Goal: Task Accomplishment & Management: Manage account settings

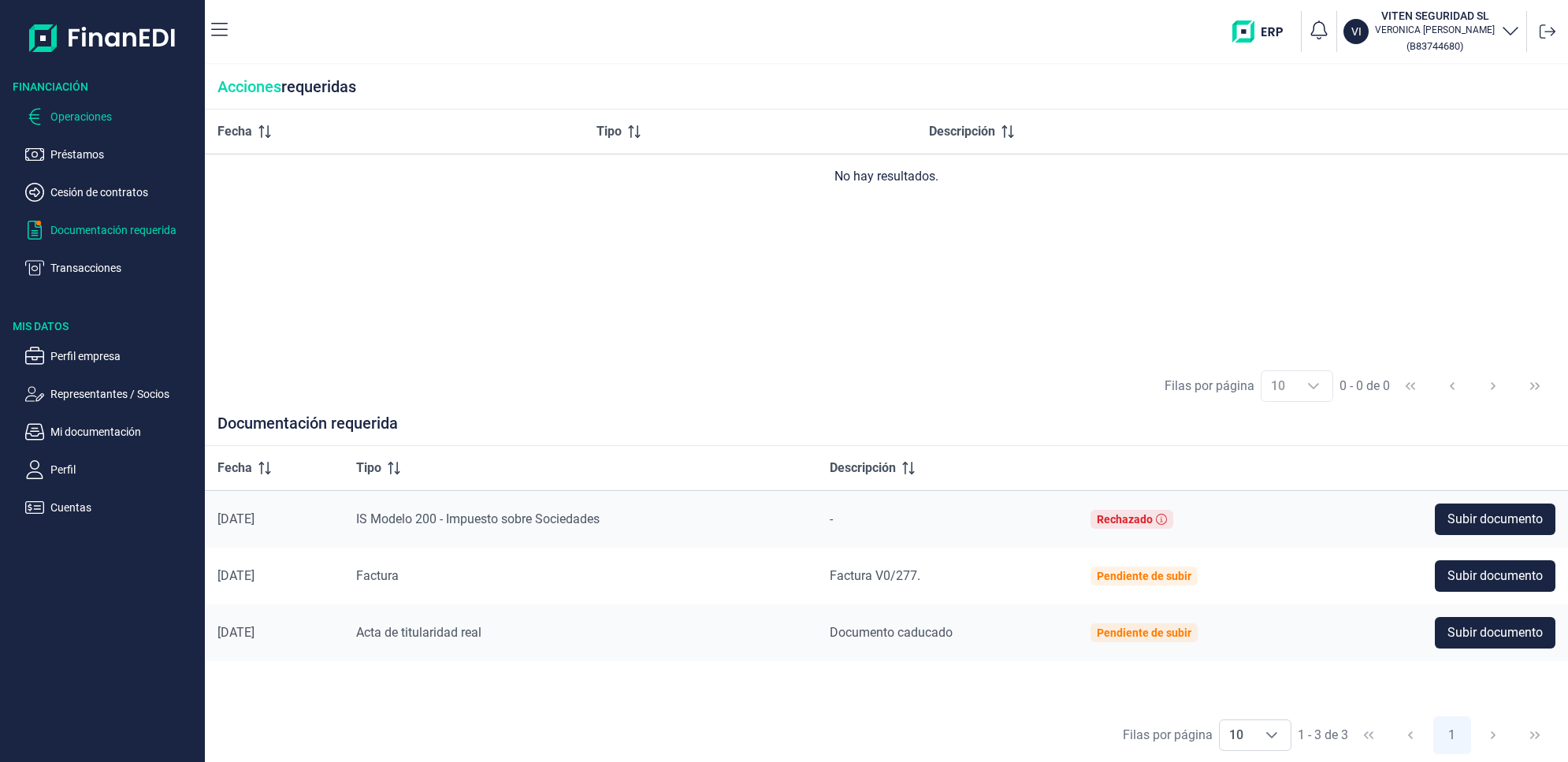
click at [71, 119] on p "Operaciones" at bounding box center [123, 116] width 148 height 19
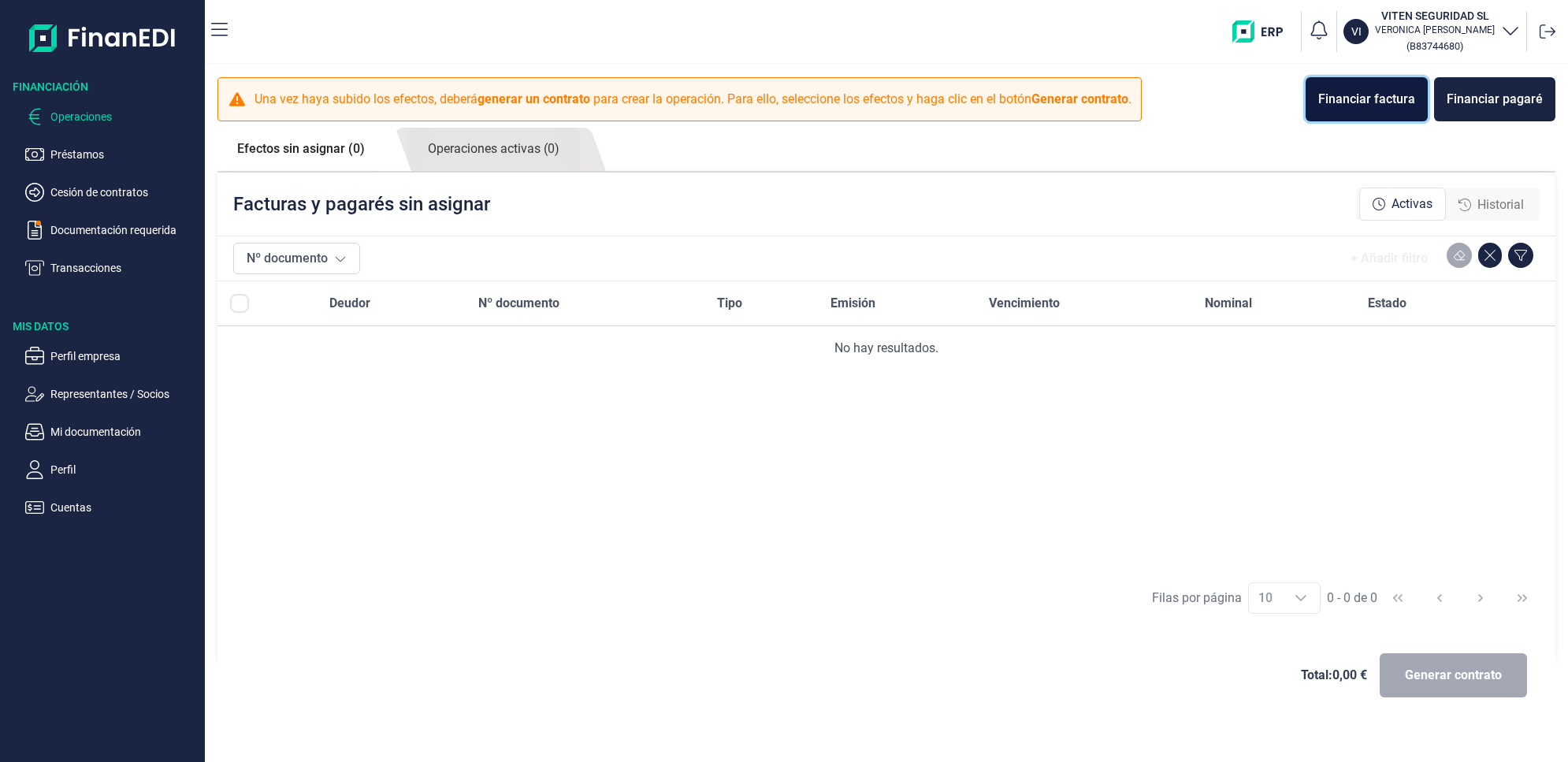
click at [1377, 95] on div "Financiar factura" at bounding box center [1366, 99] width 97 height 19
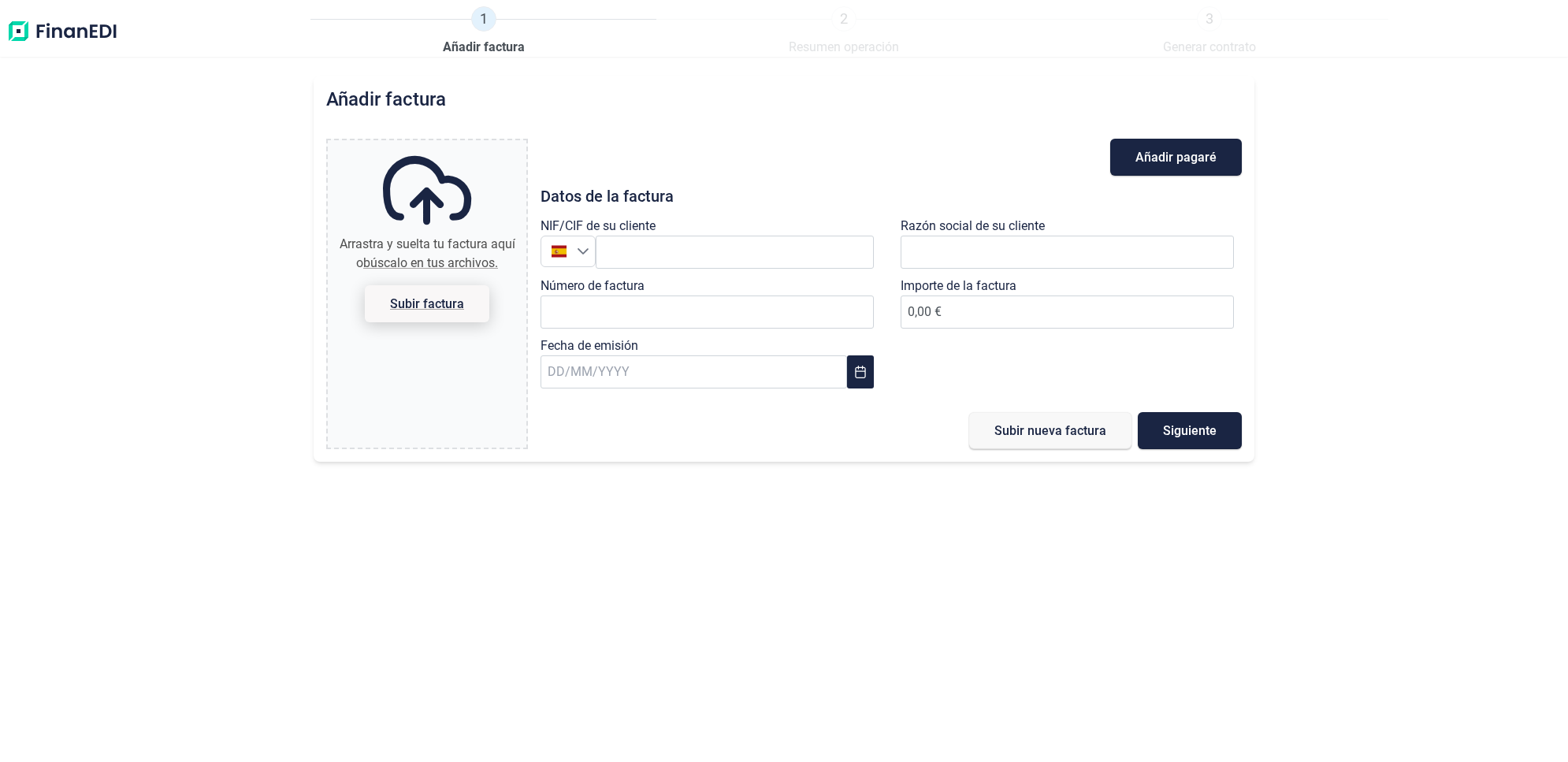
click at [414, 301] on span "Subir factura" at bounding box center [427, 304] width 74 height 12
click at [414, 145] on input "Arrastra y suelta tu factura aquí o búscalo en tus archivos. Subir factura" at bounding box center [427, 142] width 199 height 5
type input "C:\fakepath\OPER AGOSTO.pdf"
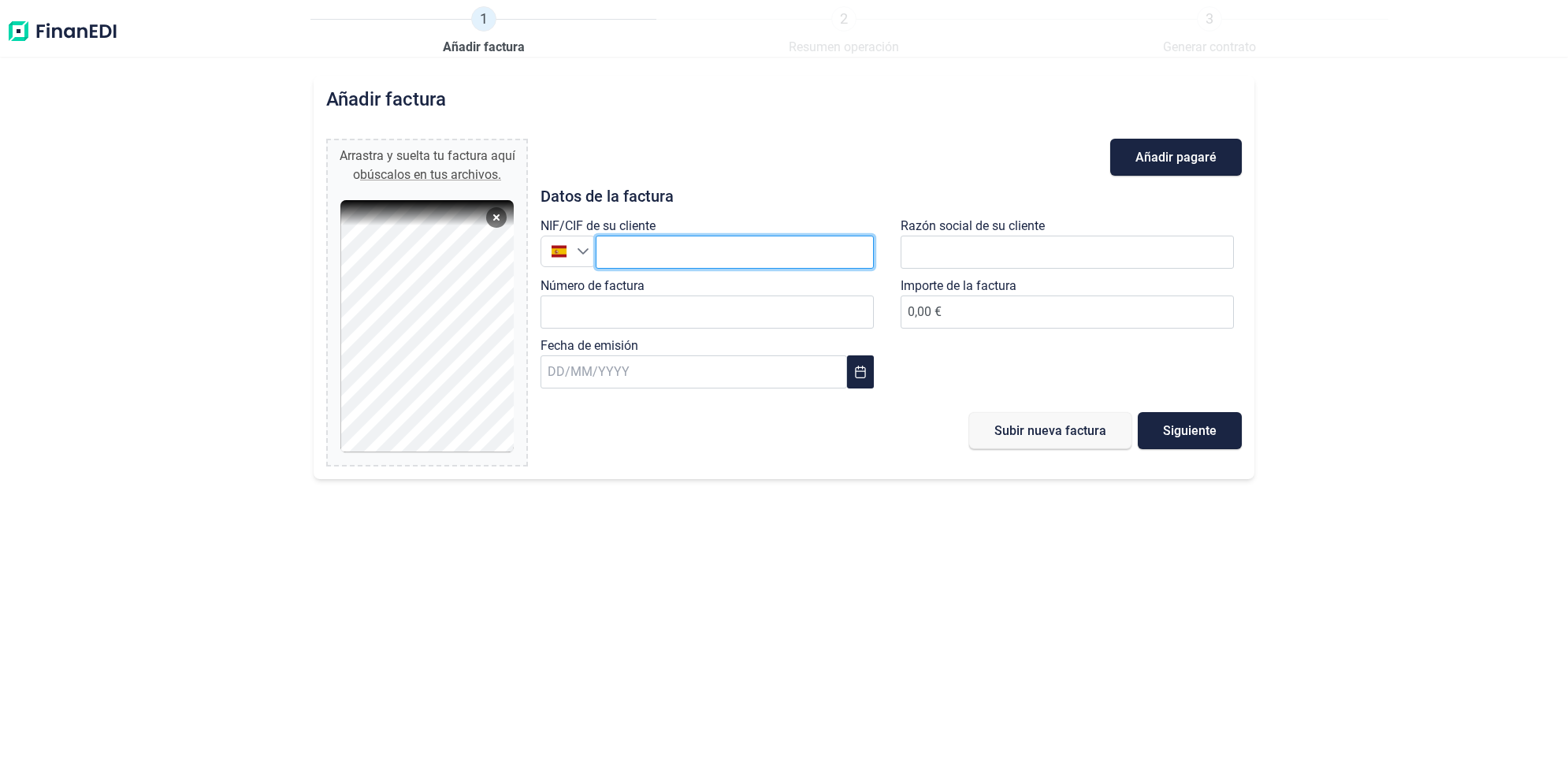
drag, startPoint x: 629, startPoint y: 247, endPoint x: 636, endPoint y: 276, distance: 29.8
click at [629, 248] on input "text" at bounding box center [735, 253] width 278 height 33
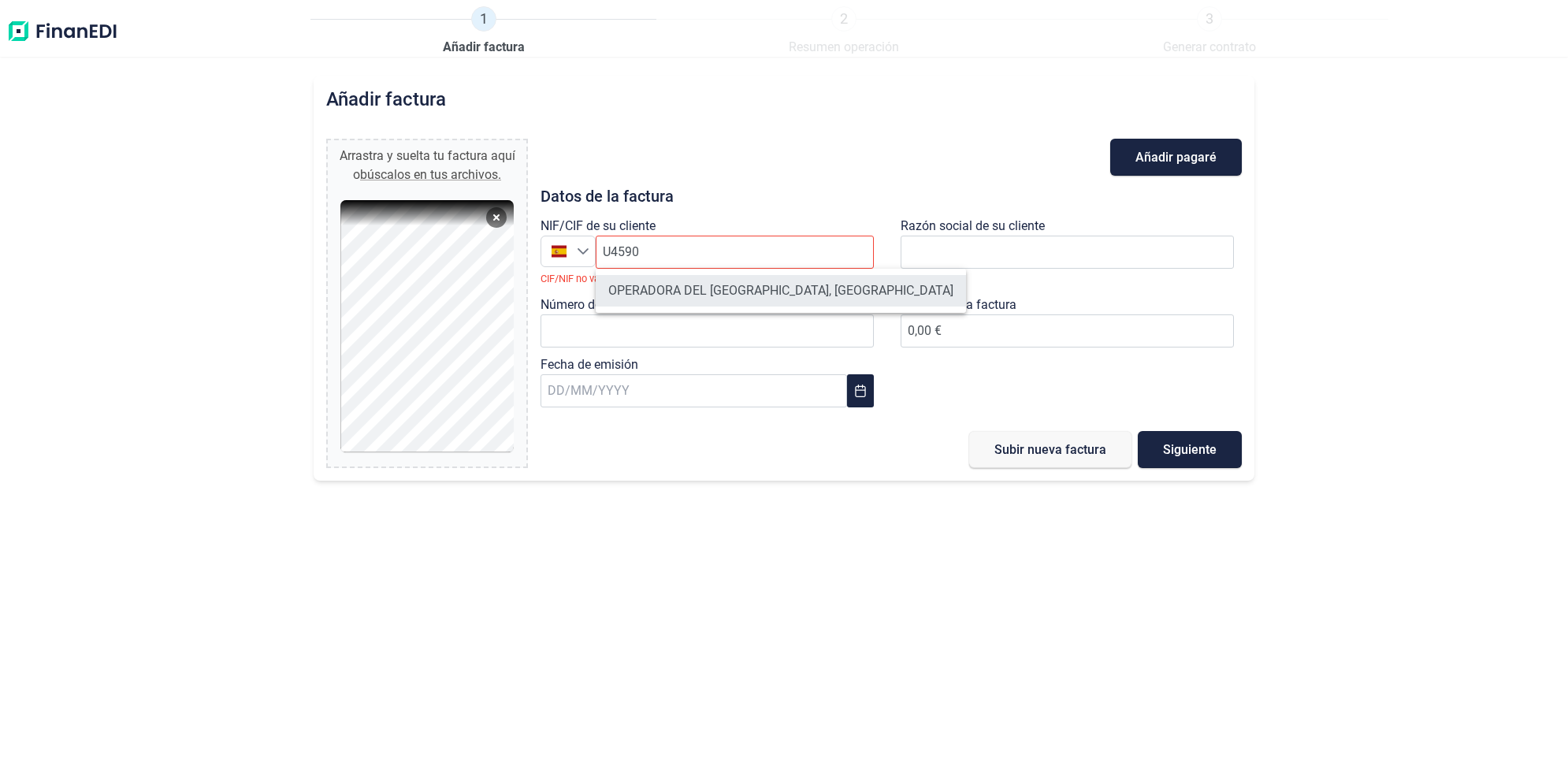
click at [674, 300] on li "OPERADORA DEL [GEOGRAPHIC_DATA], [GEOGRAPHIC_DATA]" at bounding box center [781, 291] width 370 height 31
type input "U45906757"
type input "OPERADORA DEL [GEOGRAPHIC_DATA], [GEOGRAPHIC_DATA]"
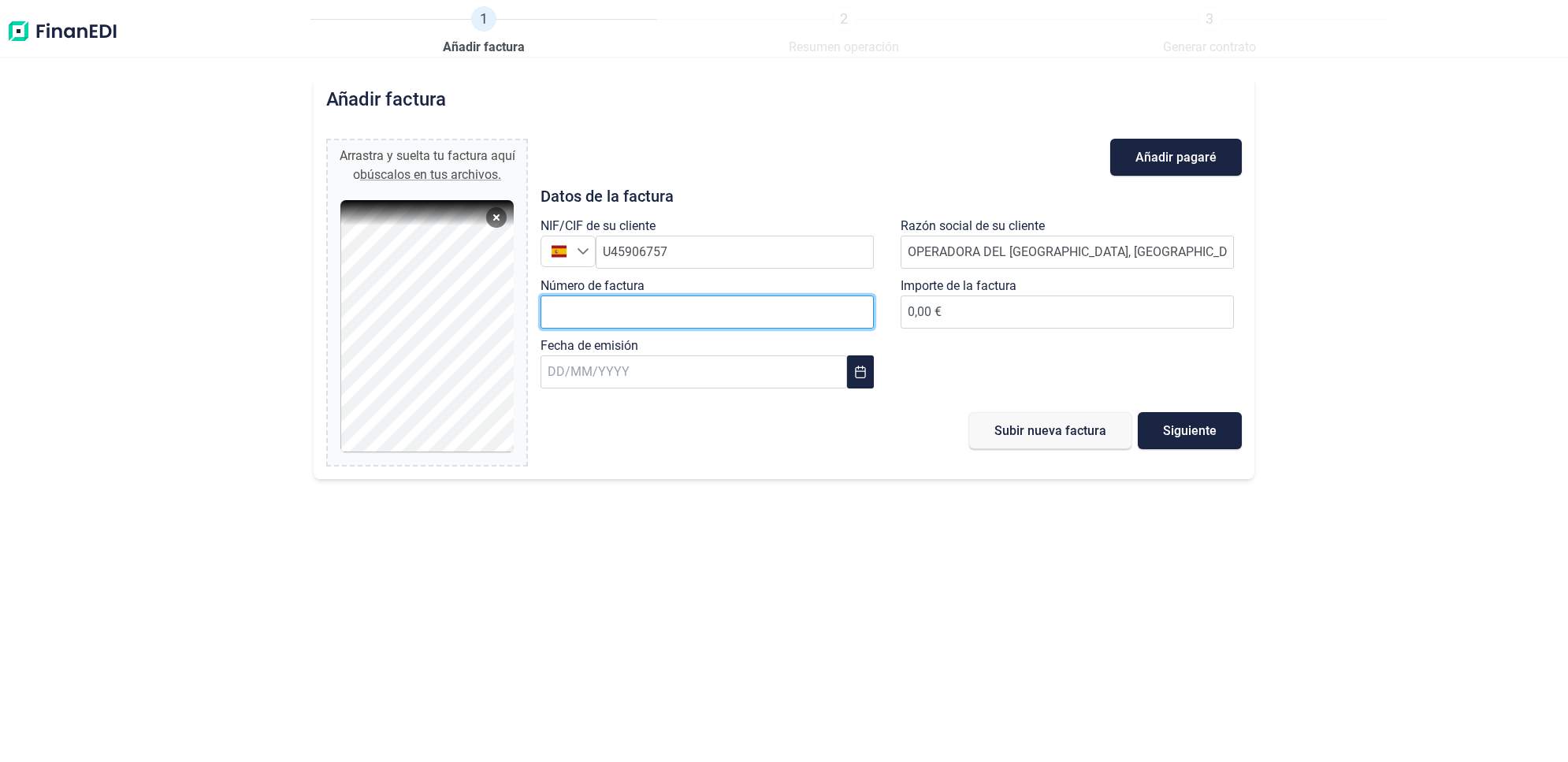
click at [690, 301] on input "Número de factura" at bounding box center [707, 312] width 333 height 33
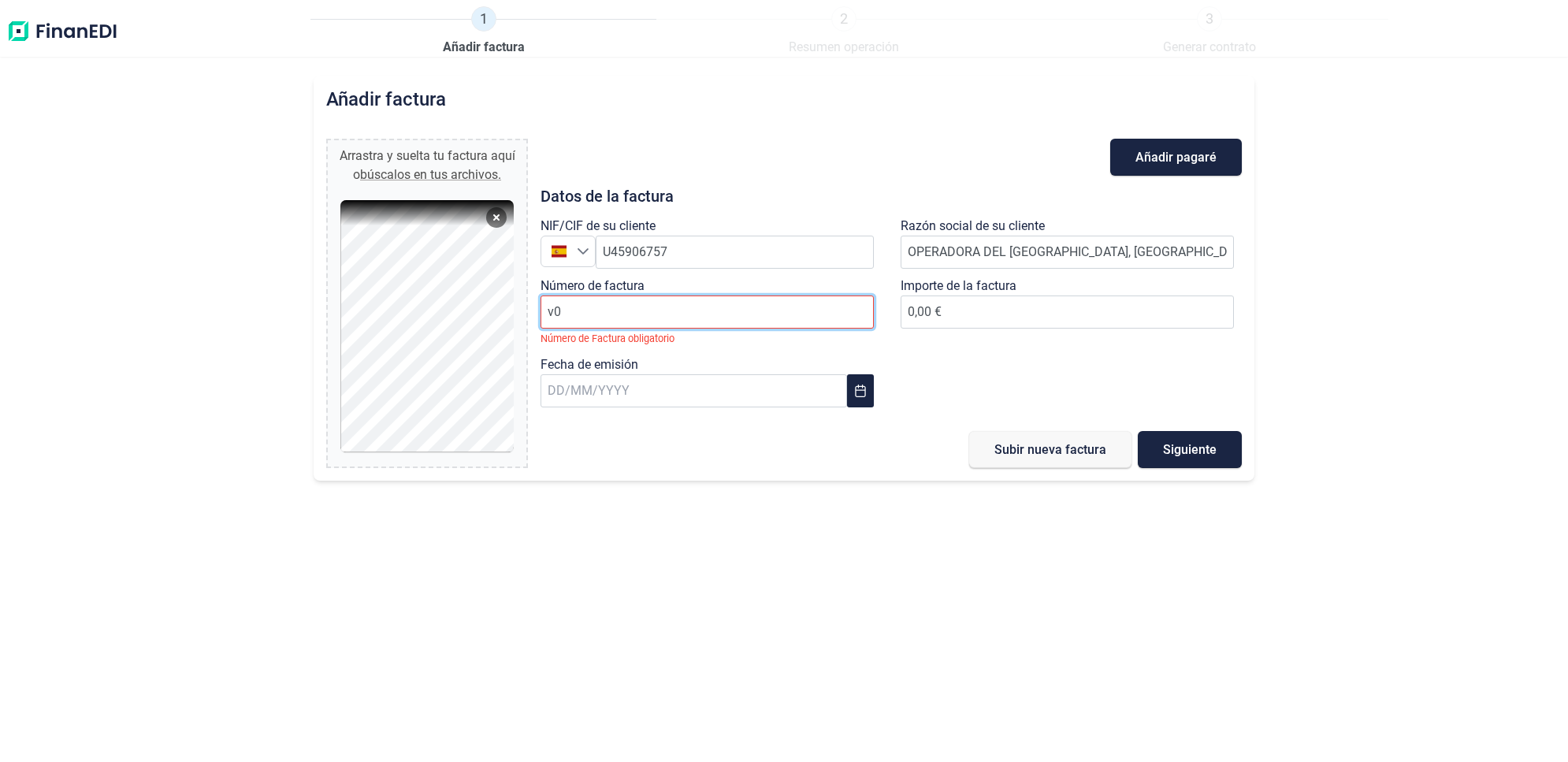
type input "v"
type input "V0/590"
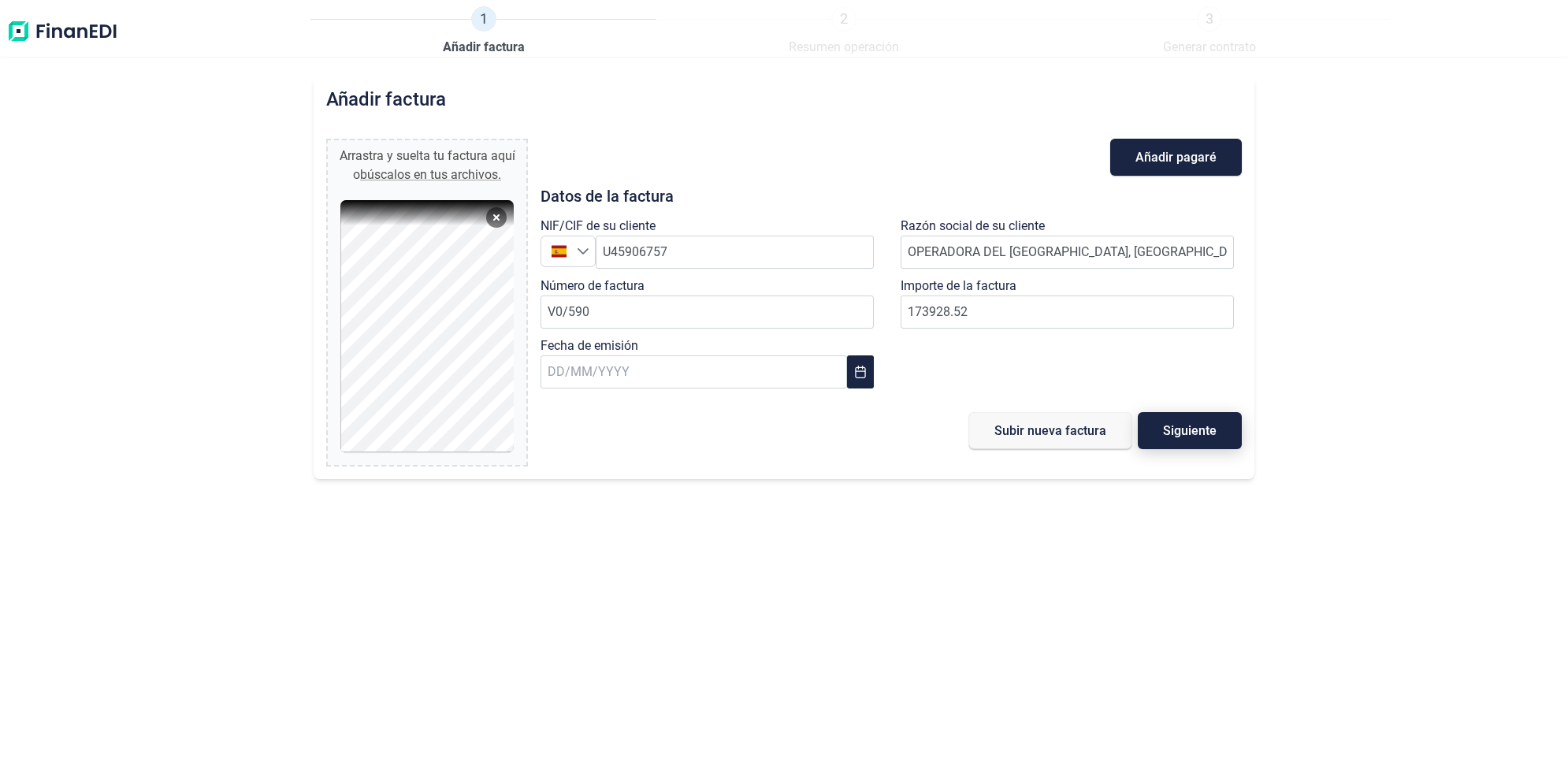
type input "173.928,52 €"
click at [1198, 427] on span "Siguiente" at bounding box center [1190, 431] width 54 height 12
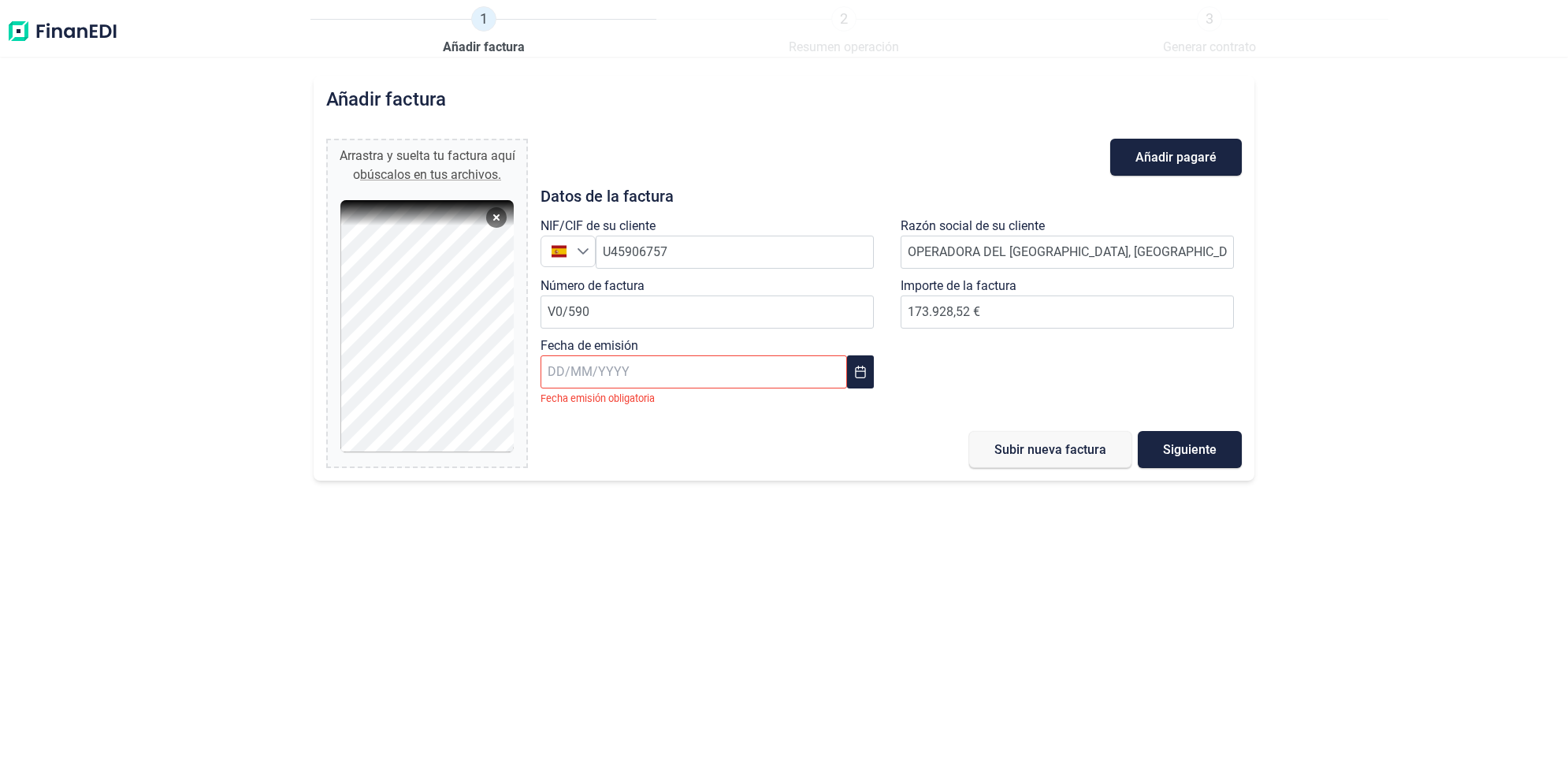
click at [674, 378] on input "text" at bounding box center [693, 372] width 307 height 33
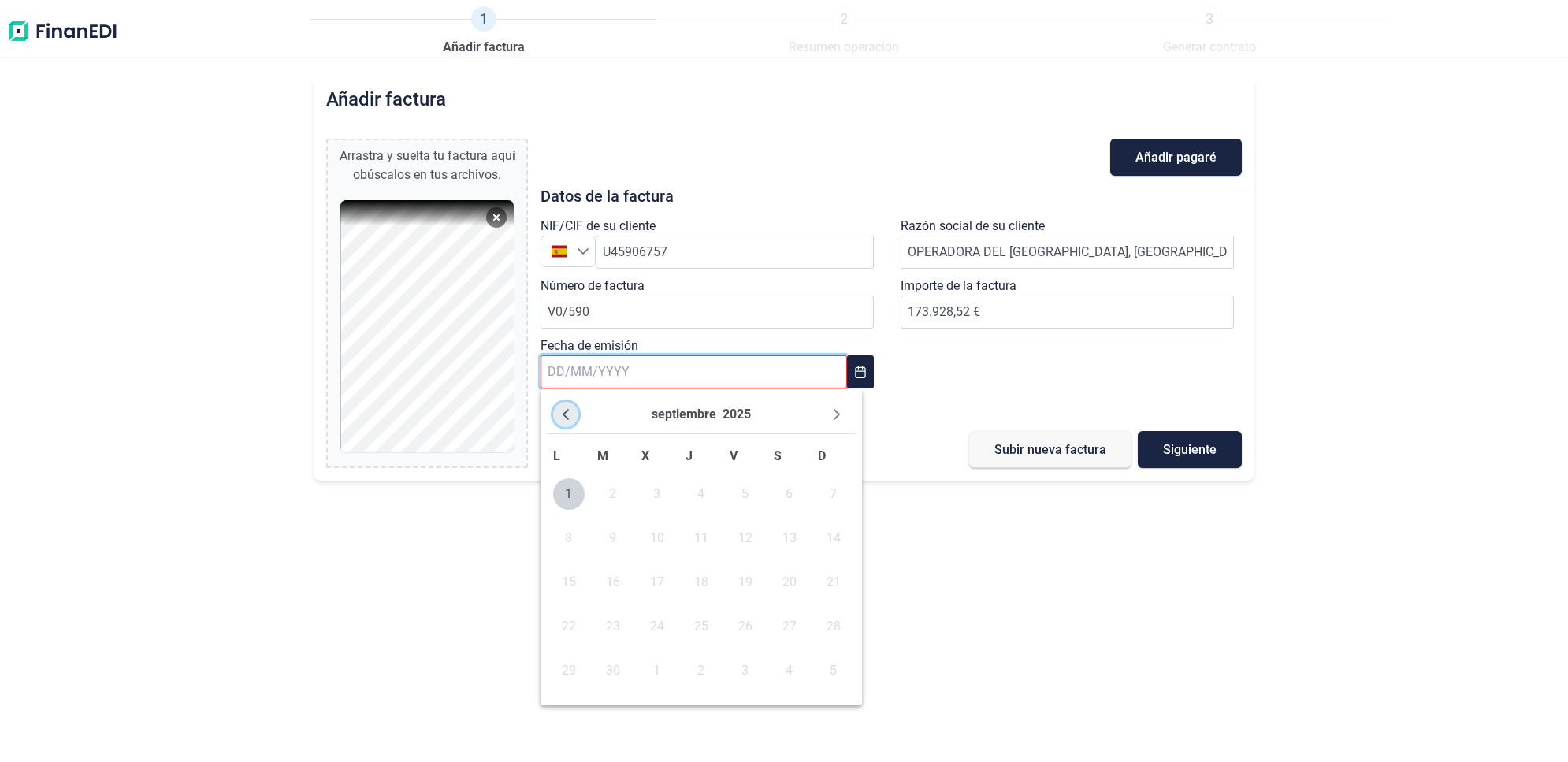
click at [568, 408] on icon "Previous Month" at bounding box center [565, 414] width 13 height 13
click at [832, 662] on span "31" at bounding box center [833, 671] width 31 height 31
type input "[DATE]"
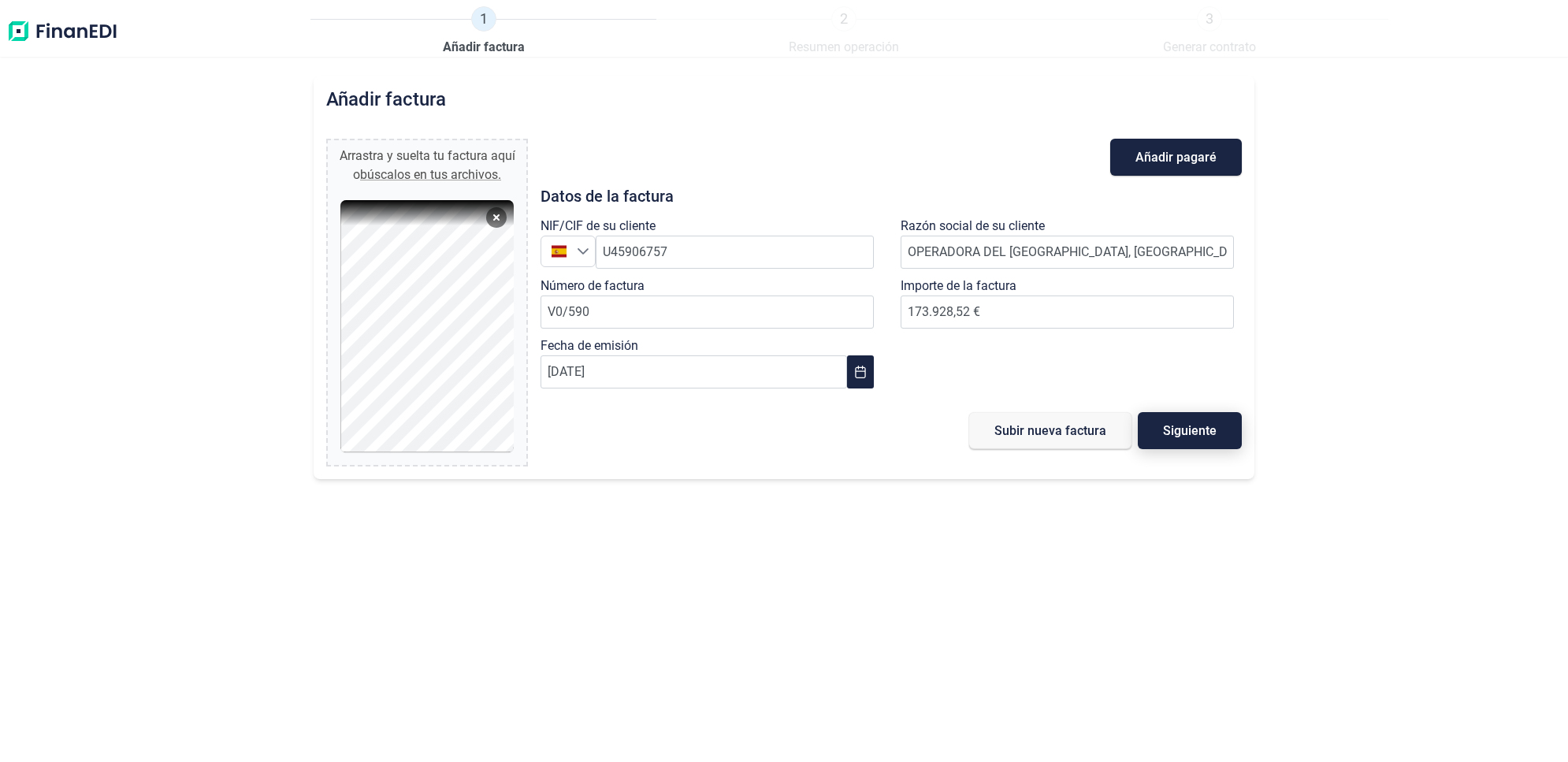
click at [1196, 432] on span "Siguiente" at bounding box center [1190, 431] width 54 height 12
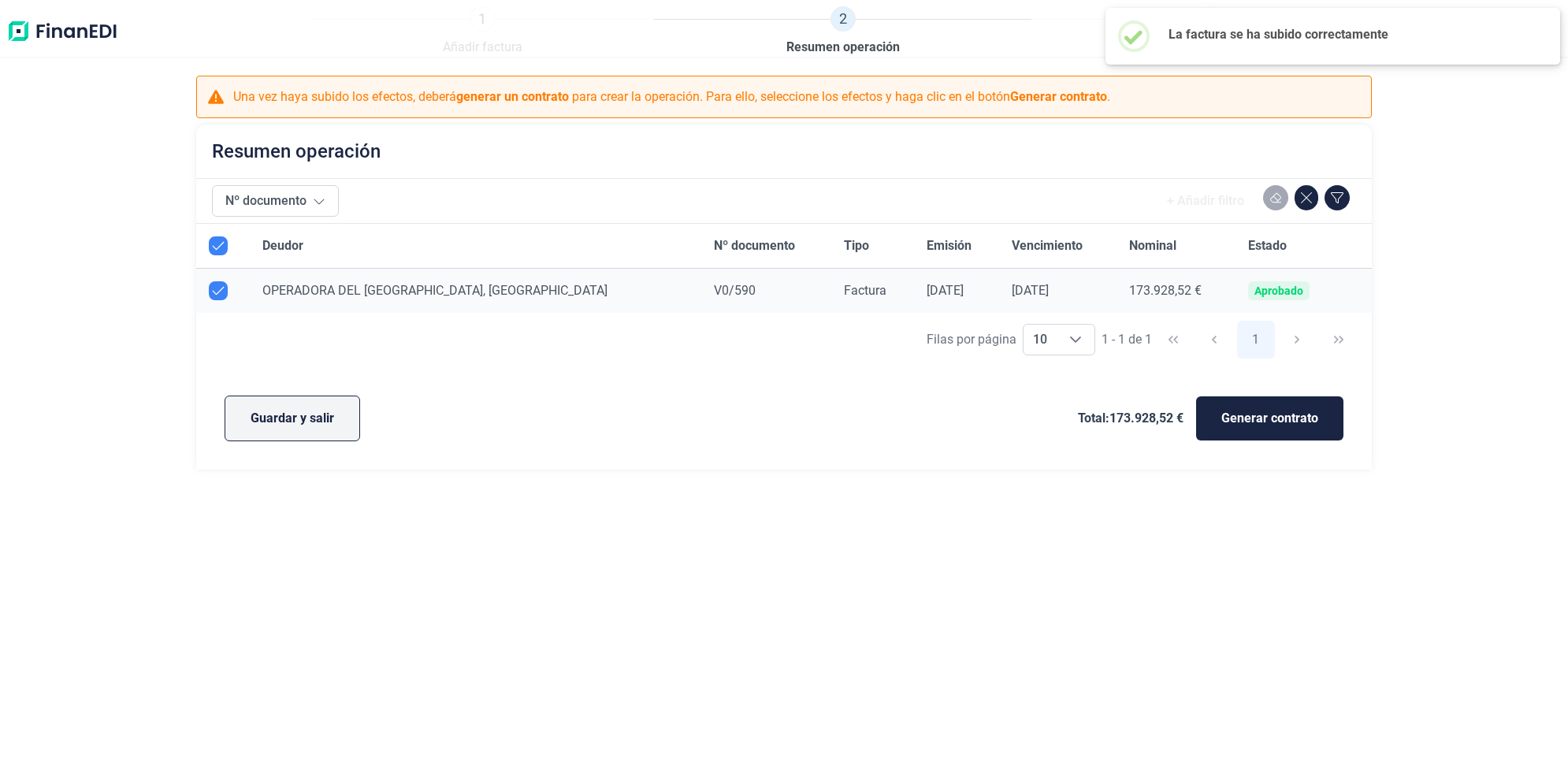
click at [286, 413] on span "Guardar y salir" at bounding box center [292, 418] width 83 height 19
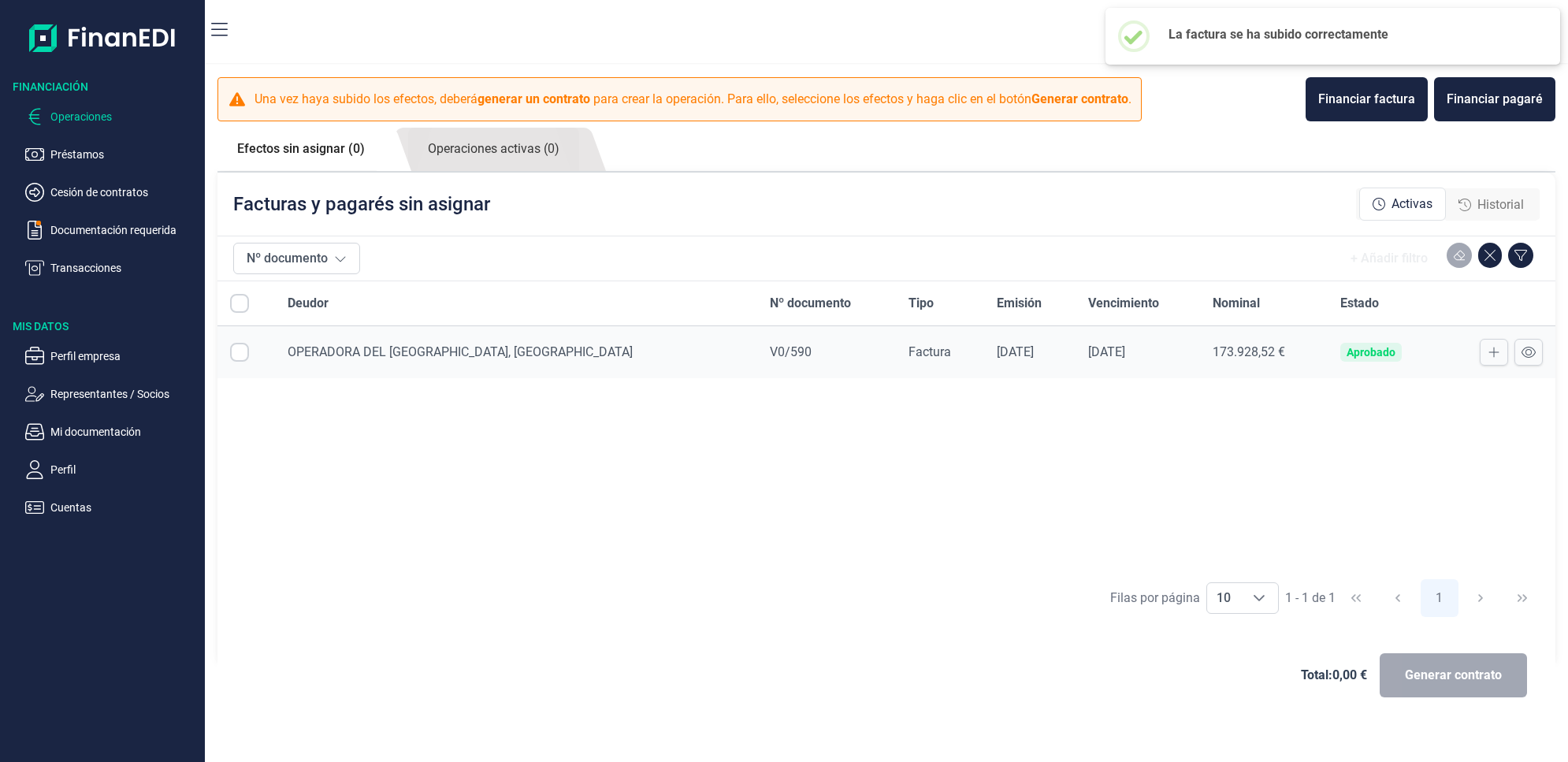
checkbox input "true"
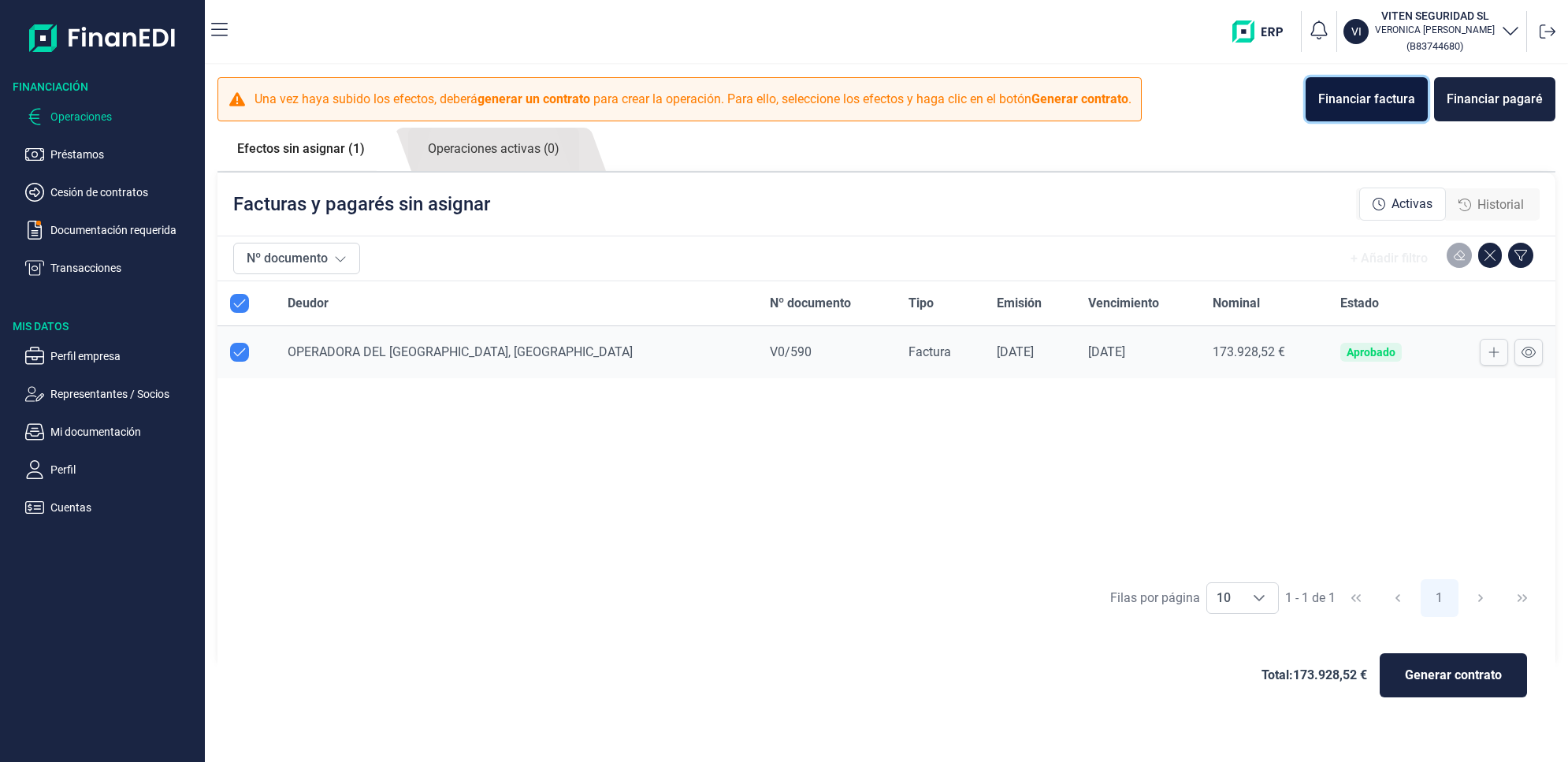
click at [1377, 99] on div "Financiar factura" at bounding box center [1366, 99] width 97 height 19
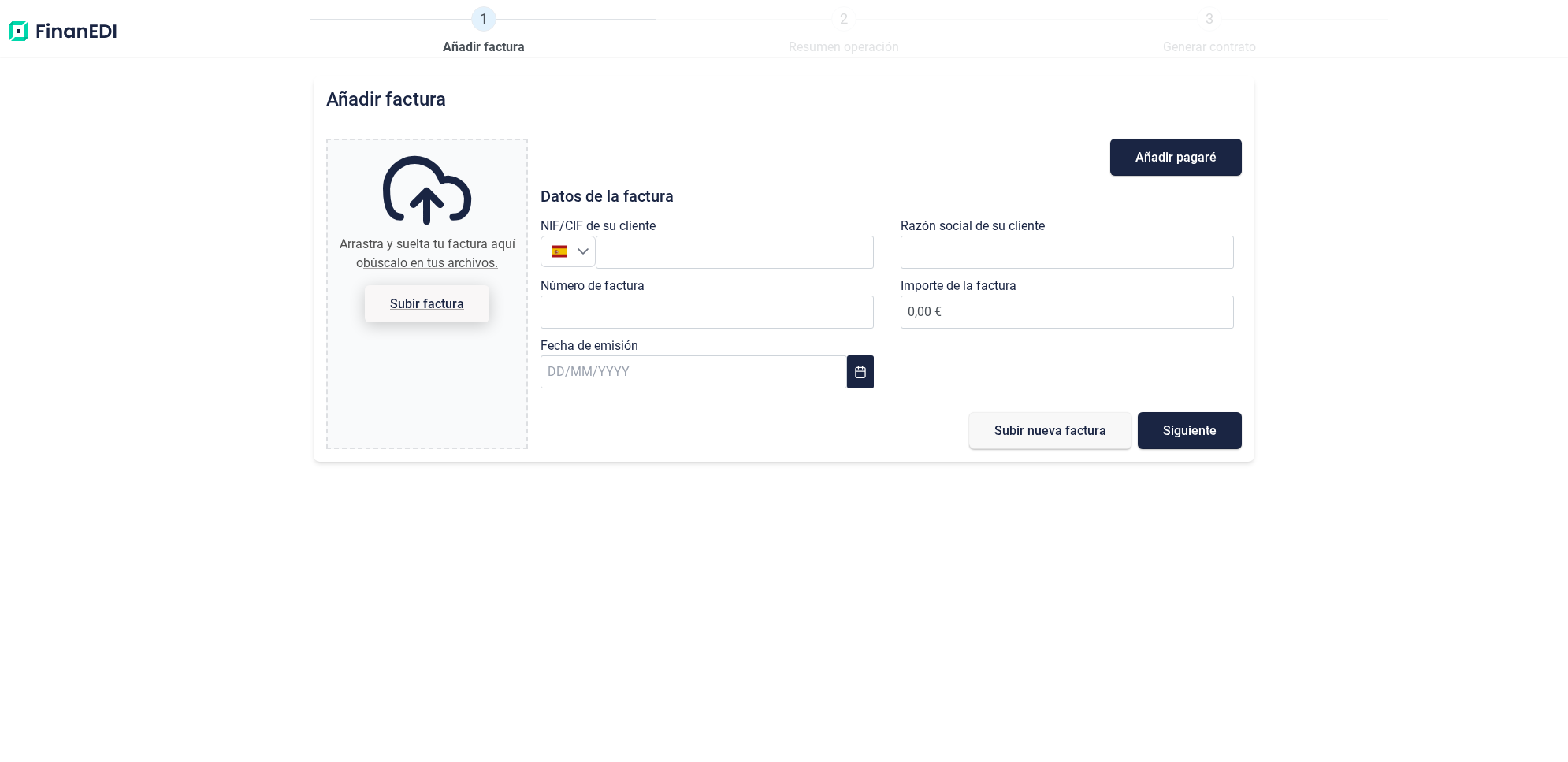
click at [451, 298] on span "Subir factura" at bounding box center [427, 304] width 74 height 12
click at [451, 145] on input "Arrastra y suelta tu factura aquí o búscalo en tus archivos. Subir factura" at bounding box center [427, 142] width 199 height 5
type input "C:\fakepath\OPER PARKING AG.pdf"
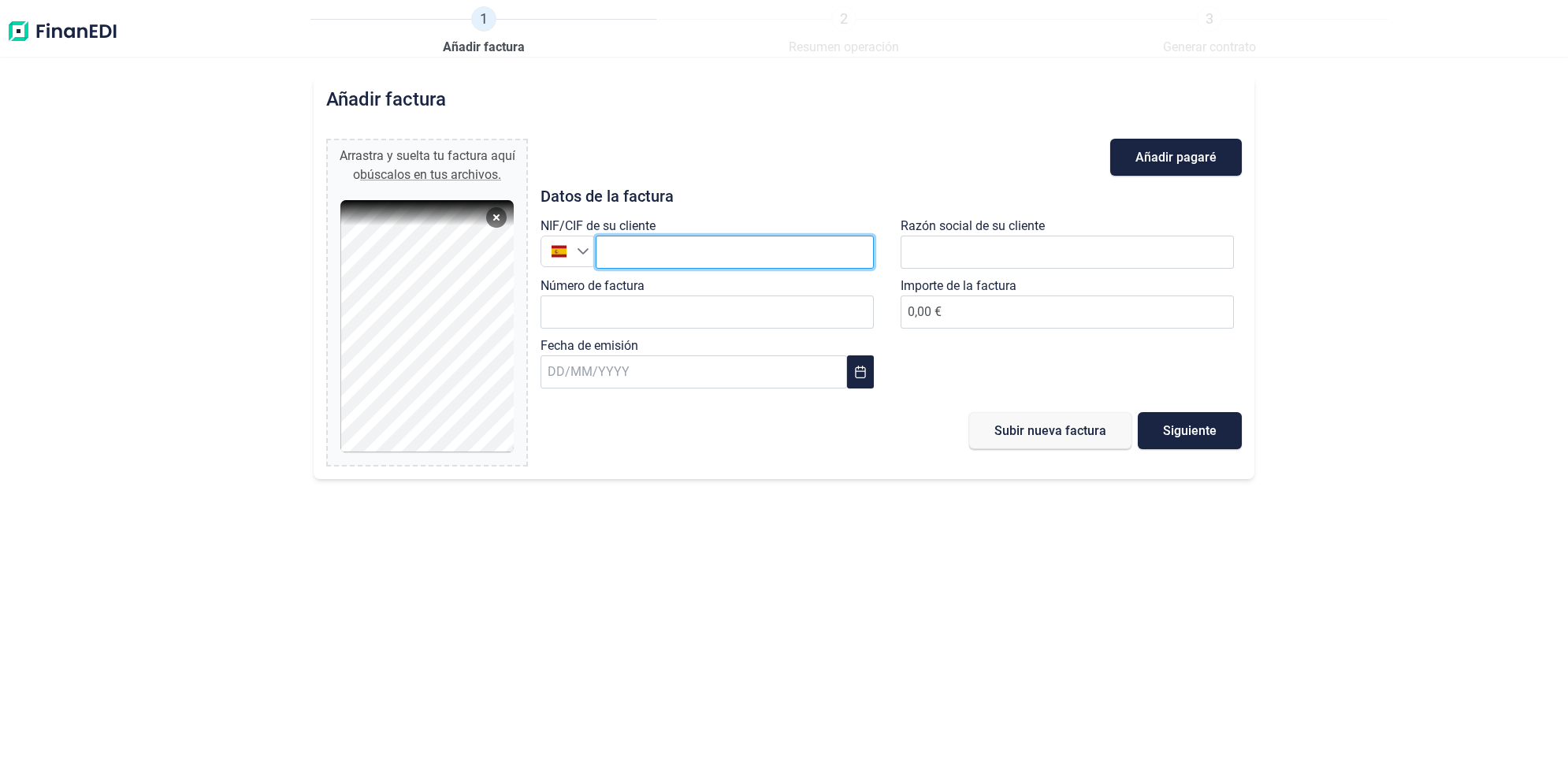
click at [679, 261] on input "text" at bounding box center [735, 253] width 278 height 33
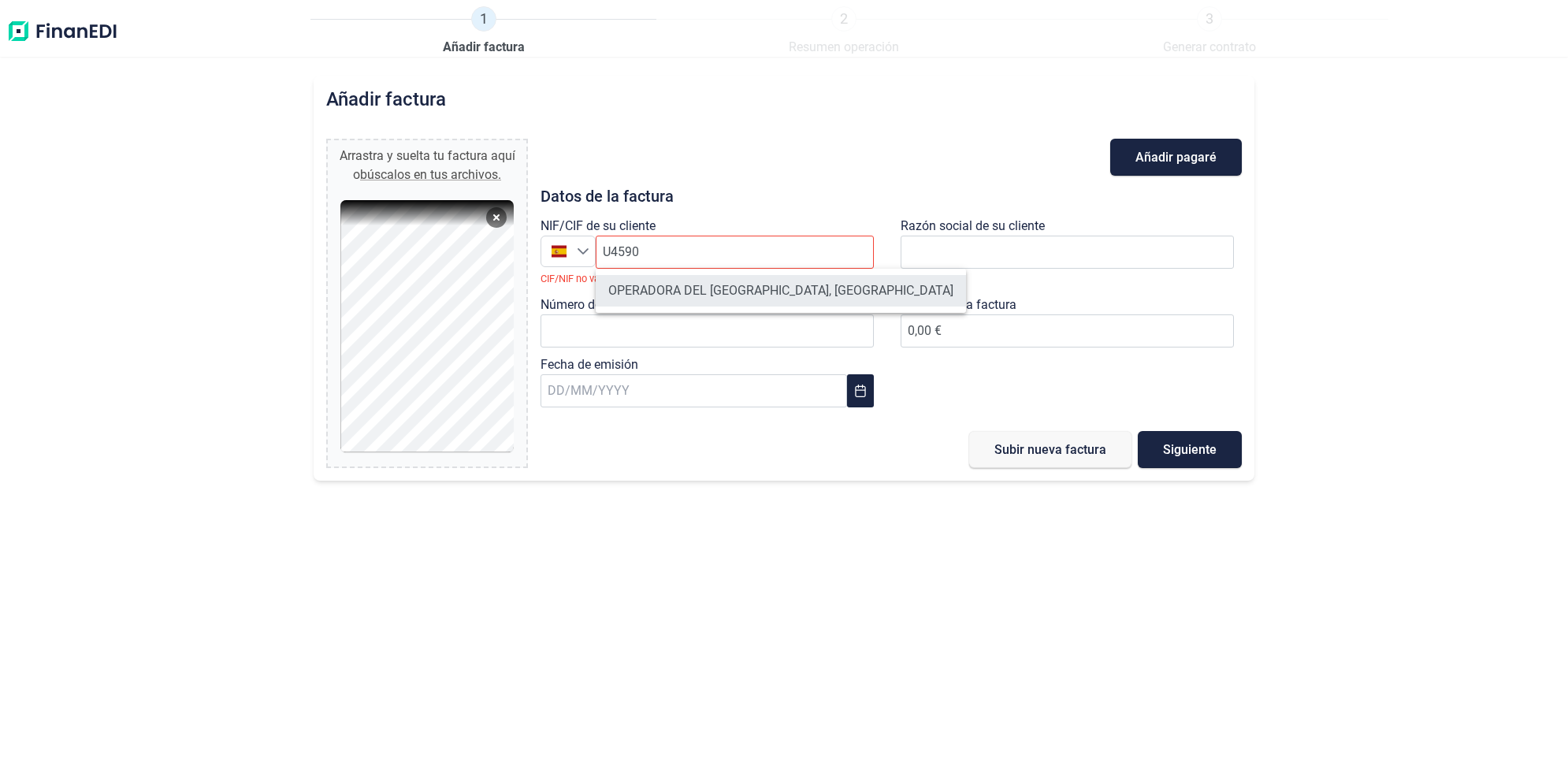
click at [702, 290] on li "OPERADORA DEL [GEOGRAPHIC_DATA], [GEOGRAPHIC_DATA]" at bounding box center [781, 291] width 370 height 31
type input "U45906757"
type input "OPERADORA DEL [GEOGRAPHIC_DATA], [GEOGRAPHIC_DATA]"
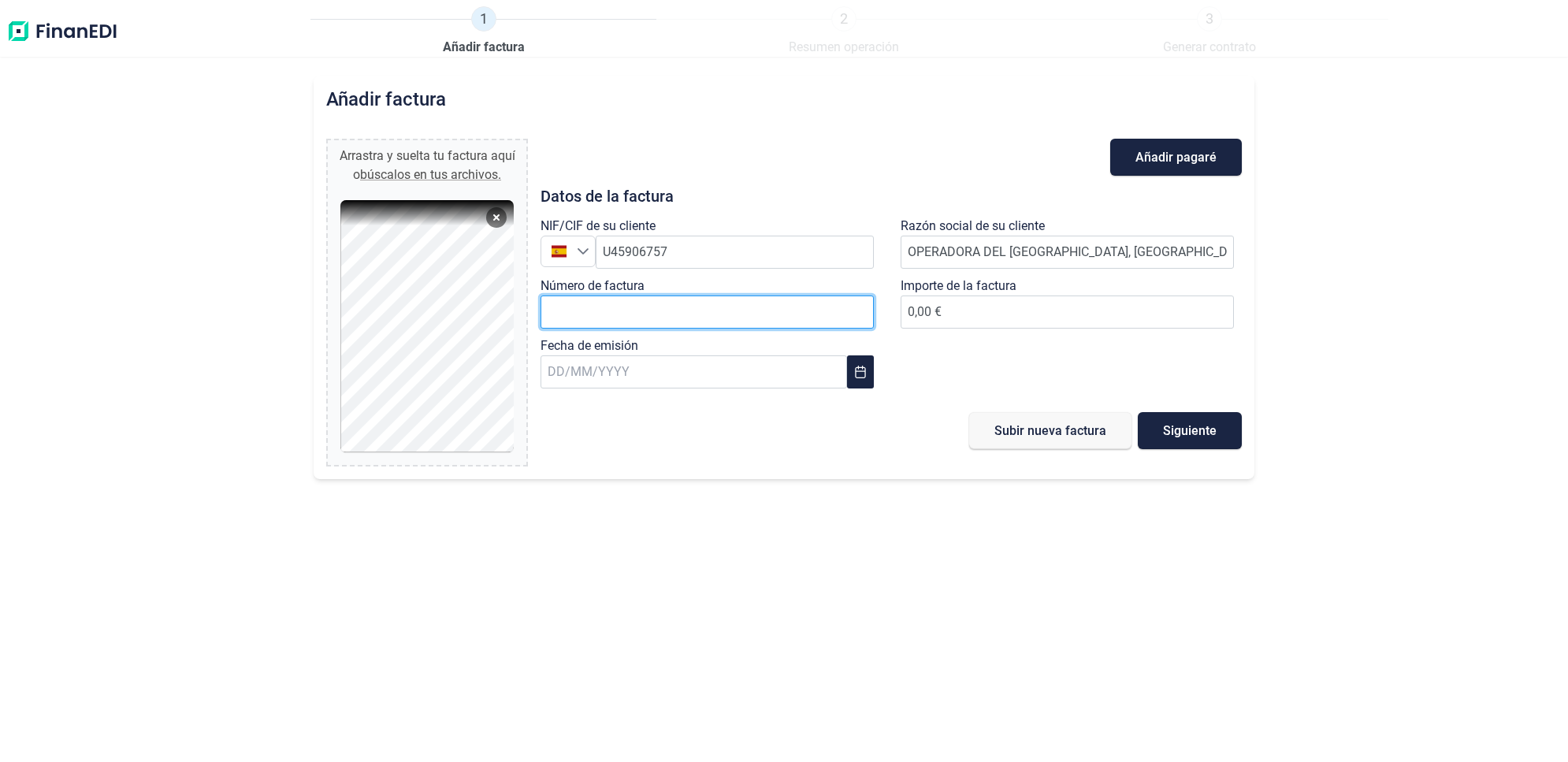
click at [671, 316] on input "Número de factura" at bounding box center [707, 312] width 333 height 33
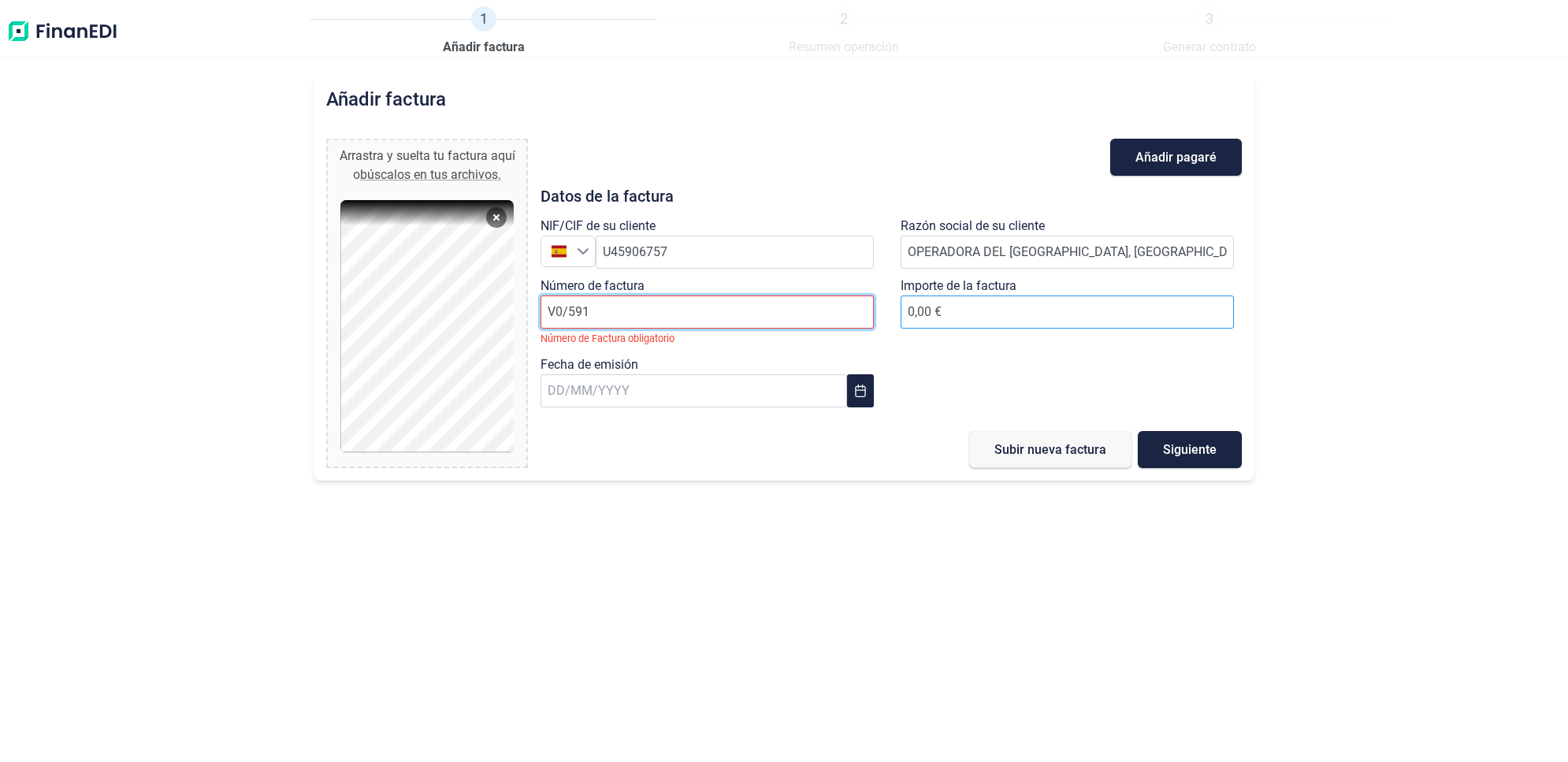
type input "V0/591"
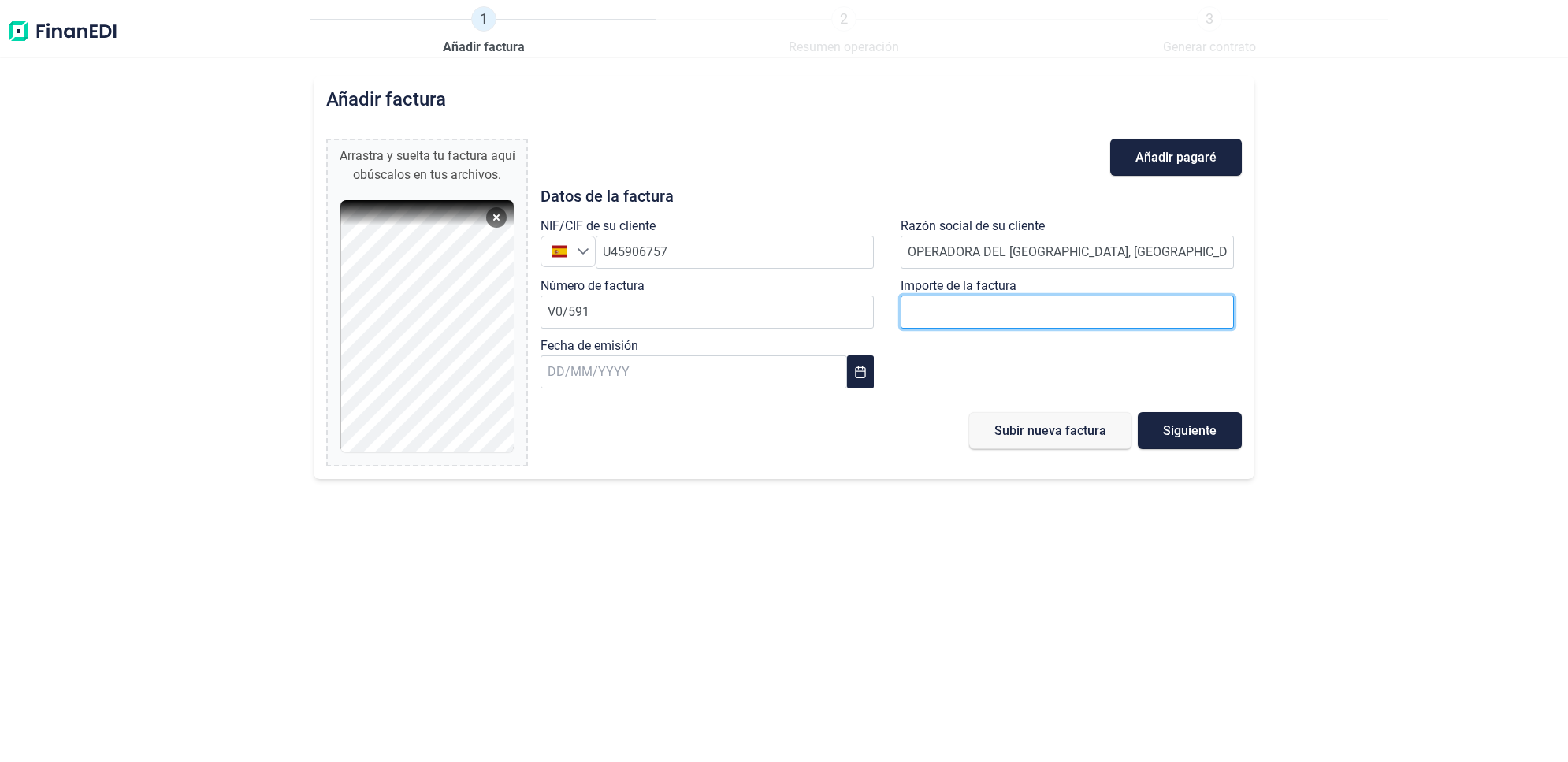
click at [928, 319] on input "0,00 €" at bounding box center [1068, 312] width 333 height 33
type input "1"
type input "4.377,78 €"
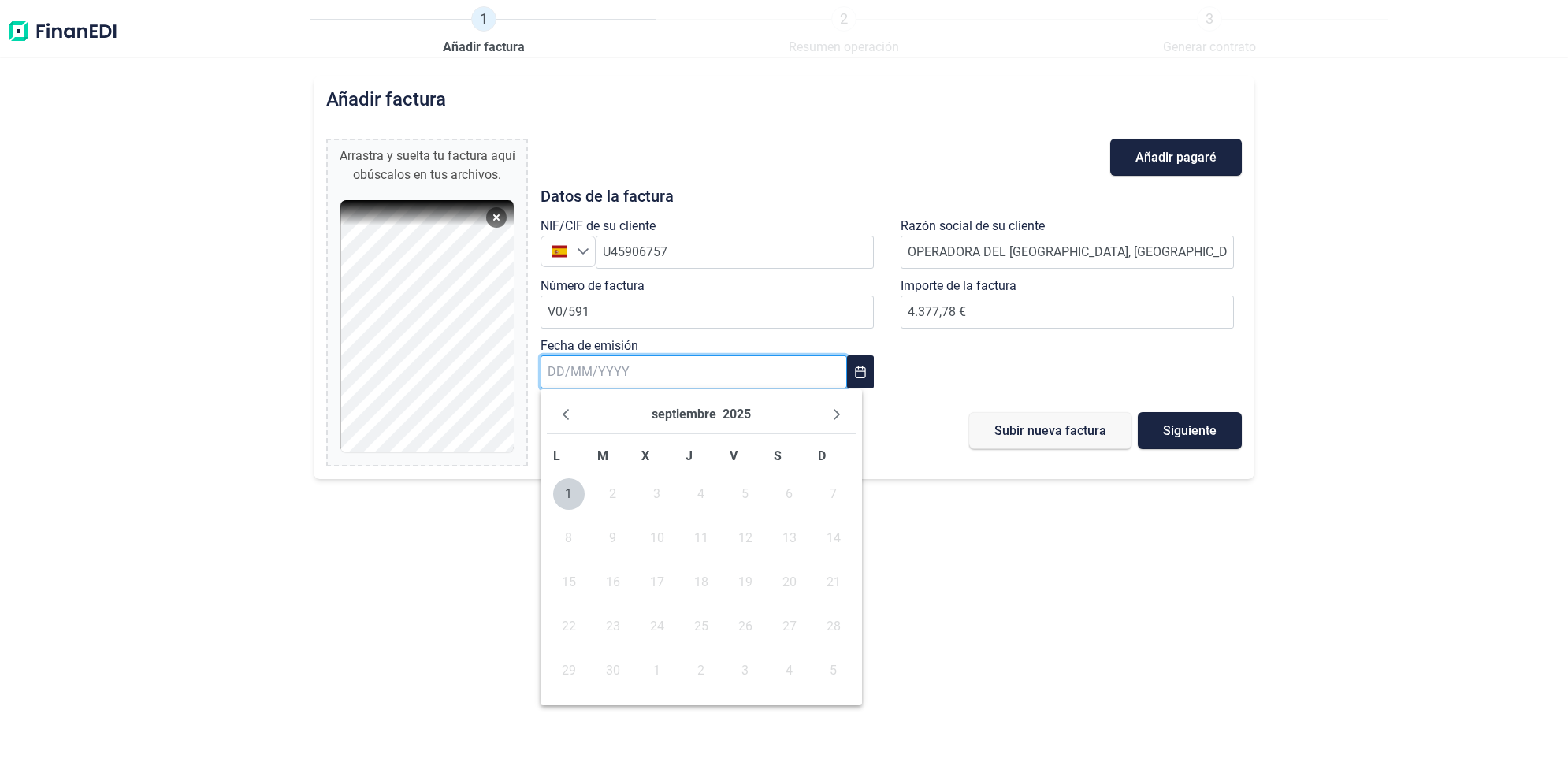
click at [666, 385] on input "text" at bounding box center [693, 372] width 307 height 33
click at [570, 413] on icon "Previous Month" at bounding box center [565, 414] width 13 height 13
click at [835, 666] on span "31" at bounding box center [833, 671] width 31 height 31
type input "[DATE]"
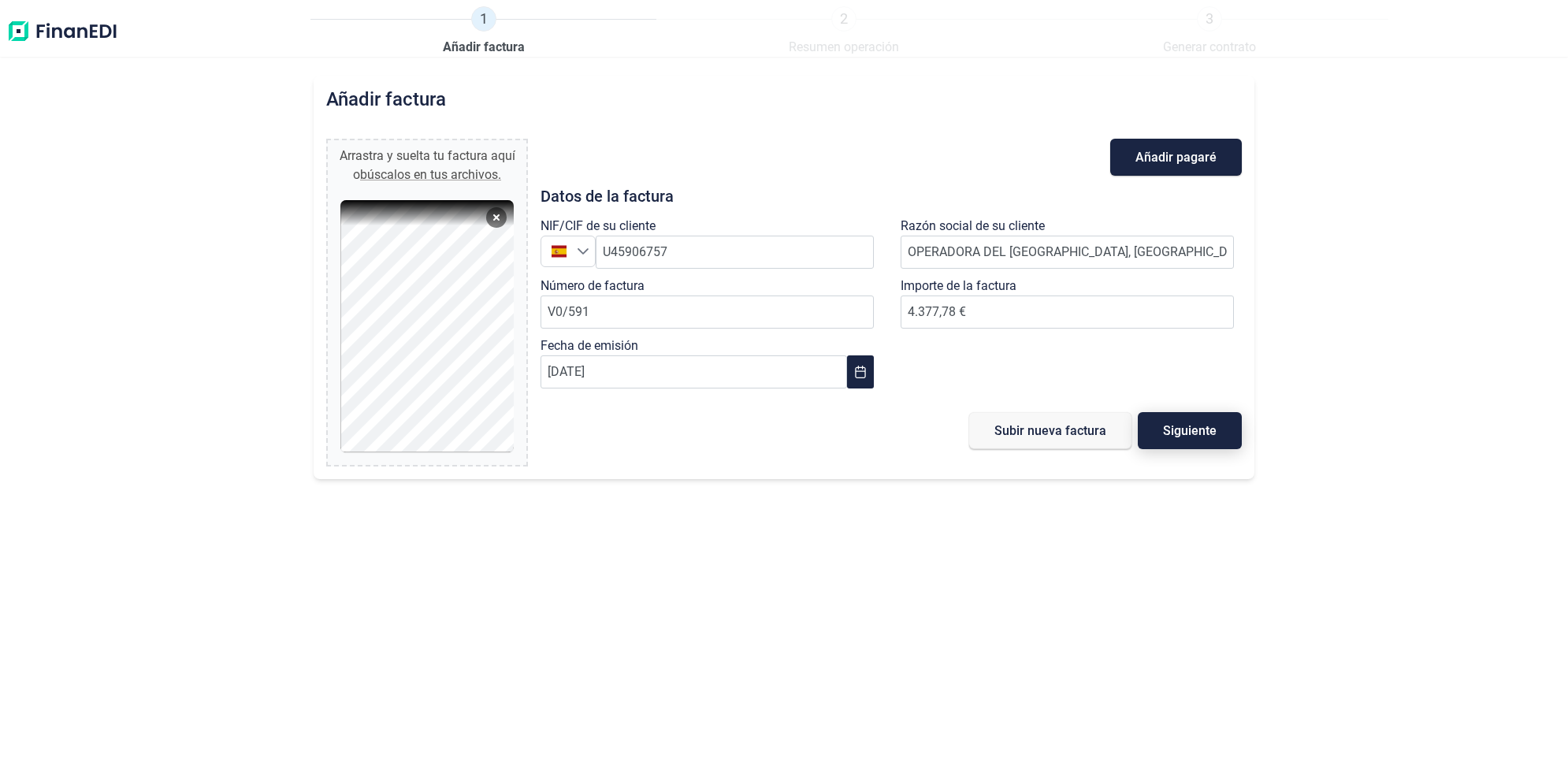
click at [1203, 429] on span "Siguiente" at bounding box center [1190, 431] width 54 height 12
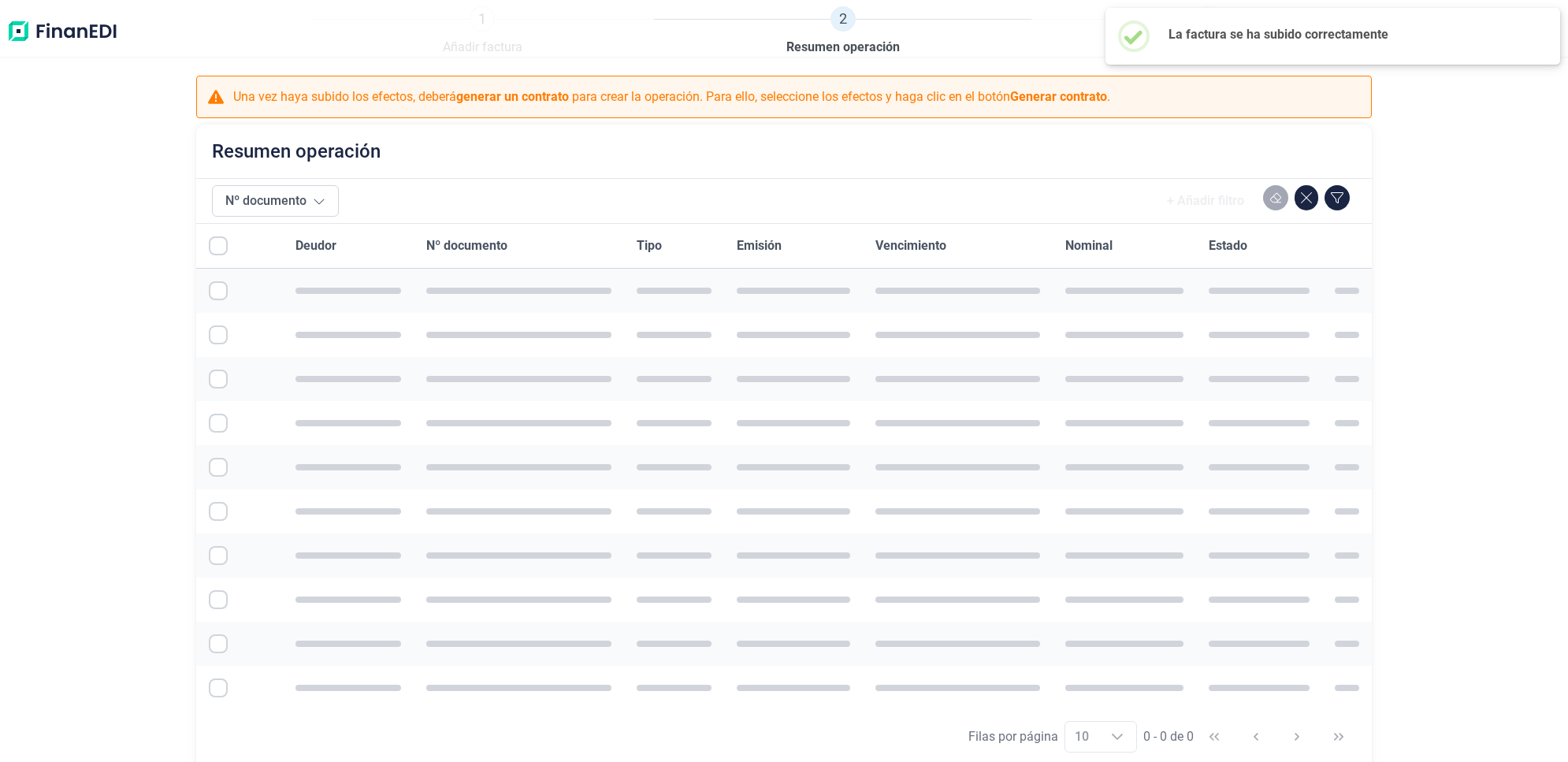
checkbox input "true"
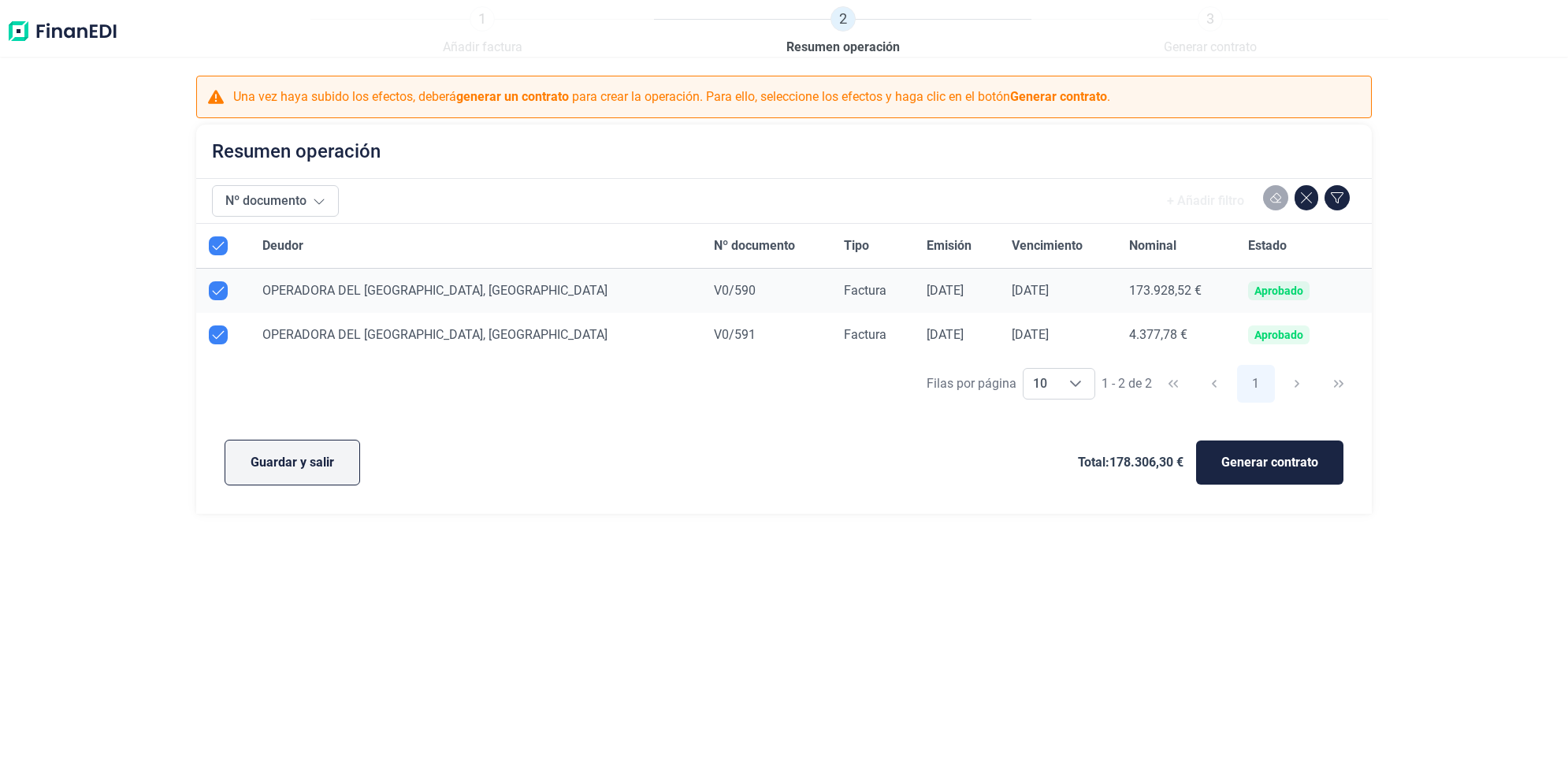
click at [288, 470] on span "Guardar y salir" at bounding box center [292, 462] width 83 height 19
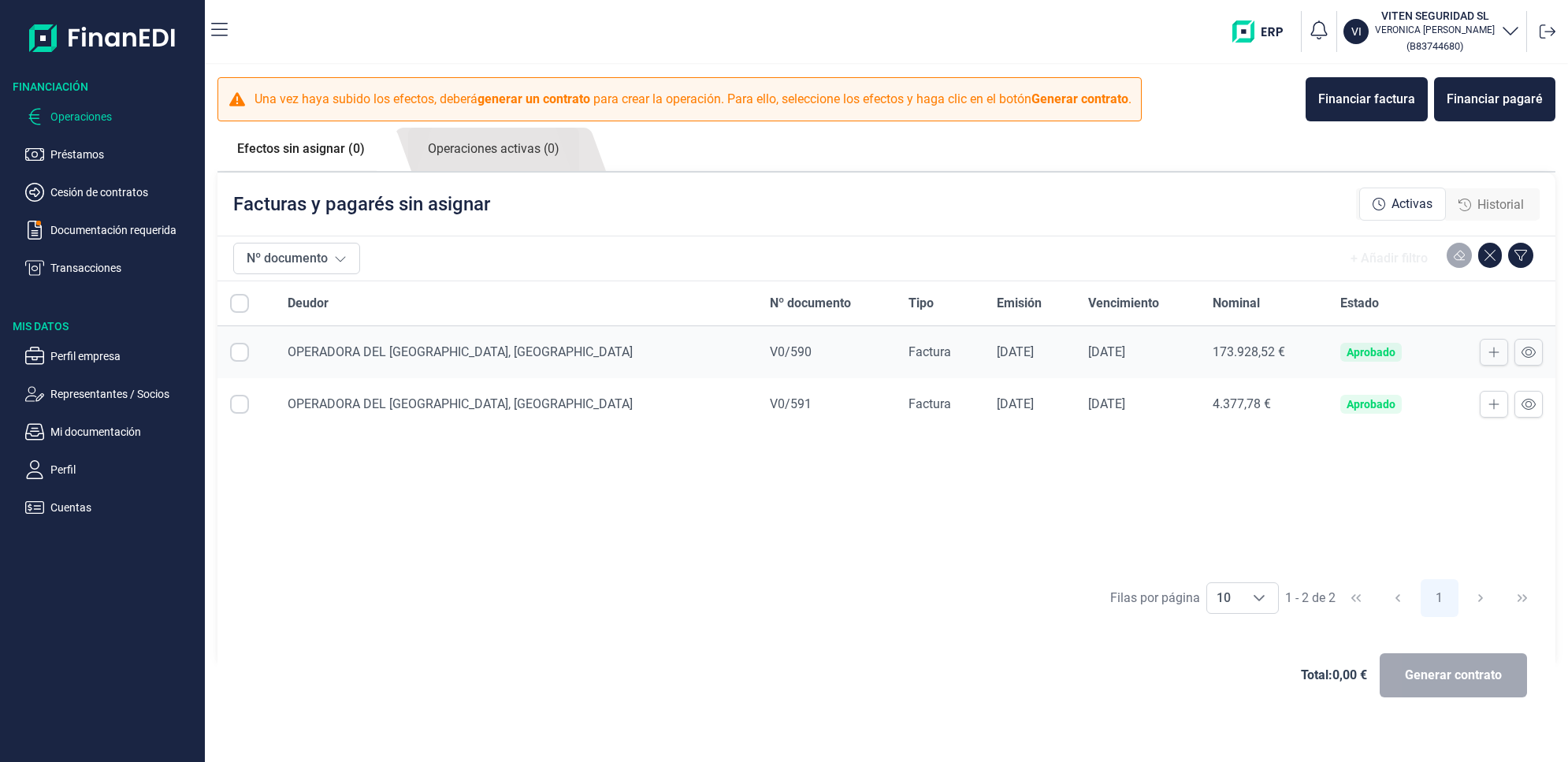
checkbox input "true"
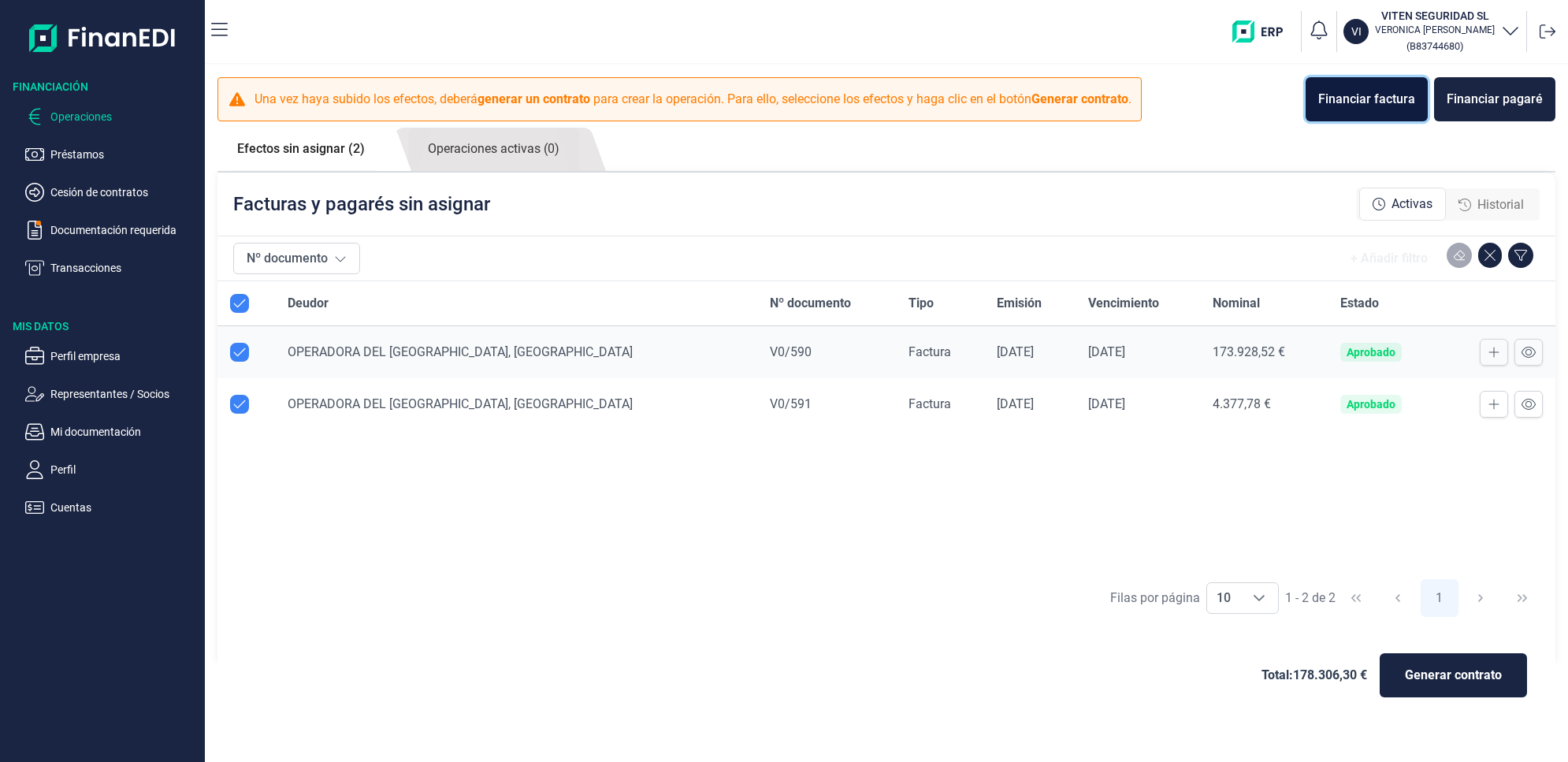
click at [1344, 101] on div "Financiar factura" at bounding box center [1366, 99] width 97 height 19
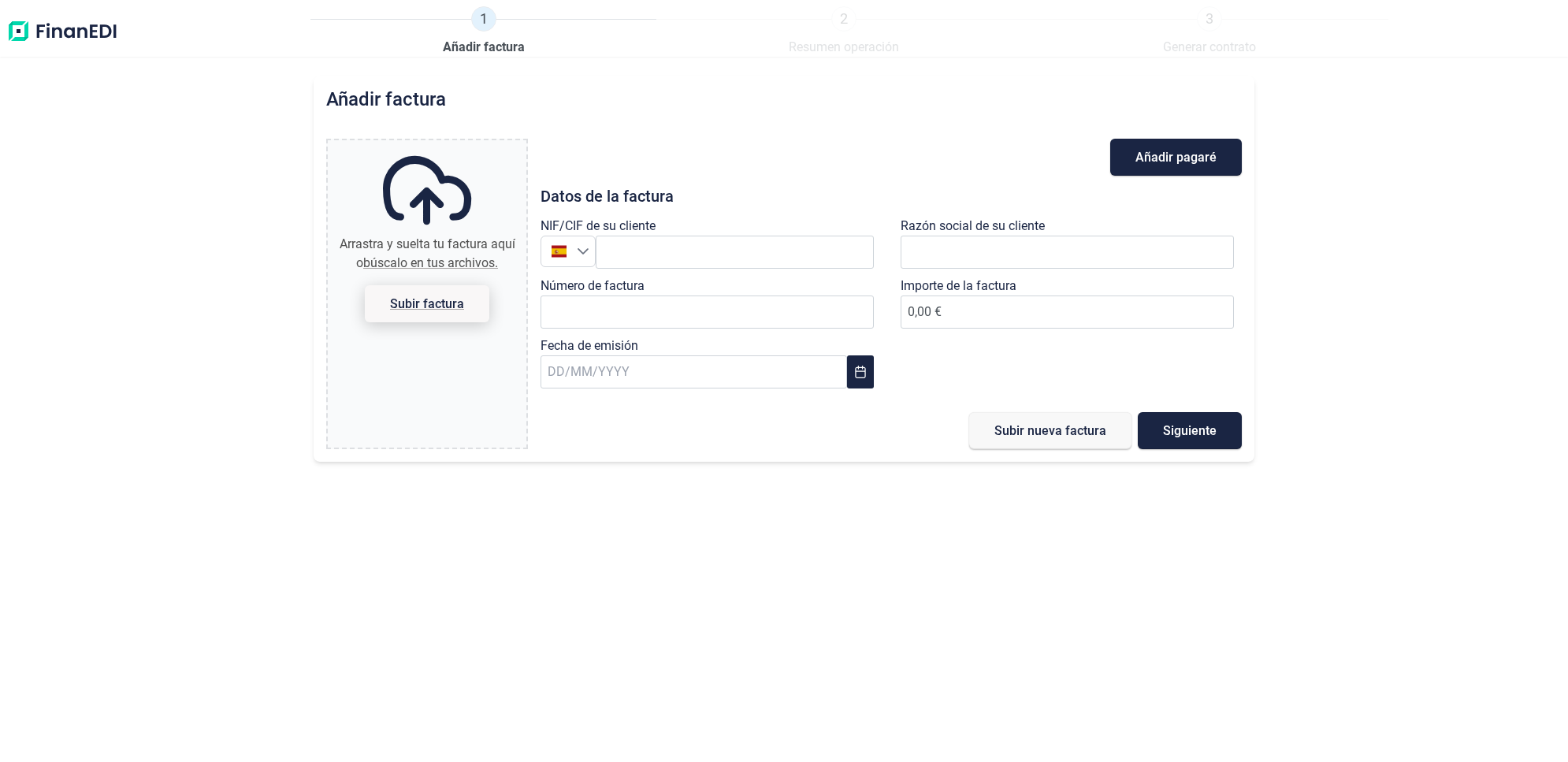
click at [453, 301] on span "Subir factura" at bounding box center [427, 304] width 74 height 12
click at [453, 145] on input "Arrastra y suelta tu factura aquí o búscalo en tus archivos. Subir factura" at bounding box center [427, 142] width 199 height 5
type input "C:\fakepath\TALAVERA AG.pdf"
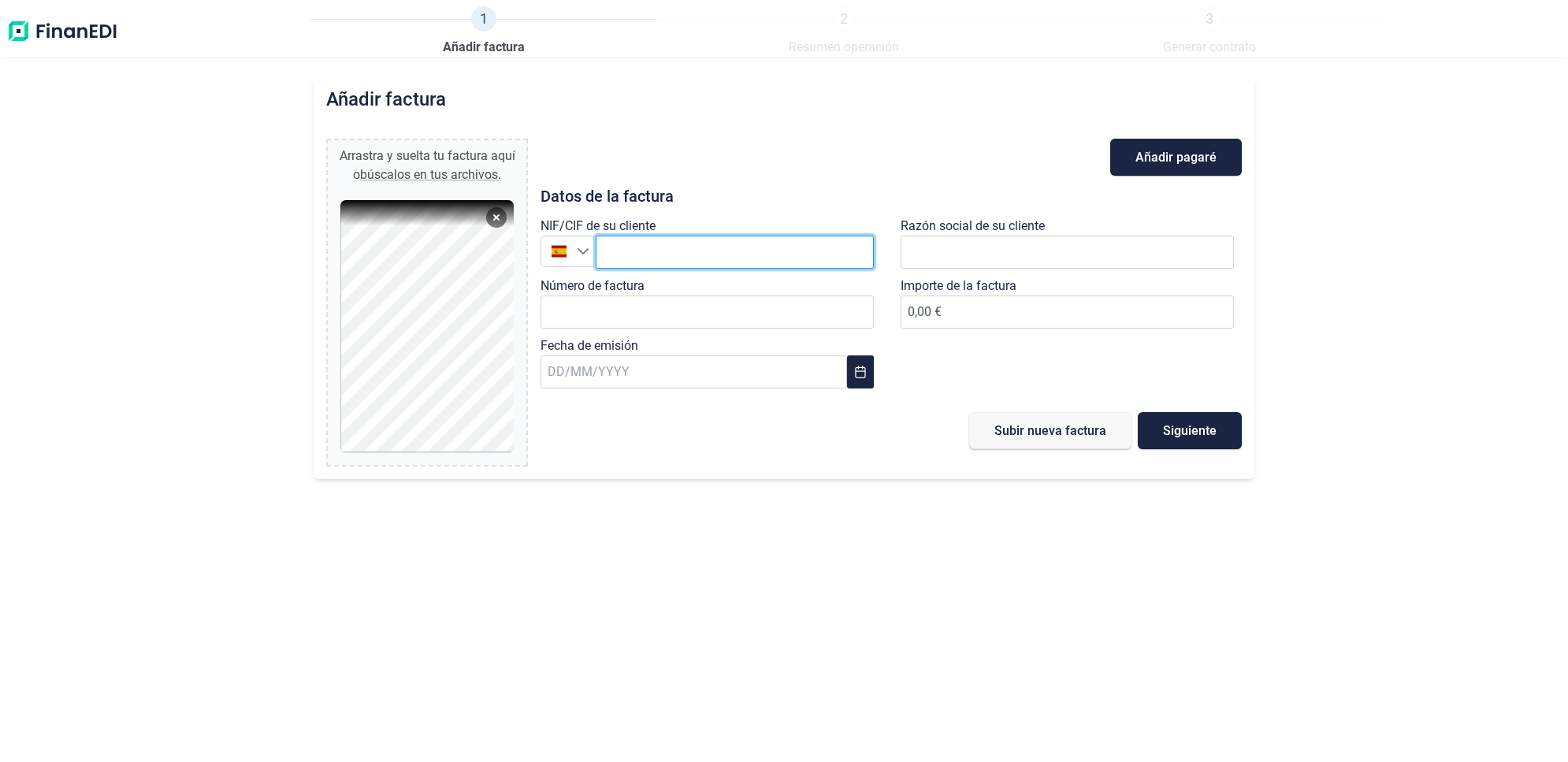
click at [709, 253] on input "text" at bounding box center [735, 253] width 278 height 33
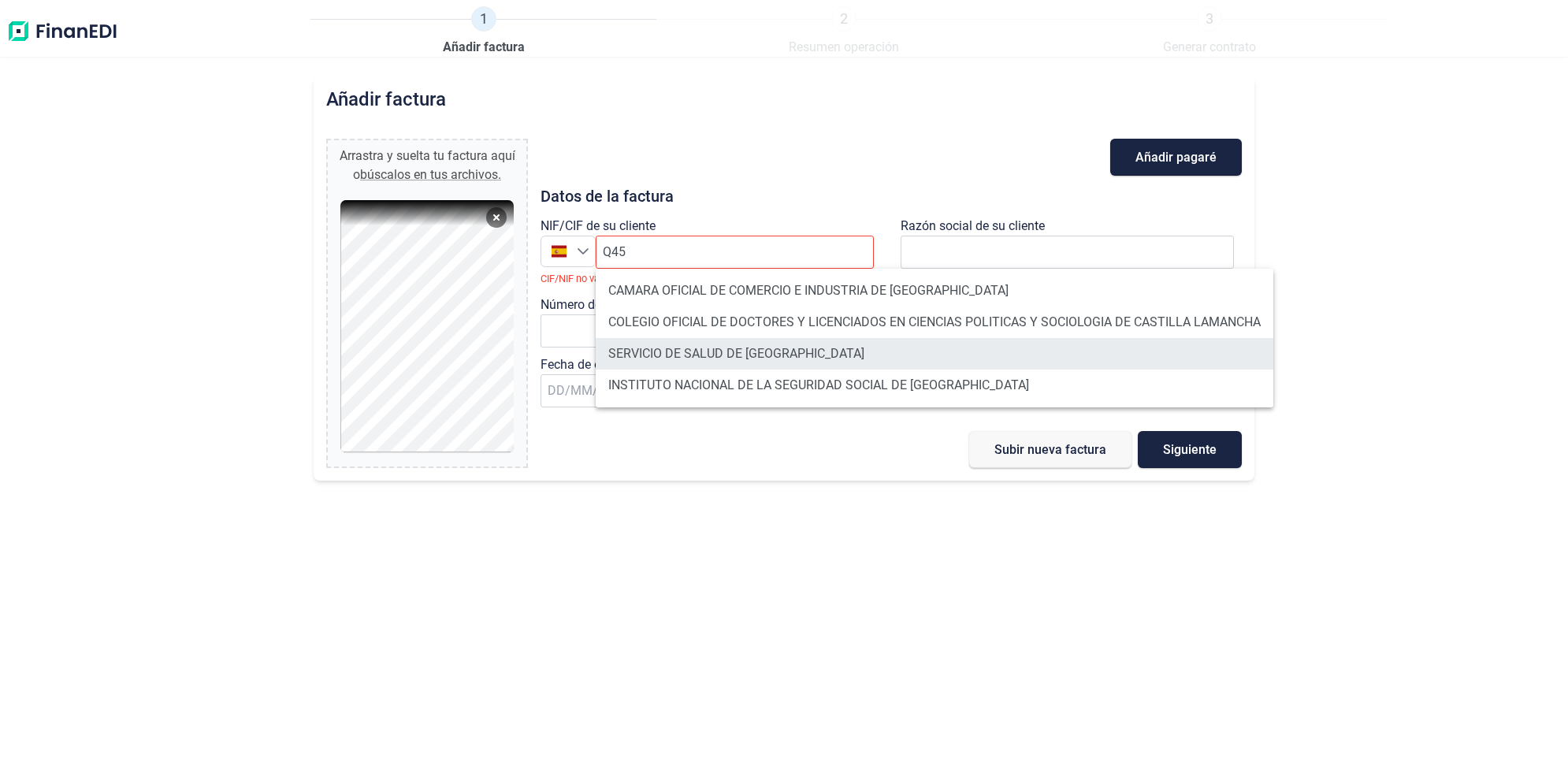
click at [733, 357] on li "SERVICIO DE SALUD DE [GEOGRAPHIC_DATA]" at bounding box center [934, 354] width 678 height 31
type input "Q4500146H"
type input "SERVICIO DE SALUD DE [GEOGRAPHIC_DATA]"
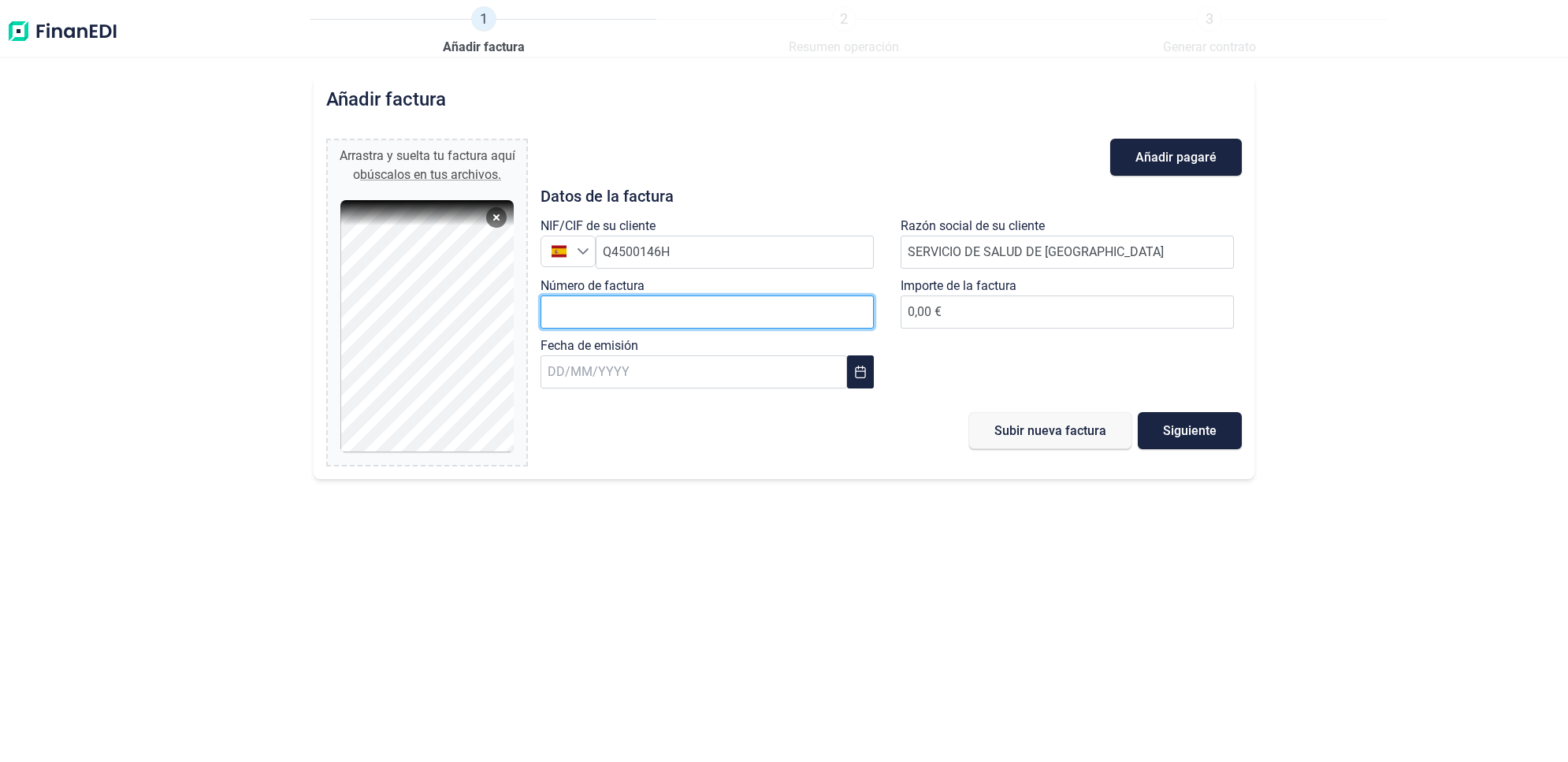
click at [719, 312] on input "Número de factura" at bounding box center [707, 312] width 333 height 33
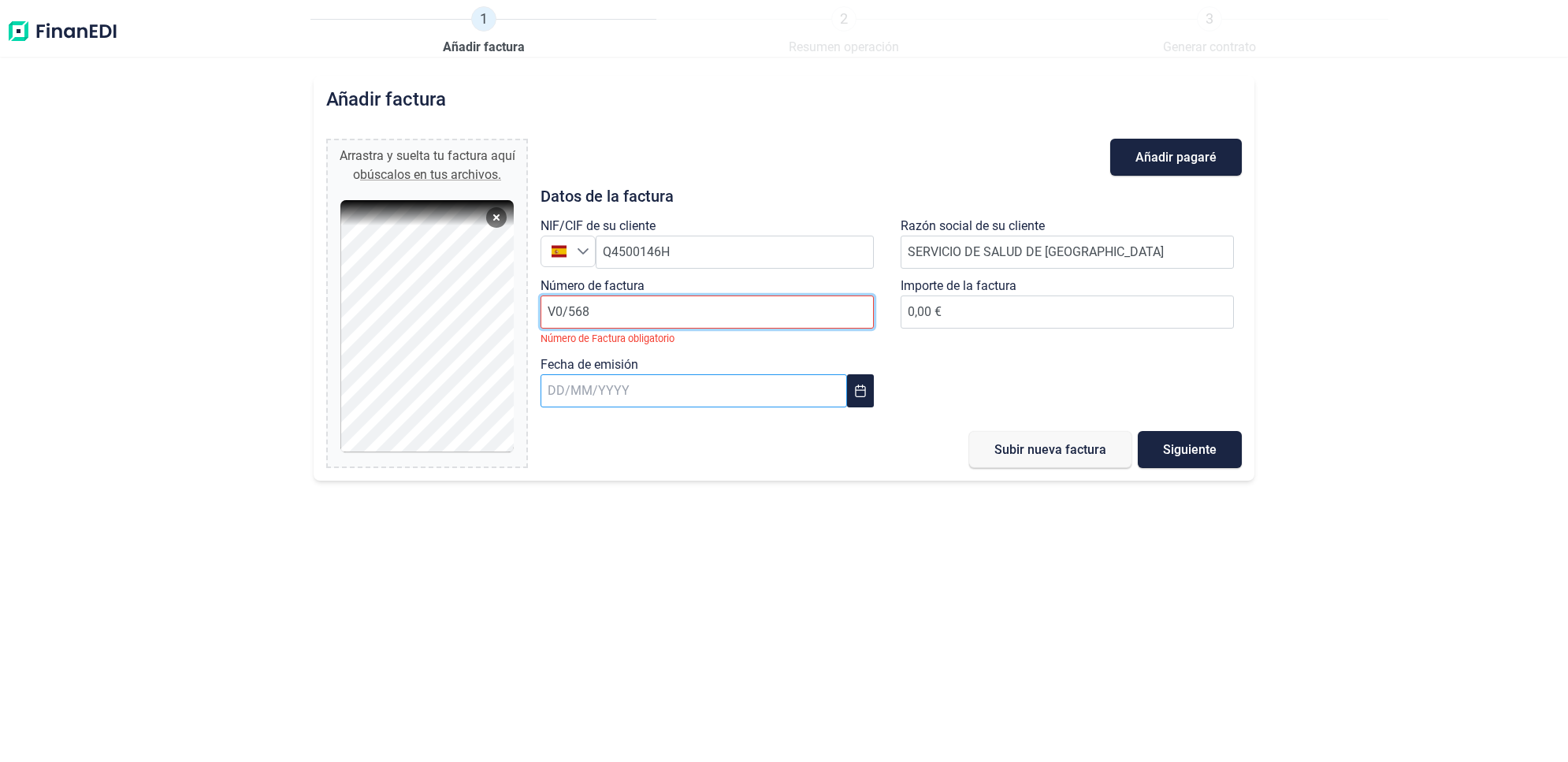
type input "V0/568"
click at [611, 390] on body "1 Añadir factura 2 Resumen operación 3 Generar contrato Añadir factura Arrastra…" at bounding box center [784, 381] width 1568 height 762
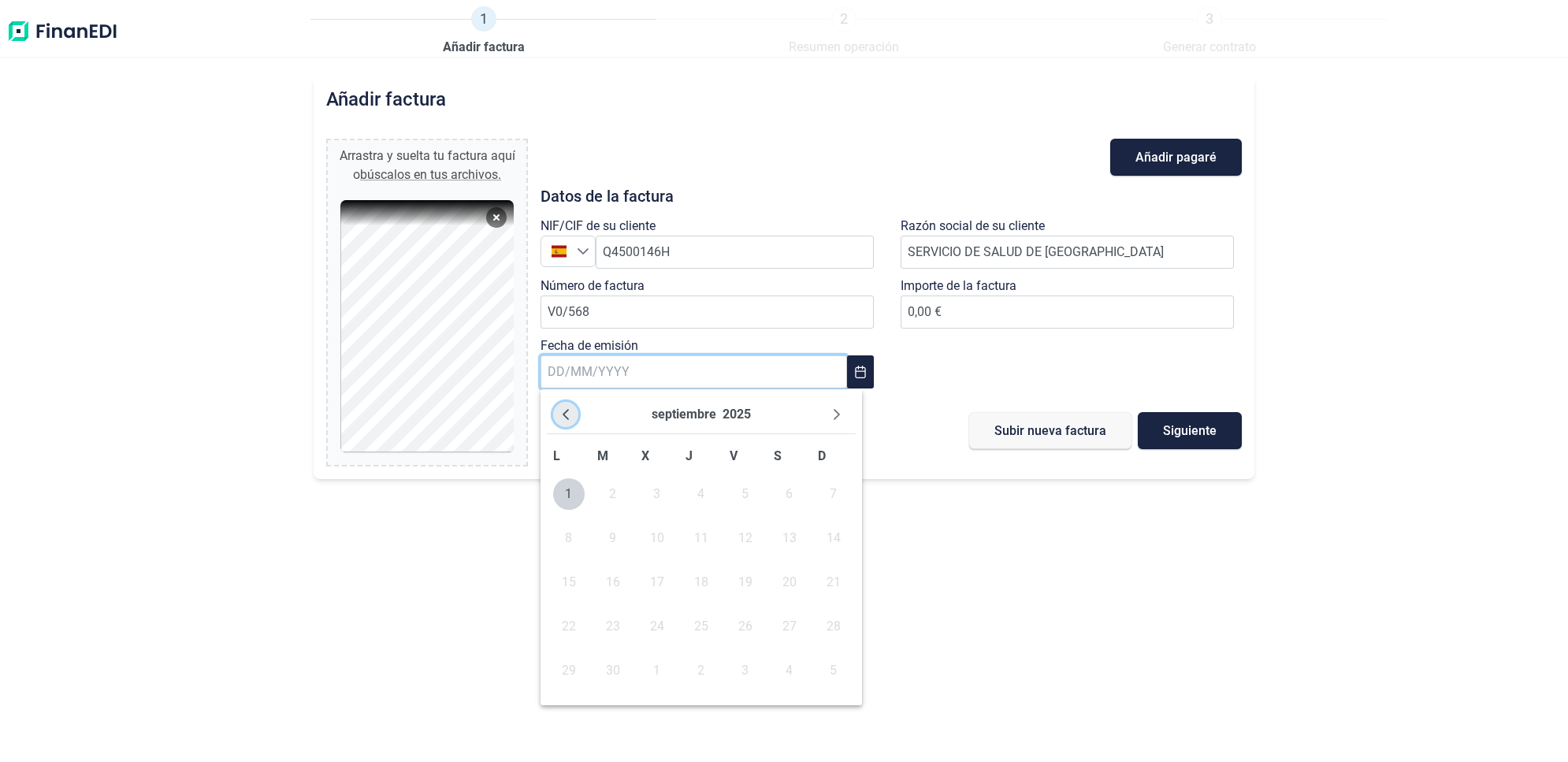
click at [564, 411] on icon "Previous Month" at bounding box center [565, 414] width 13 height 13
click at [837, 416] on icon "Next Month" at bounding box center [836, 414] width 13 height 13
click at [573, 494] on span "1" at bounding box center [569, 494] width 31 height 31
type input "[DATE]"
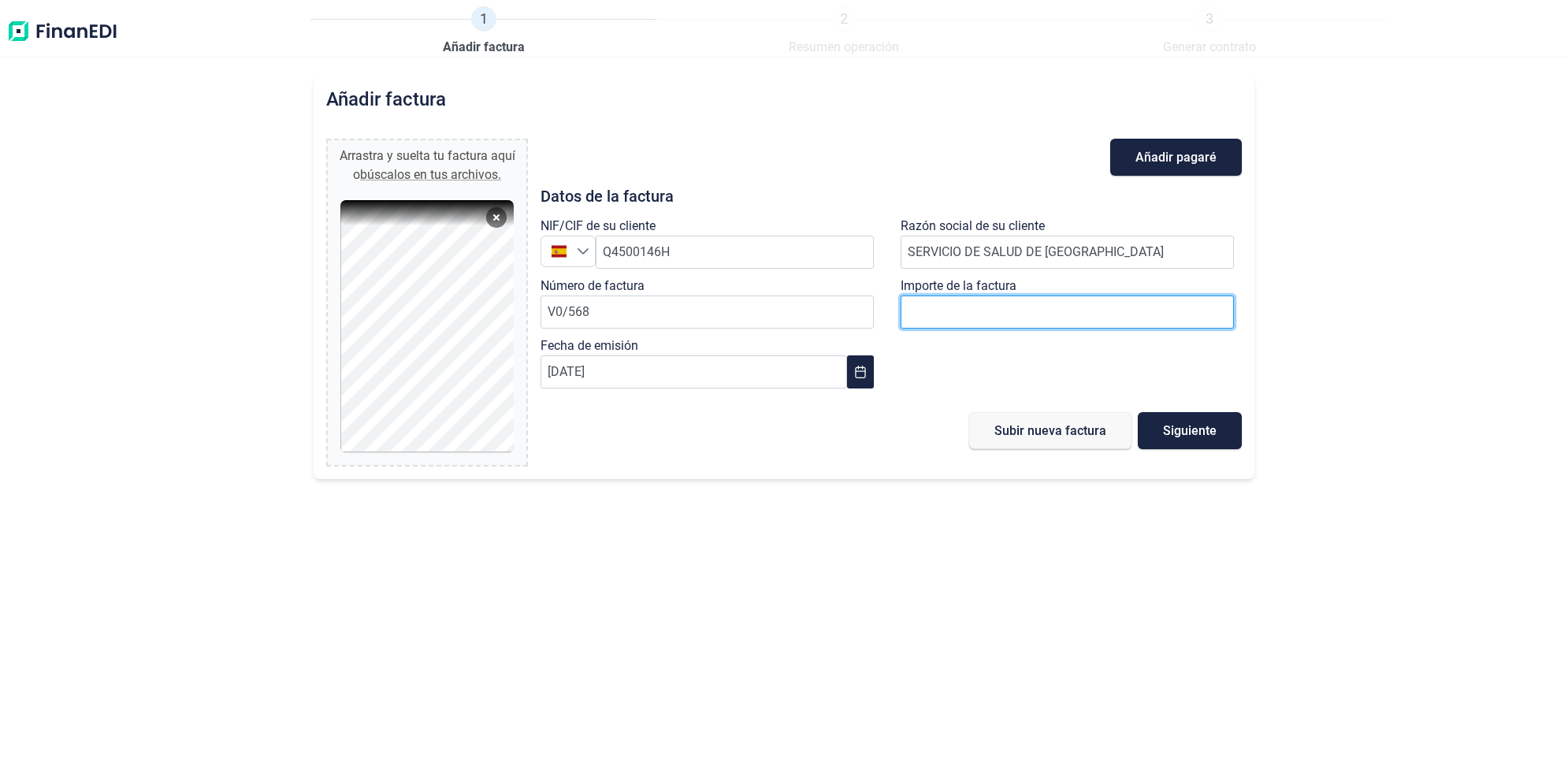
click at [979, 309] on input "number" at bounding box center [1068, 312] width 333 height 33
type input "86.645,47 €"
click at [1168, 427] on span "Siguiente" at bounding box center [1190, 431] width 54 height 12
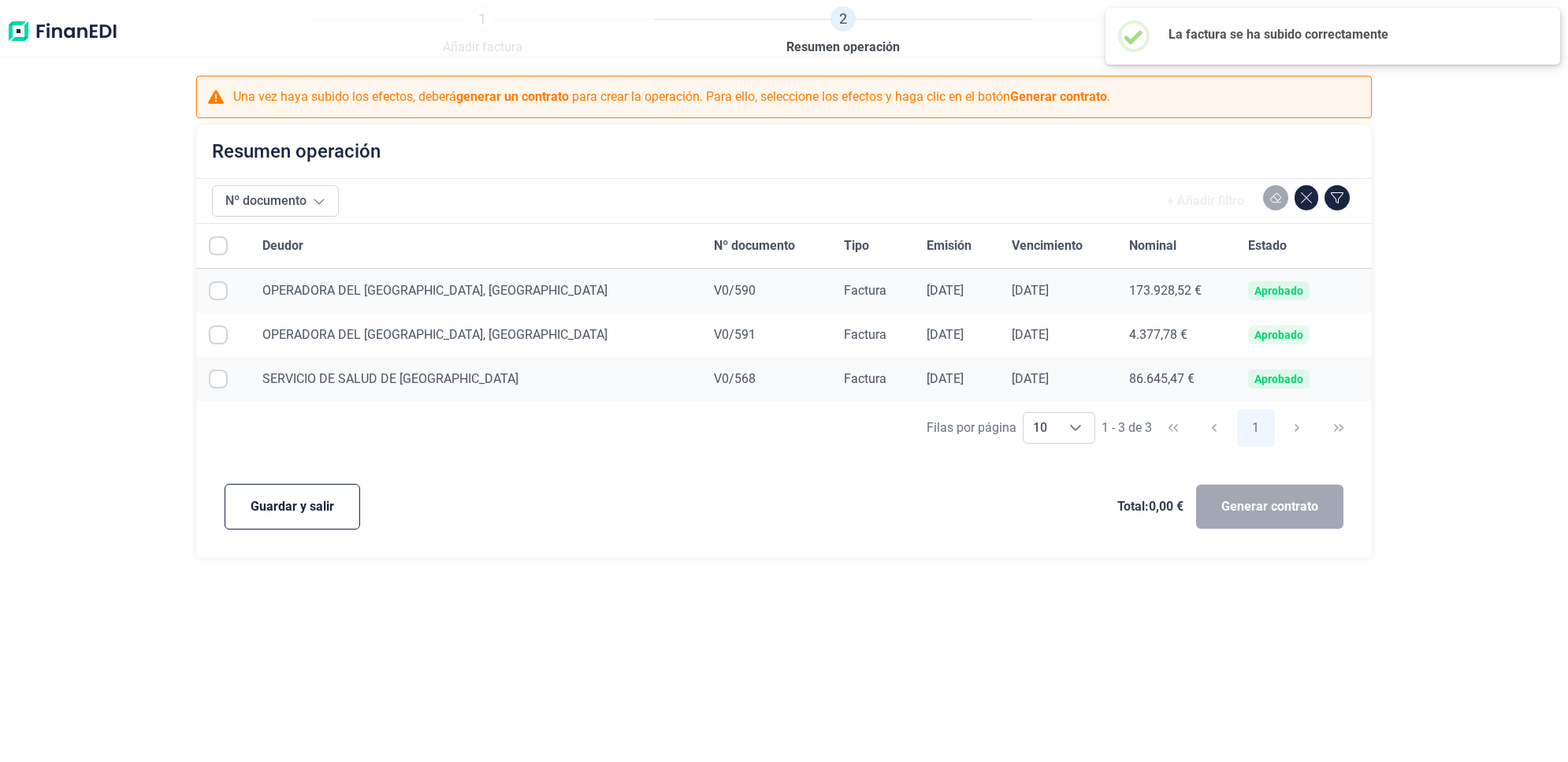
checkbox input "true"
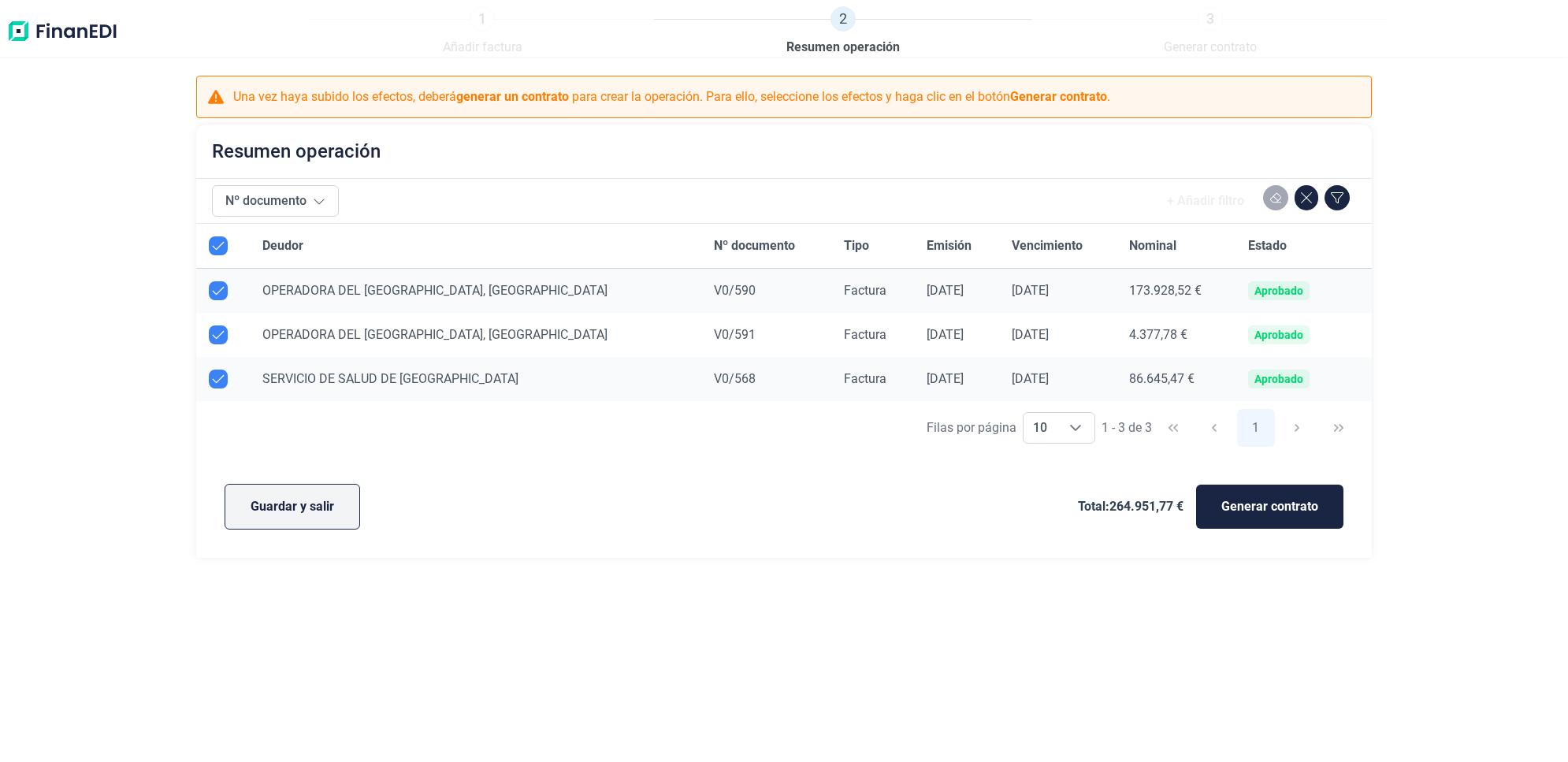
click at [294, 506] on span "Guardar y salir" at bounding box center [292, 506] width 83 height 19
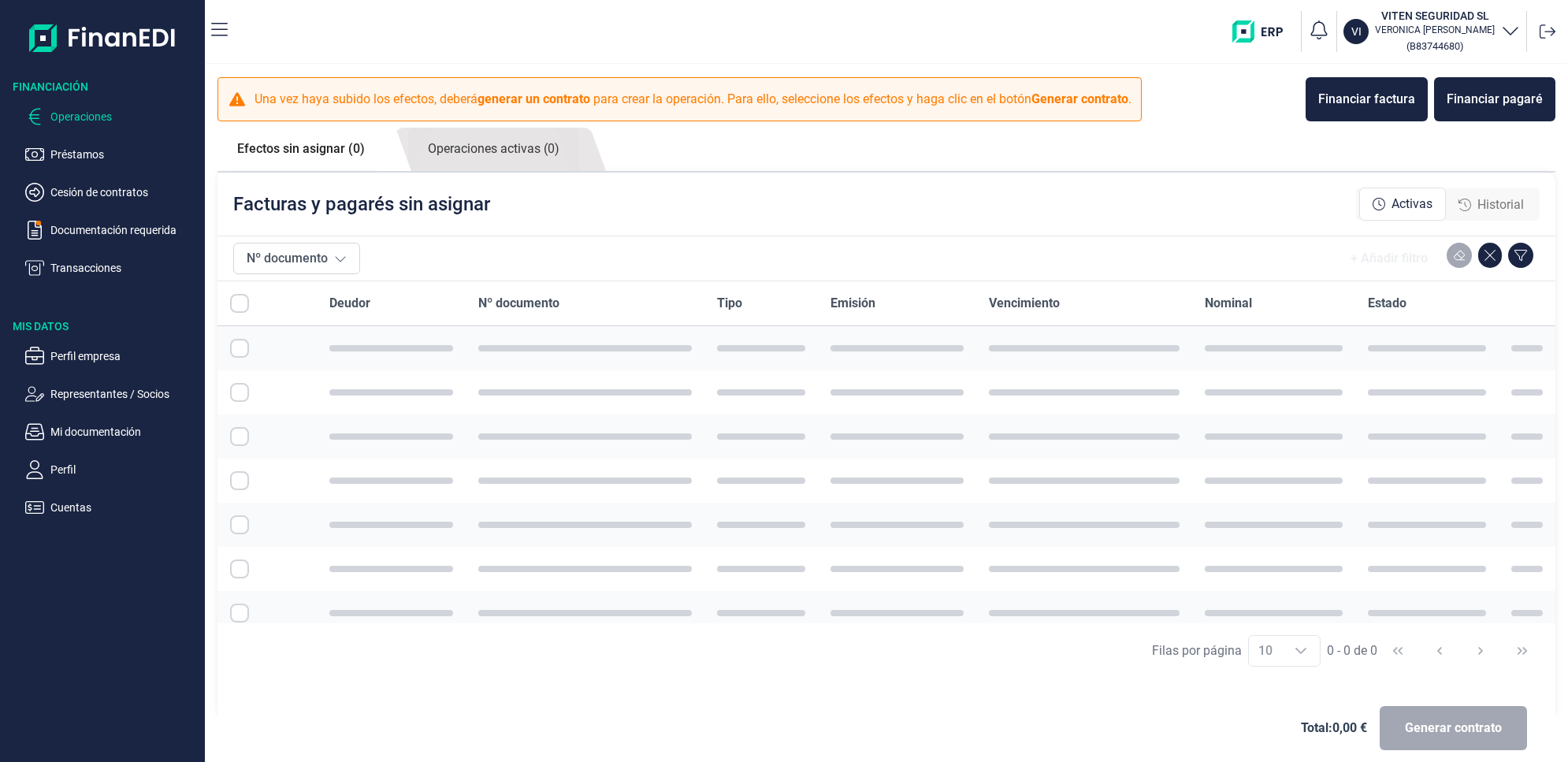
checkbox input "true"
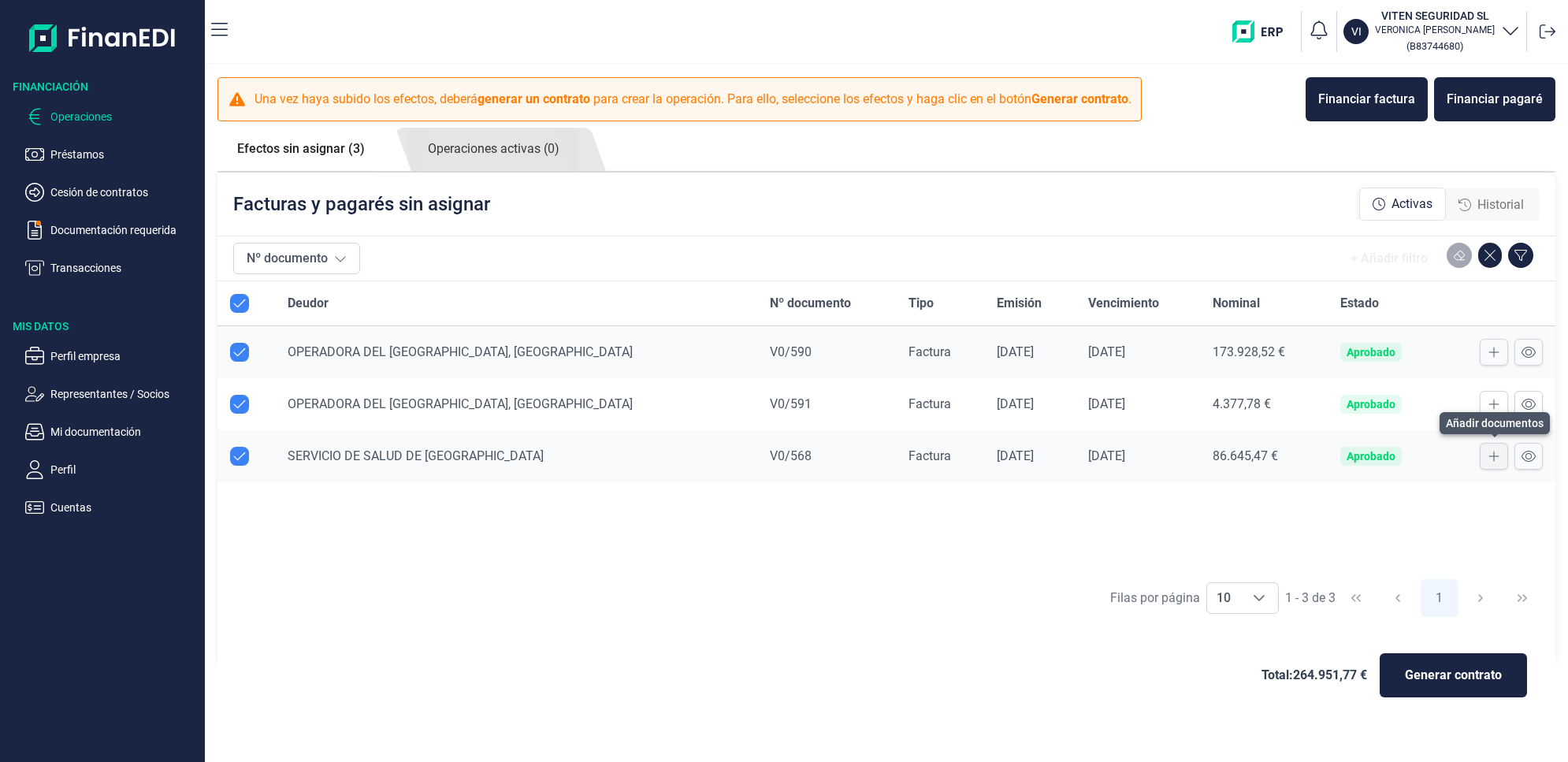
click at [1492, 452] on icon at bounding box center [1494, 455] width 11 height 13
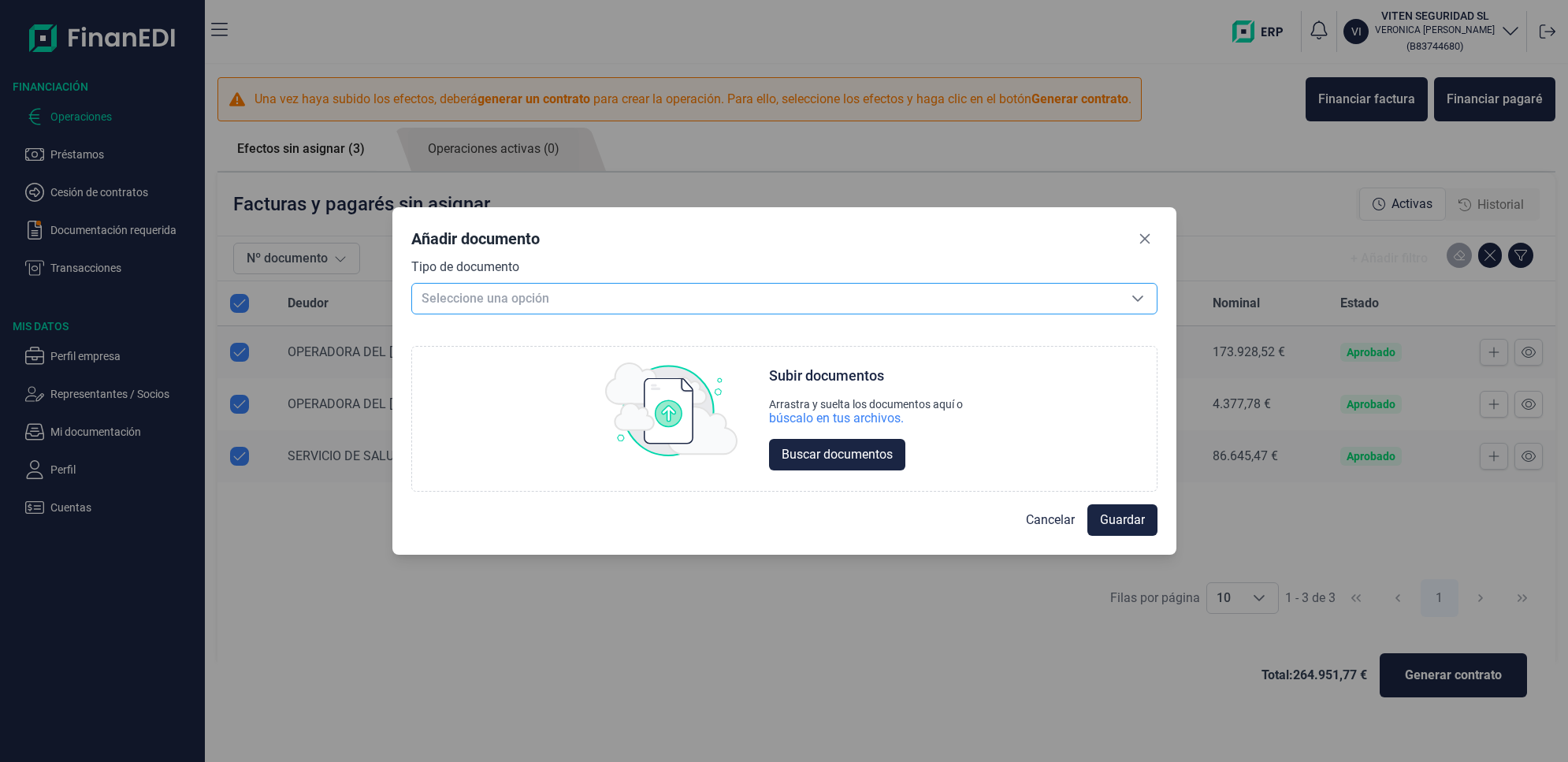
click at [545, 302] on span "Seleccione una opción" at bounding box center [766, 299] width 707 height 30
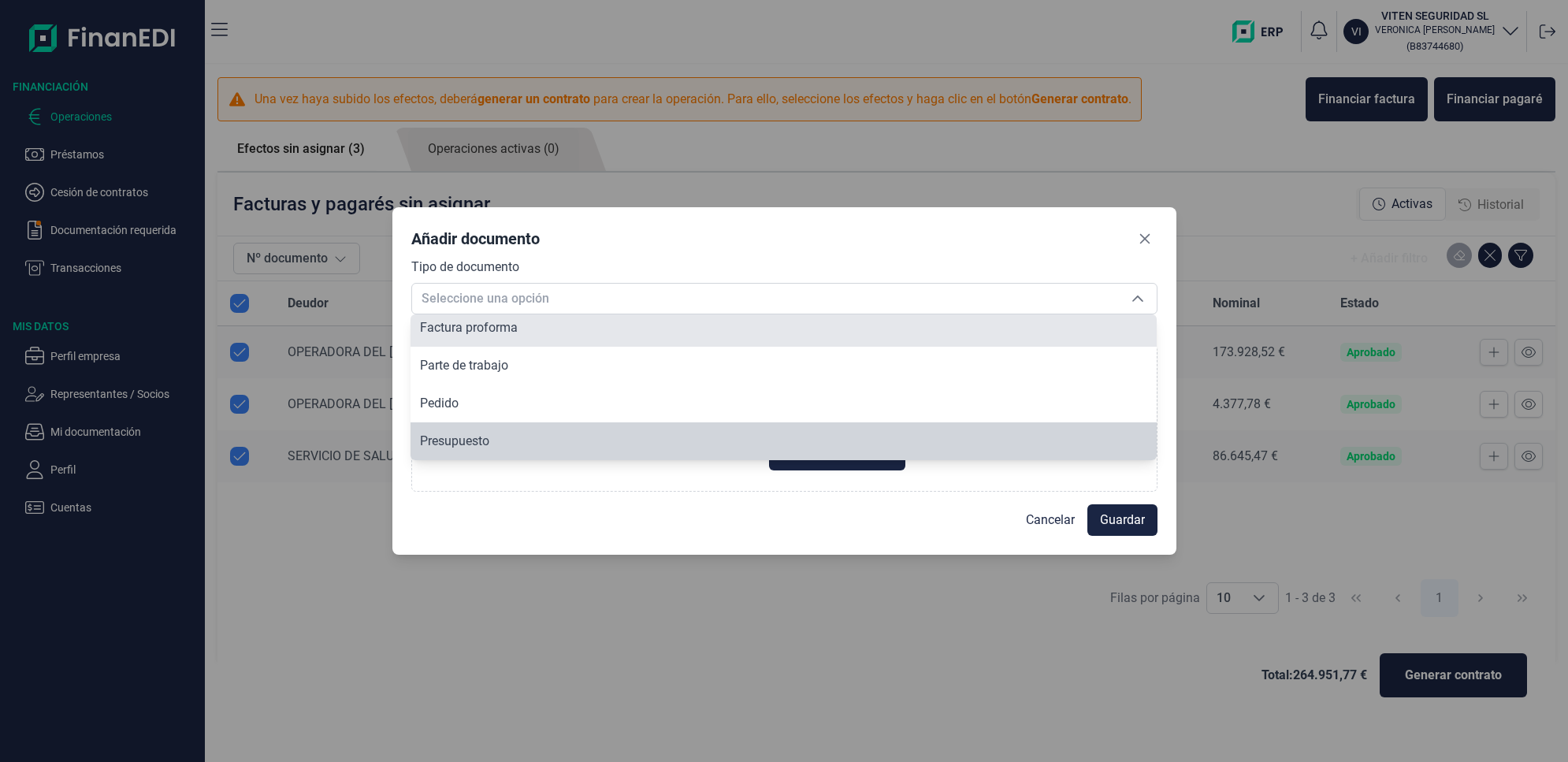
scroll to position [113, 0]
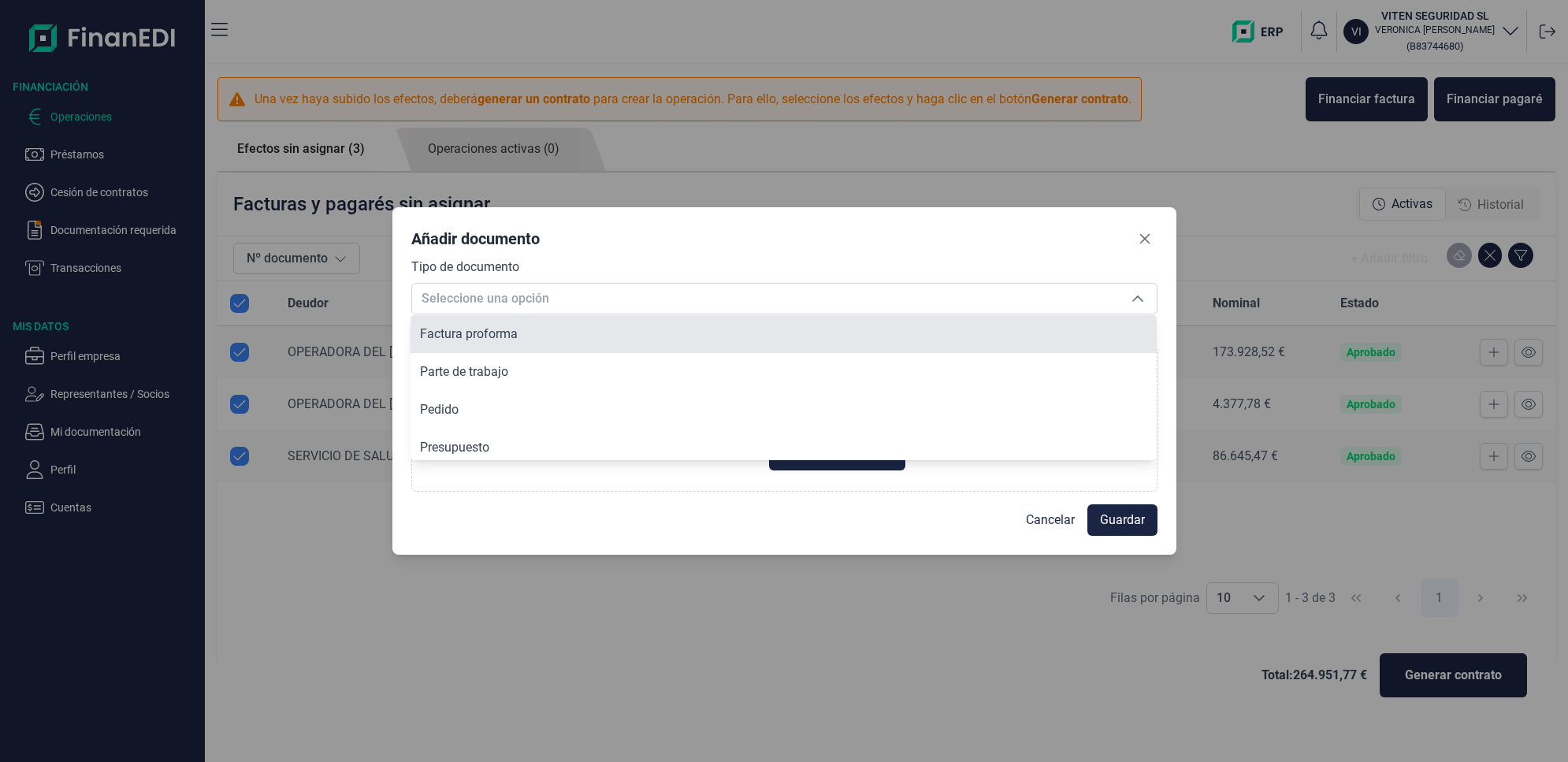
click at [1128, 317] on body "Financiación Operaciones Préstamos Cesión de contratos Documentación requerida …" at bounding box center [784, 381] width 1568 height 762
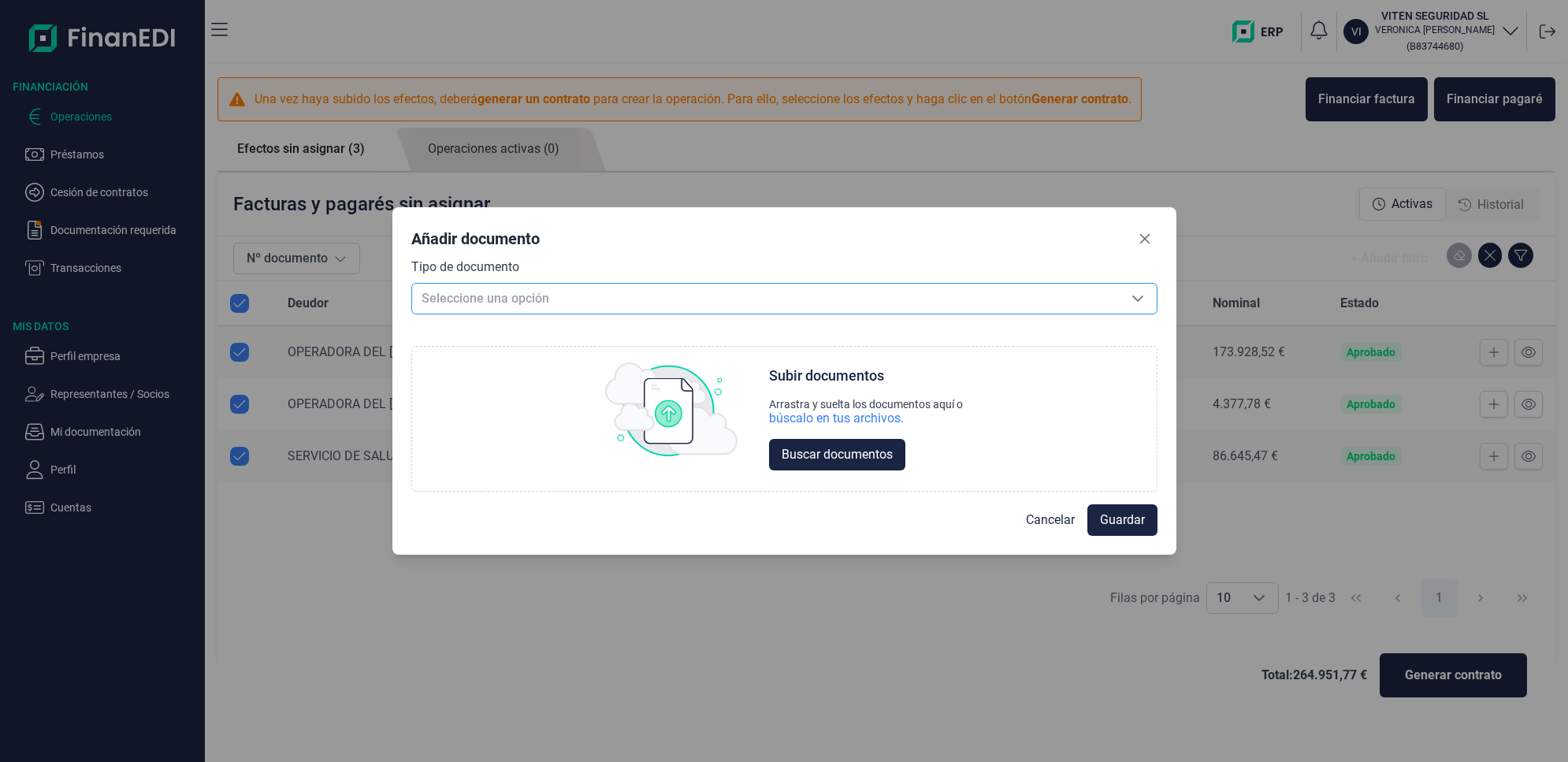
click at [718, 306] on span "Seleccione una opción" at bounding box center [766, 299] width 707 height 30
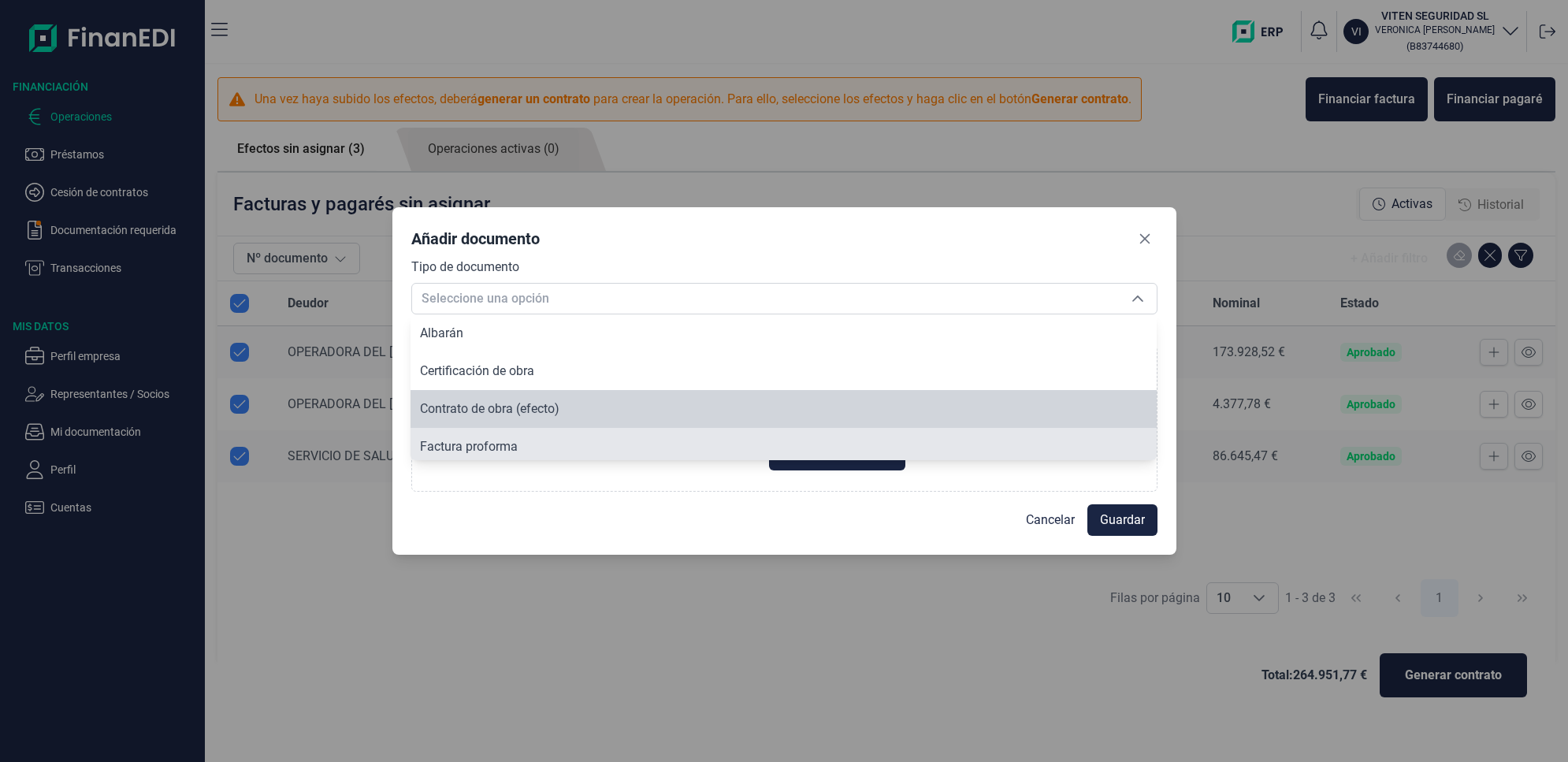
scroll to position [6, 0]
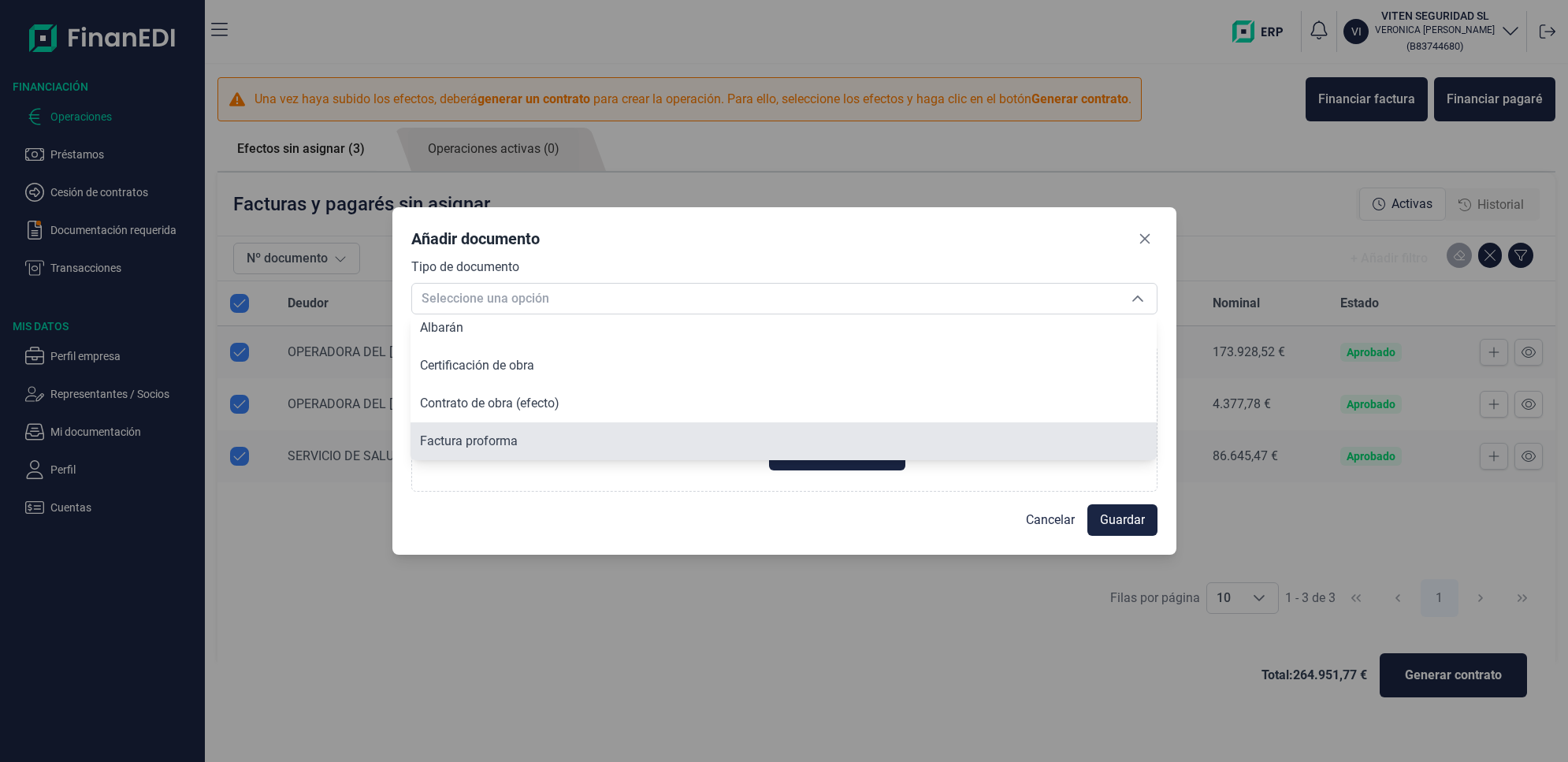
click at [469, 438] on span "Factura proforma" at bounding box center [469, 441] width 98 height 15
type input "Factura proforma"
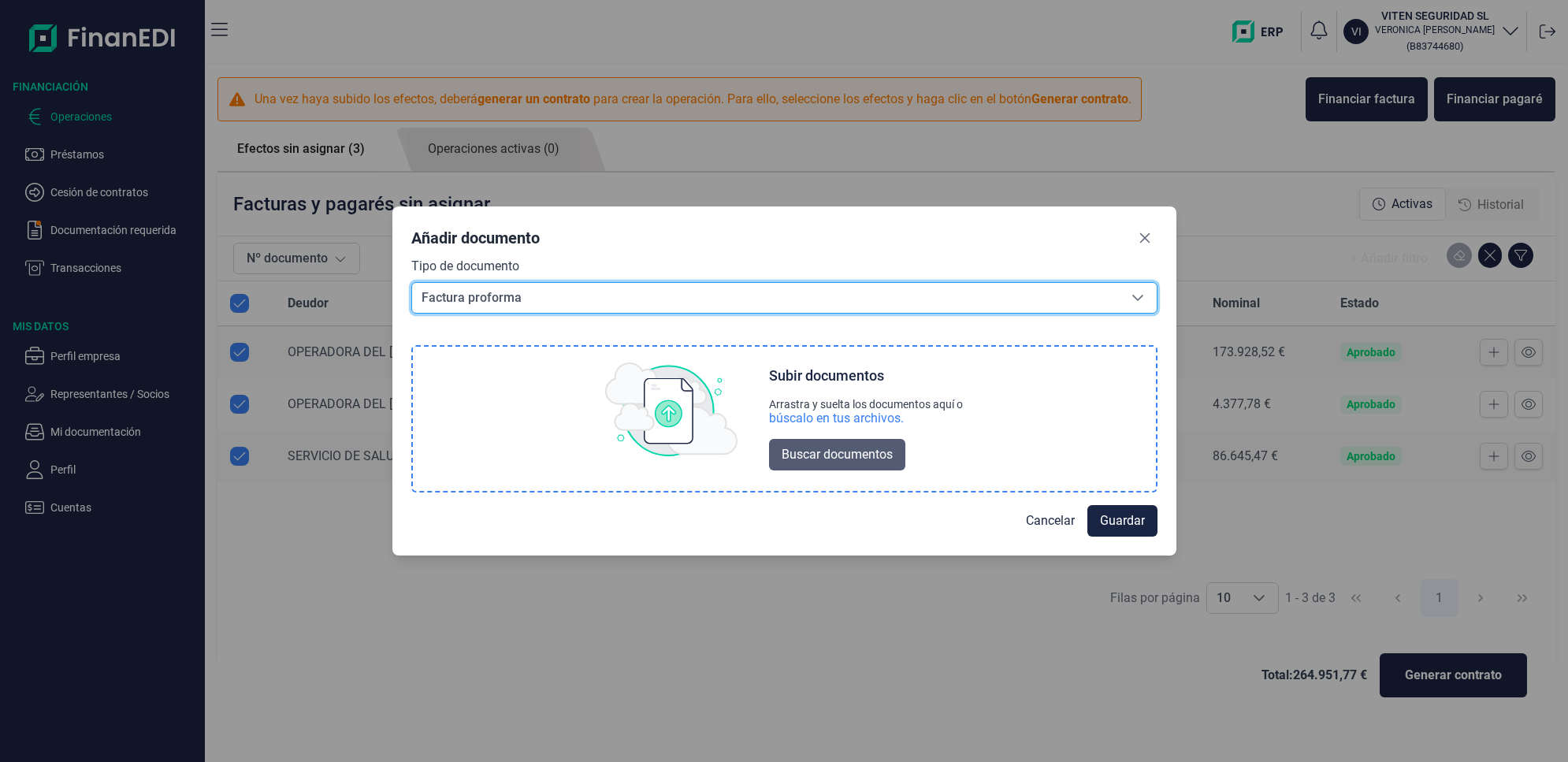
click at [848, 457] on span "Buscar documentos" at bounding box center [836, 454] width 111 height 19
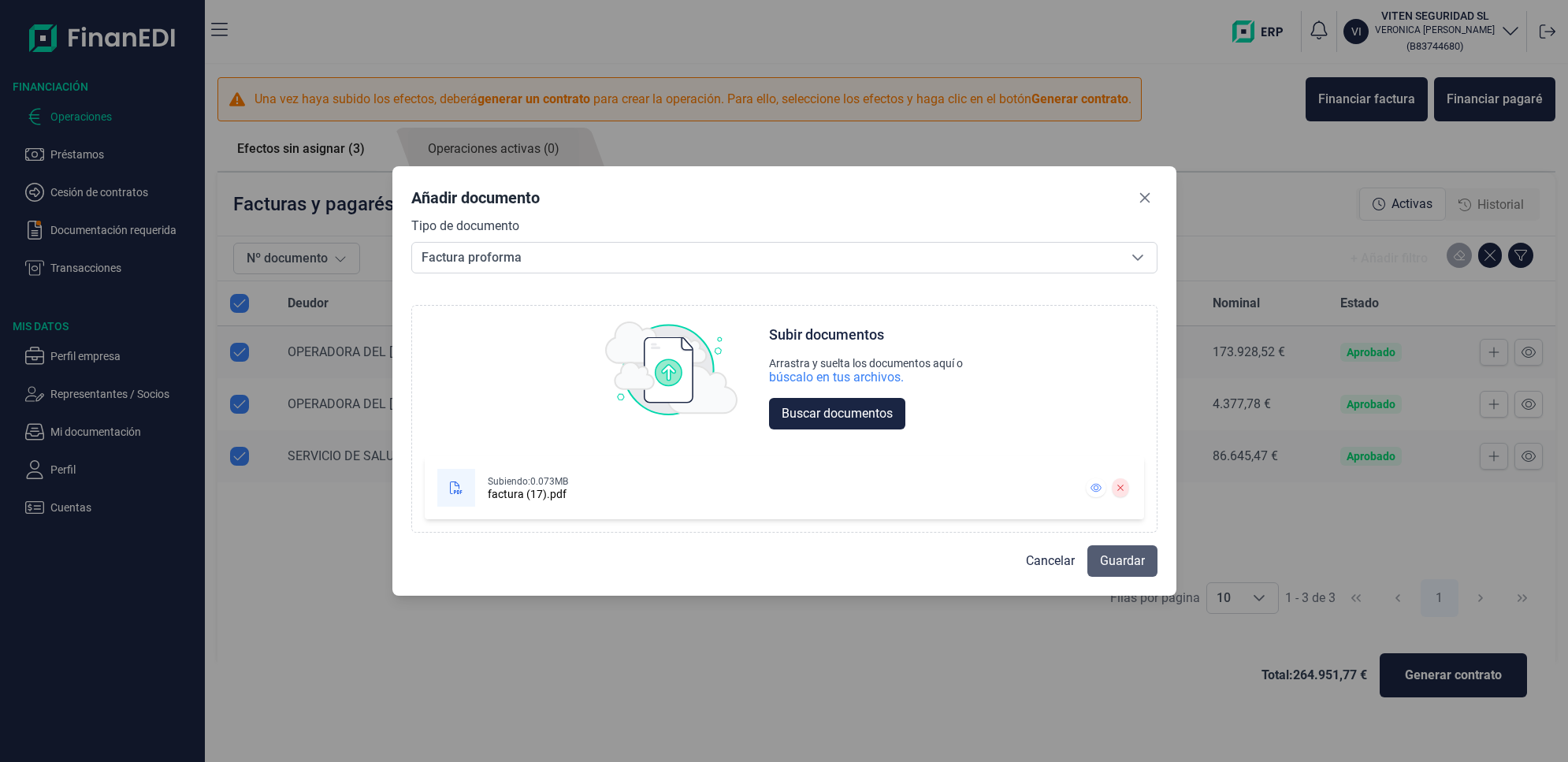
click at [1125, 570] on span "Guardar" at bounding box center [1122, 560] width 45 height 19
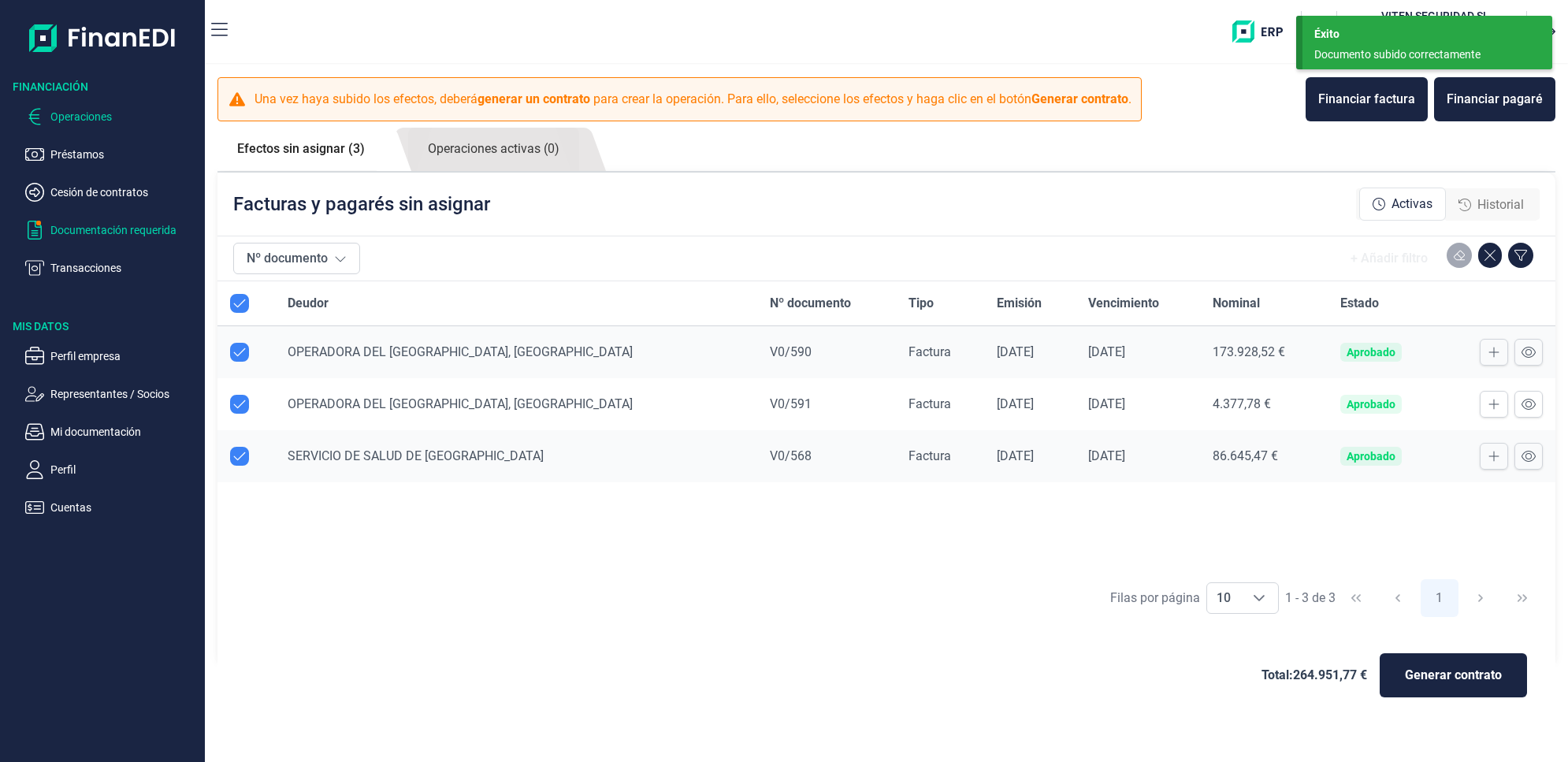
click at [104, 224] on p "Documentación requerida" at bounding box center [123, 229] width 148 height 19
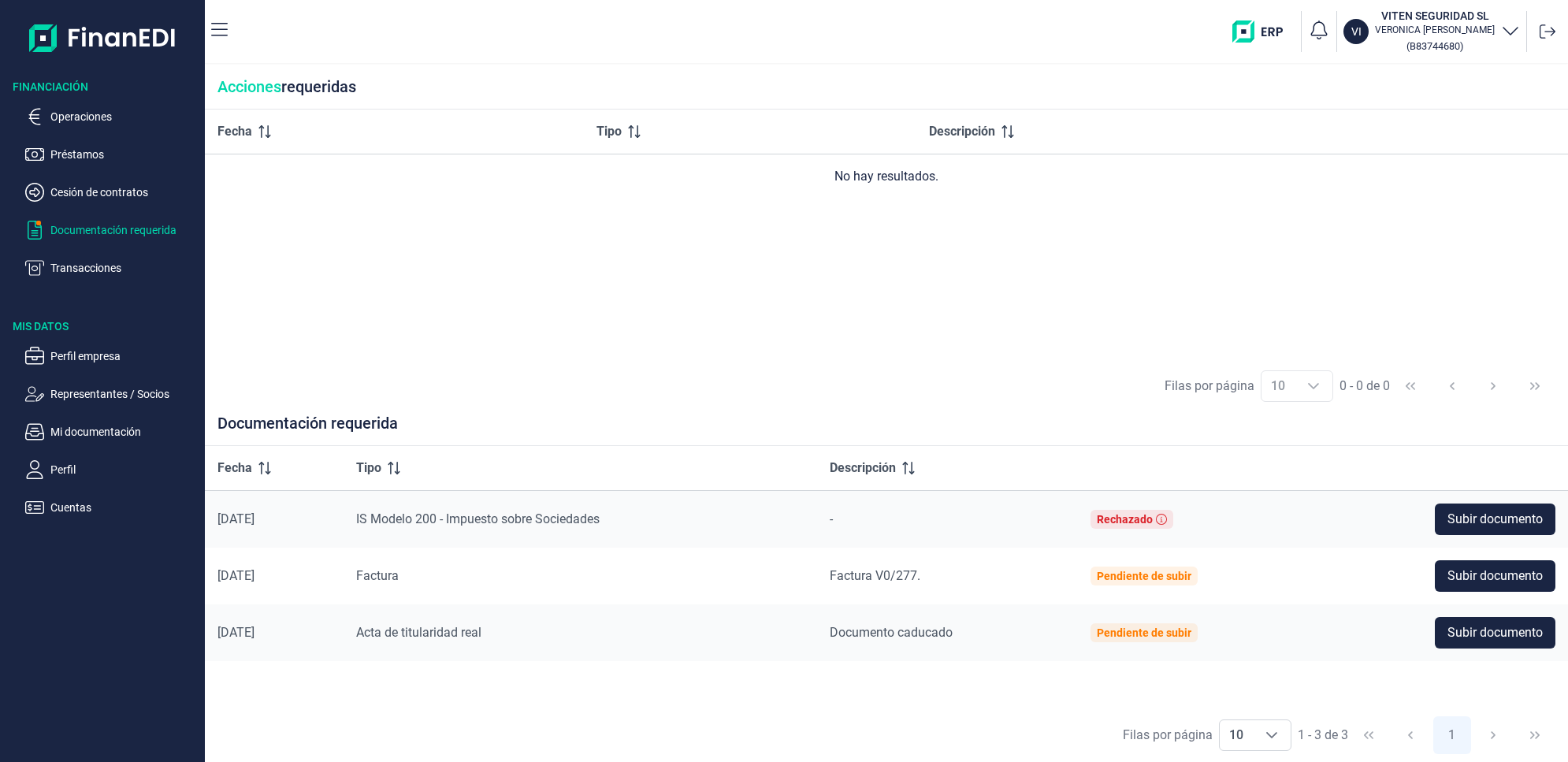
click at [1440, 25] on p "[PERSON_NAME]" at bounding box center [1435, 29] width 119 height 13
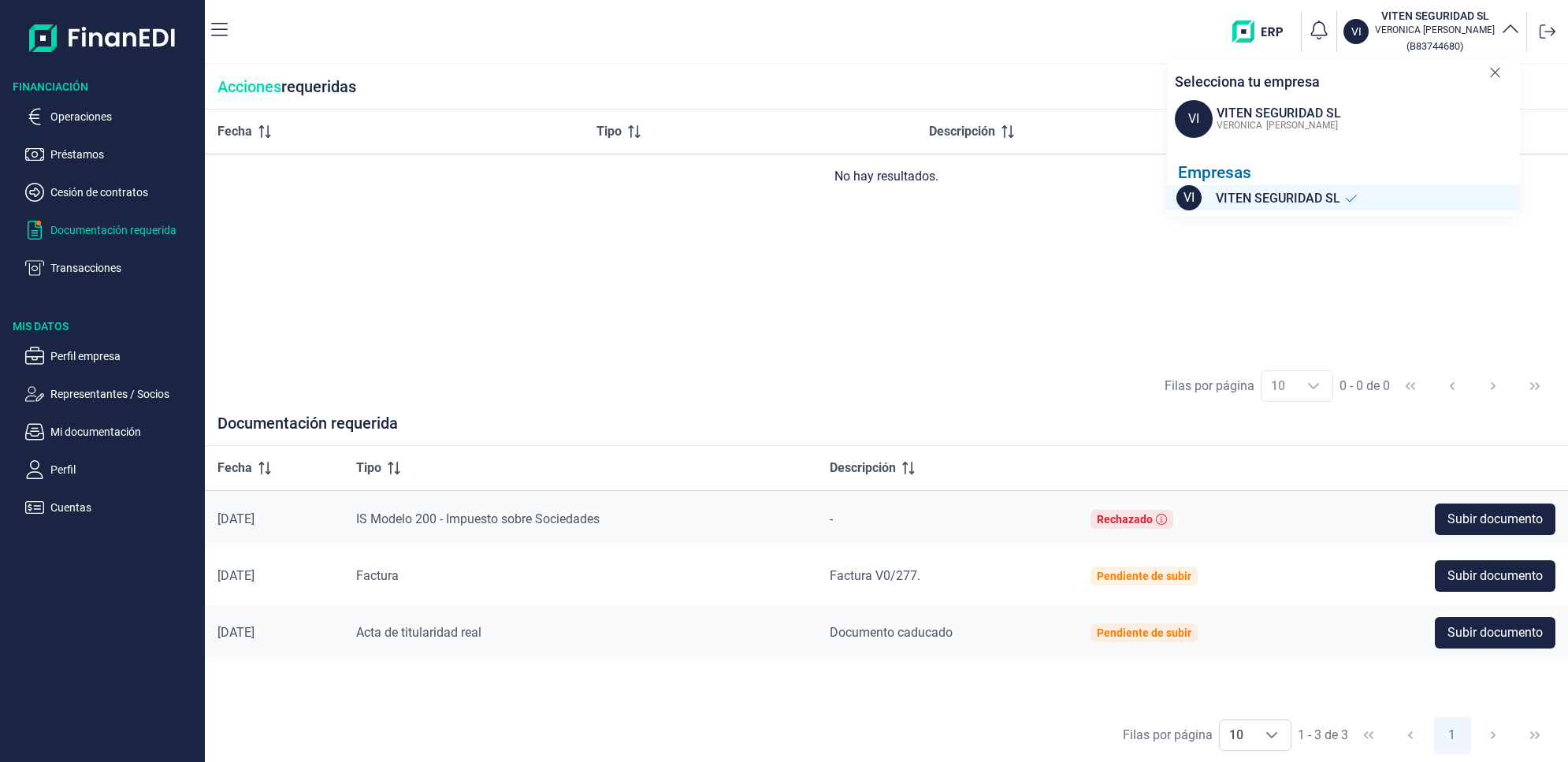
click at [1014, 239] on div "Fecha Tipo Descripción No hay resultados." at bounding box center [886, 234] width 1363 height 250
click at [771, 280] on div "Fecha Tipo Descripción No hay resultados." at bounding box center [886, 234] width 1363 height 250
click at [64, 225] on p "Documentación requerida" at bounding box center [123, 229] width 148 height 19
click at [1496, 70] on icon at bounding box center [1496, 72] width 12 height 16
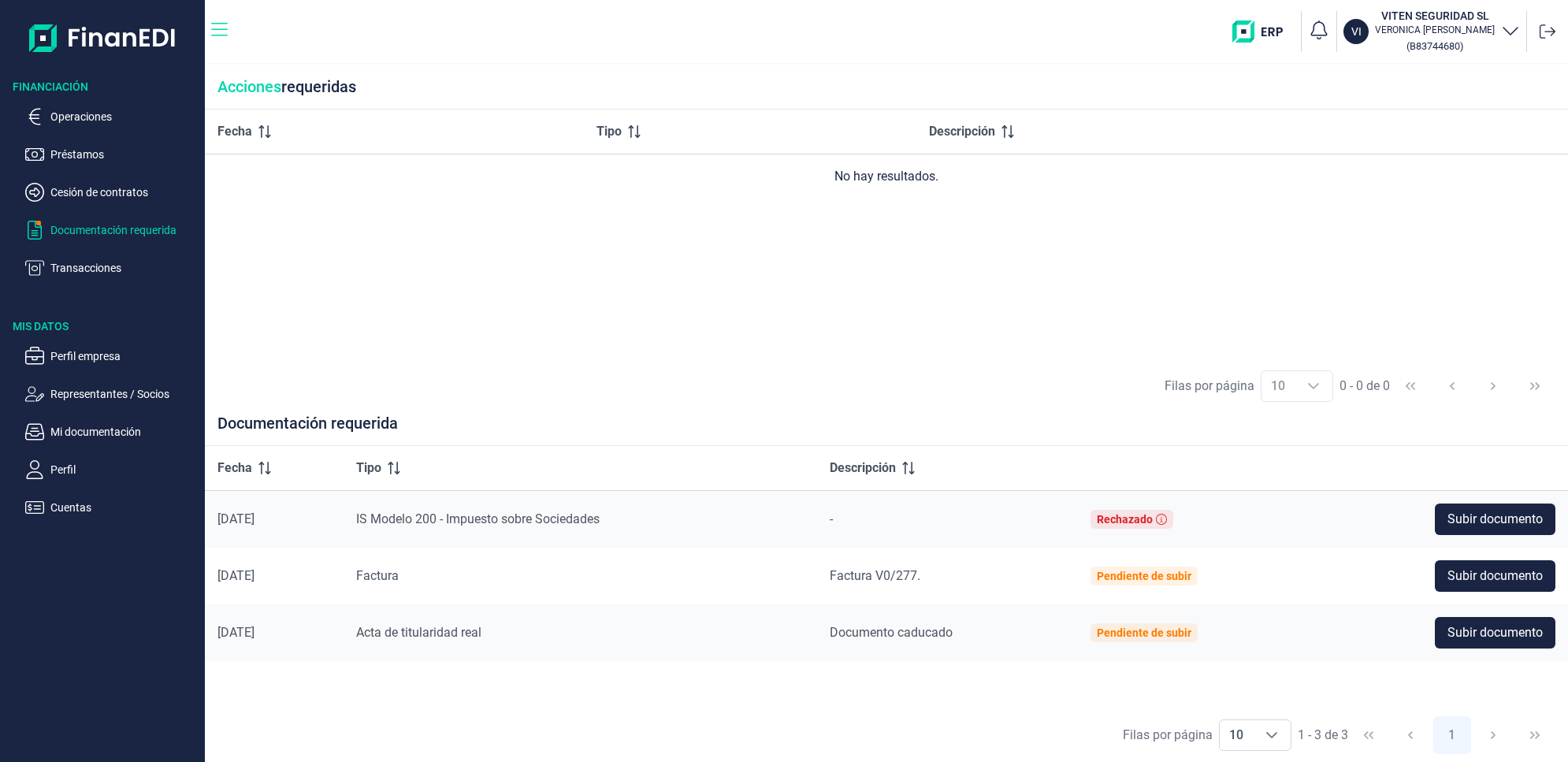
click at [221, 27] on icon "button" at bounding box center [219, 29] width 17 height 19
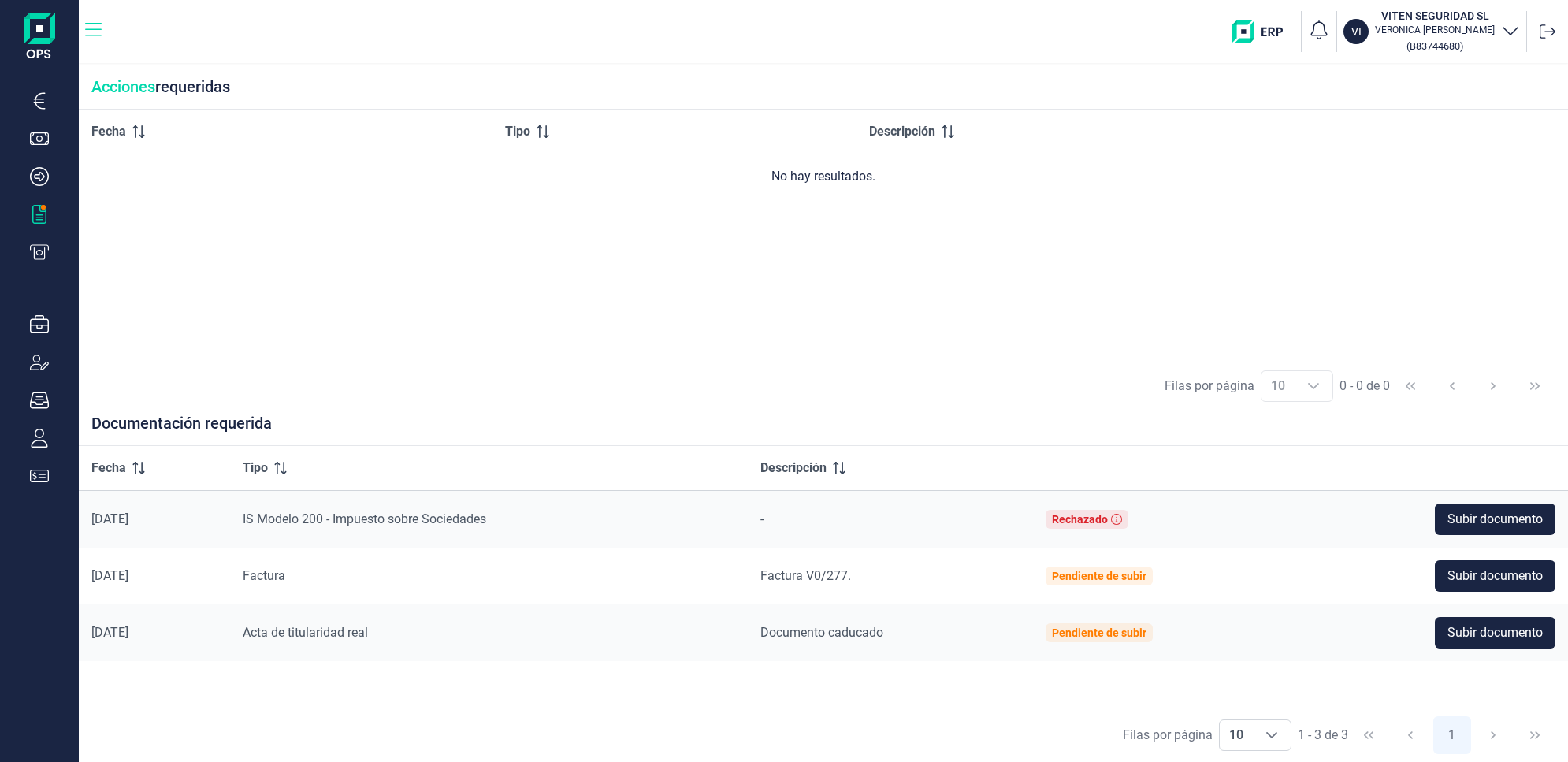
click at [95, 30] on icon "button" at bounding box center [93, 29] width 17 height 19
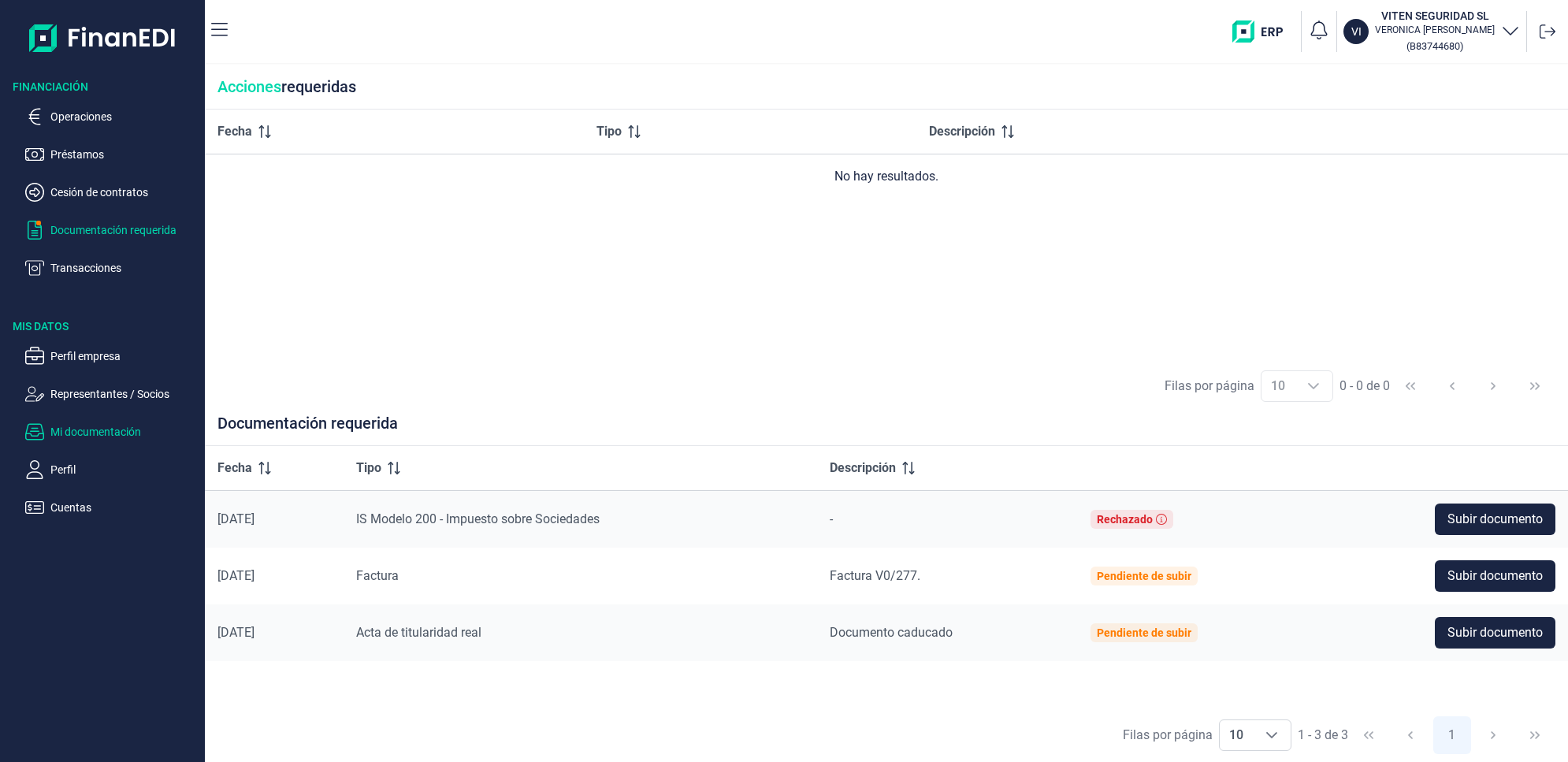
click at [71, 427] on p "Mi documentación" at bounding box center [123, 431] width 148 height 19
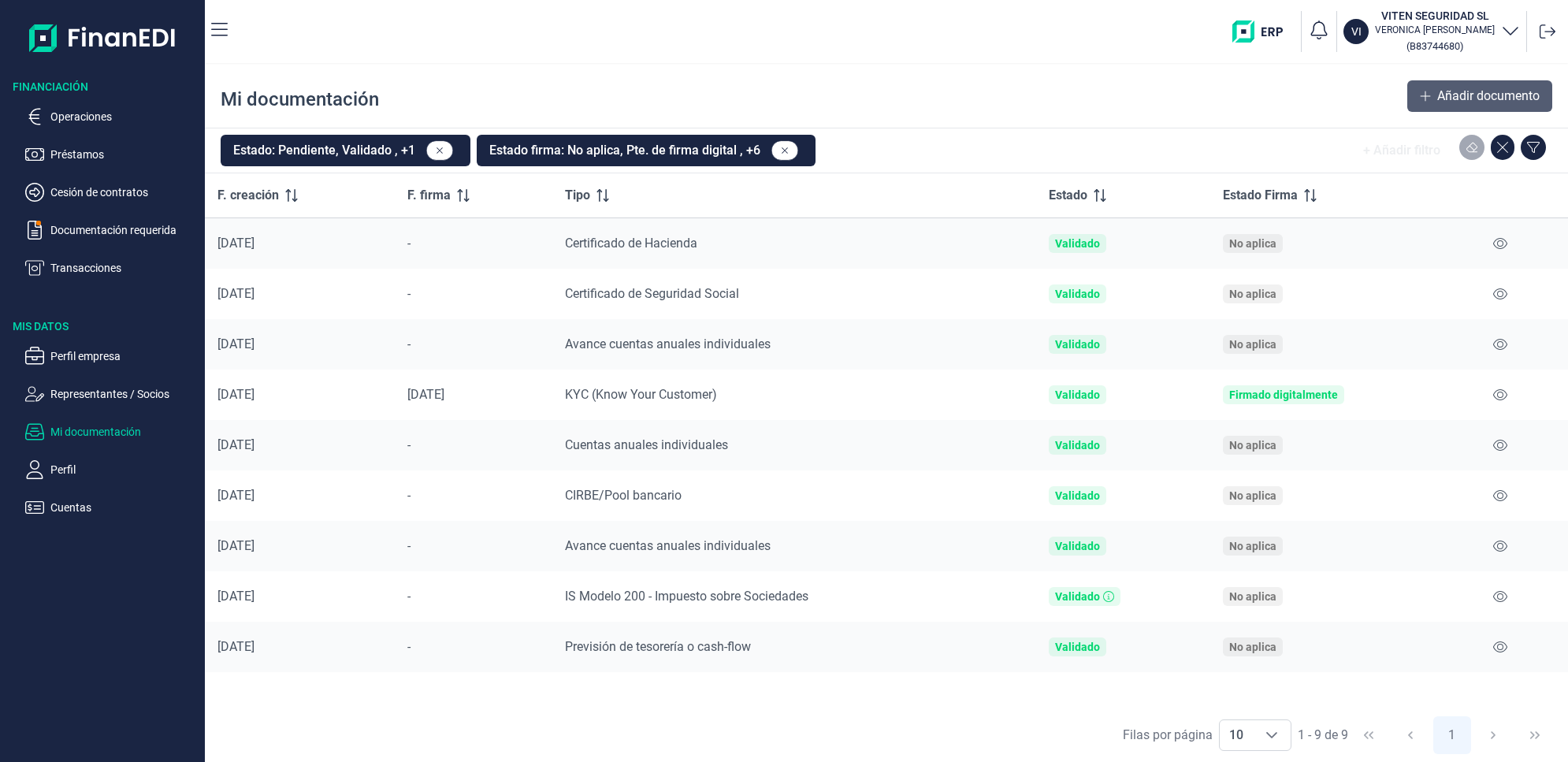
click at [1462, 104] on span "Añadir documento" at bounding box center [1489, 96] width 103 height 19
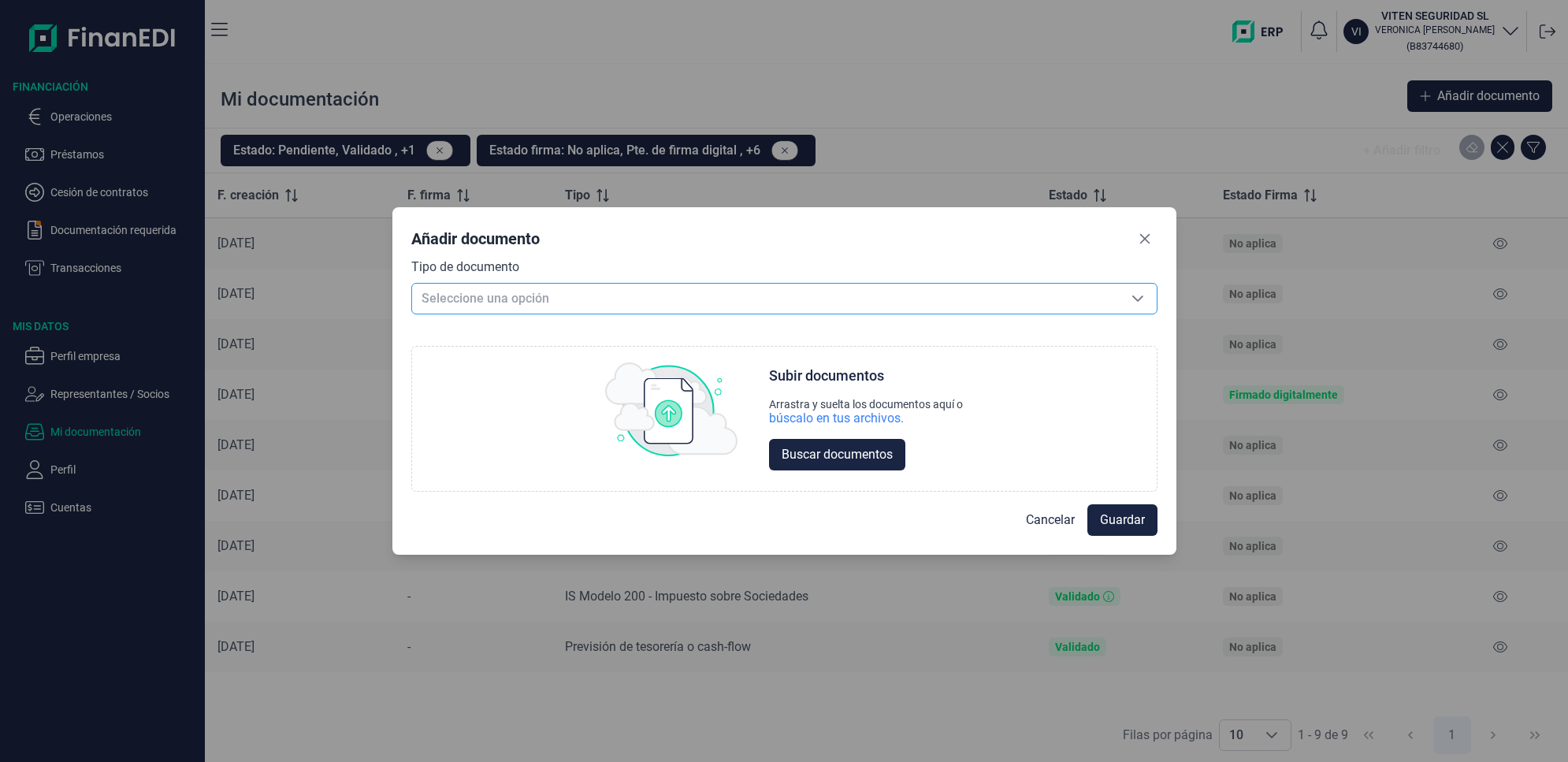
click at [835, 309] on span "Seleccione una opción" at bounding box center [766, 299] width 707 height 30
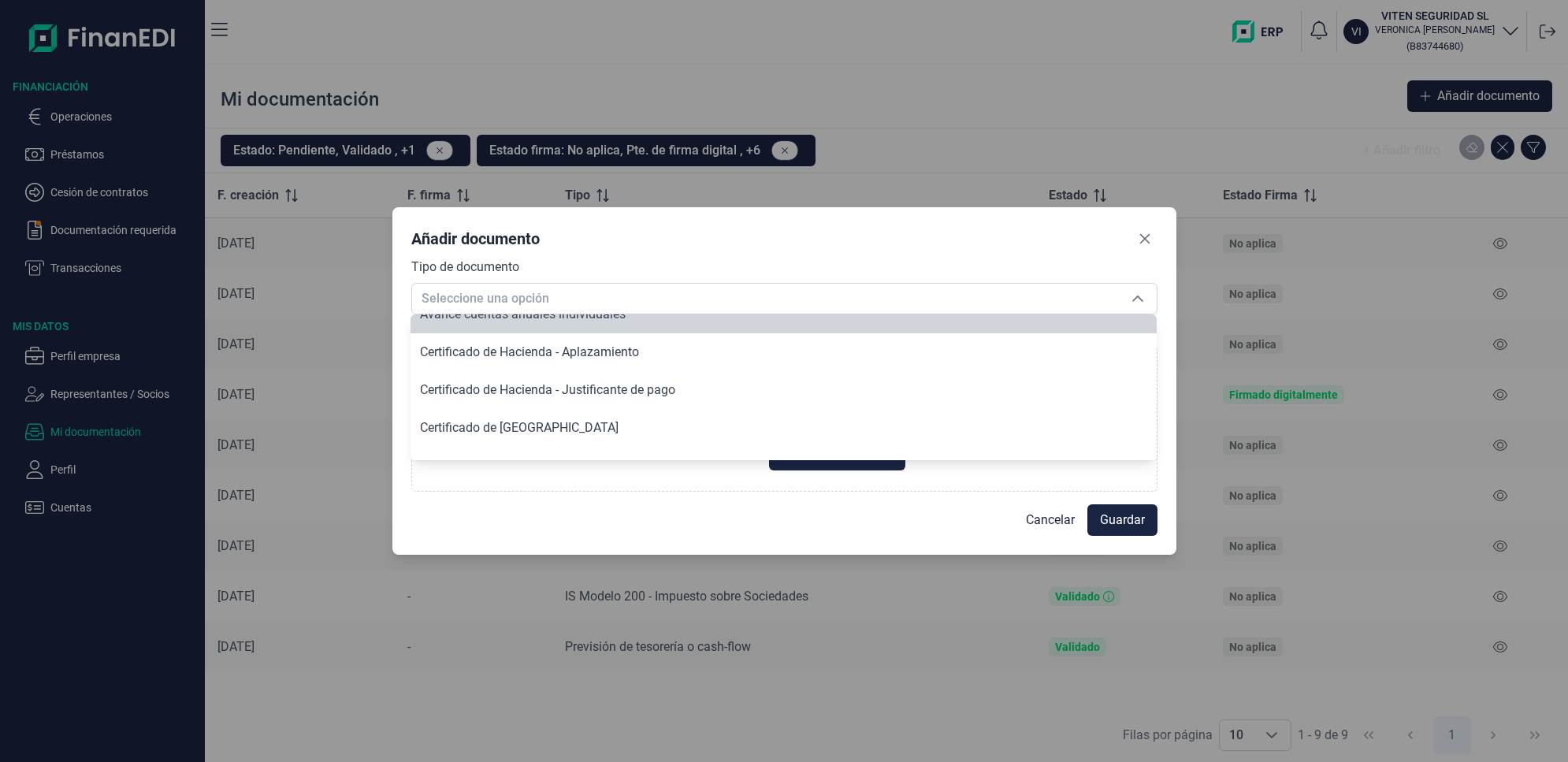
scroll to position [134, 0]
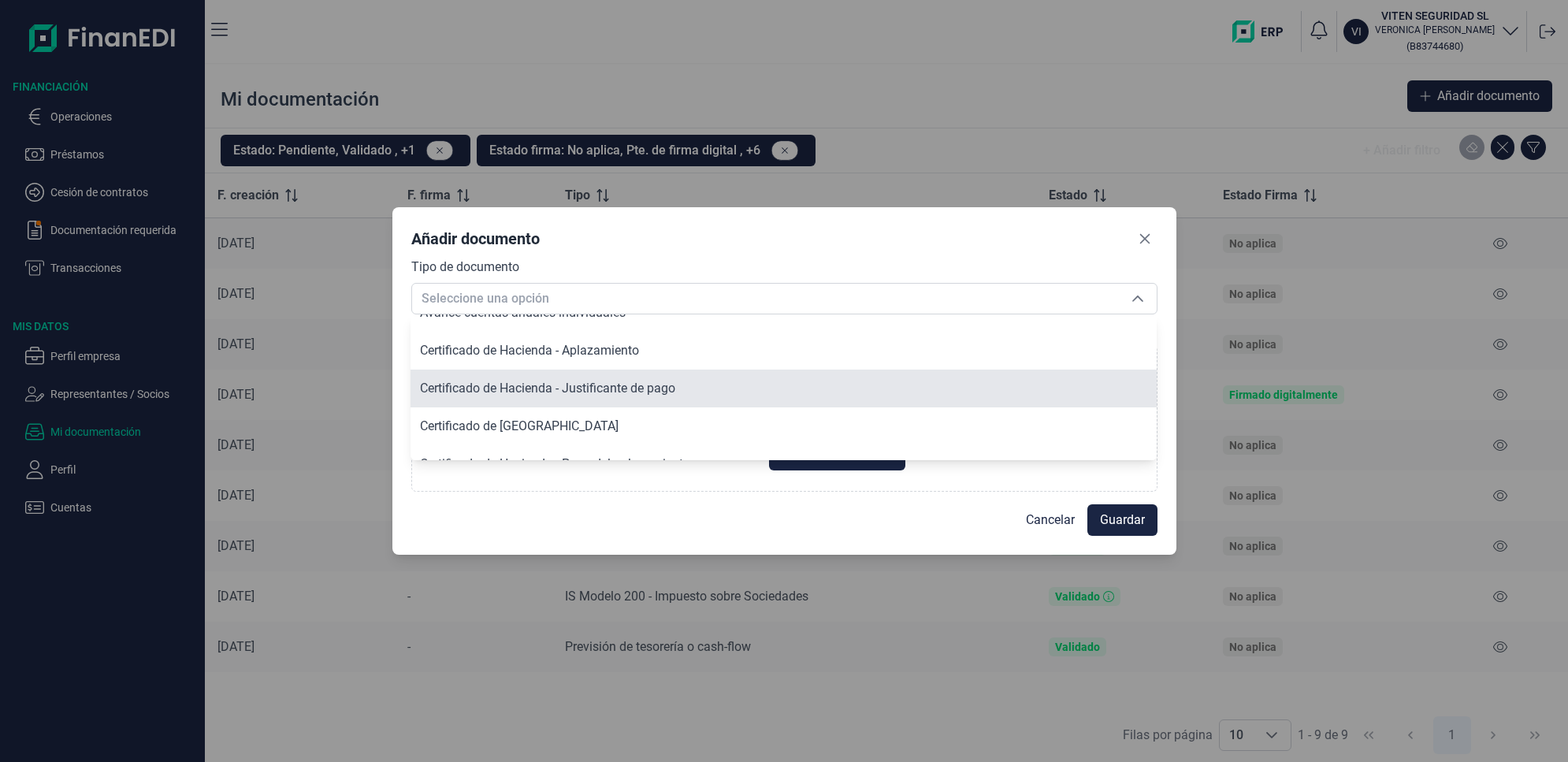
click at [590, 387] on span "Certificado de Hacienda - Justificante de pago" at bounding box center [547, 388] width 256 height 15
type input "Certificado de Hacienda - Justificante de pago"
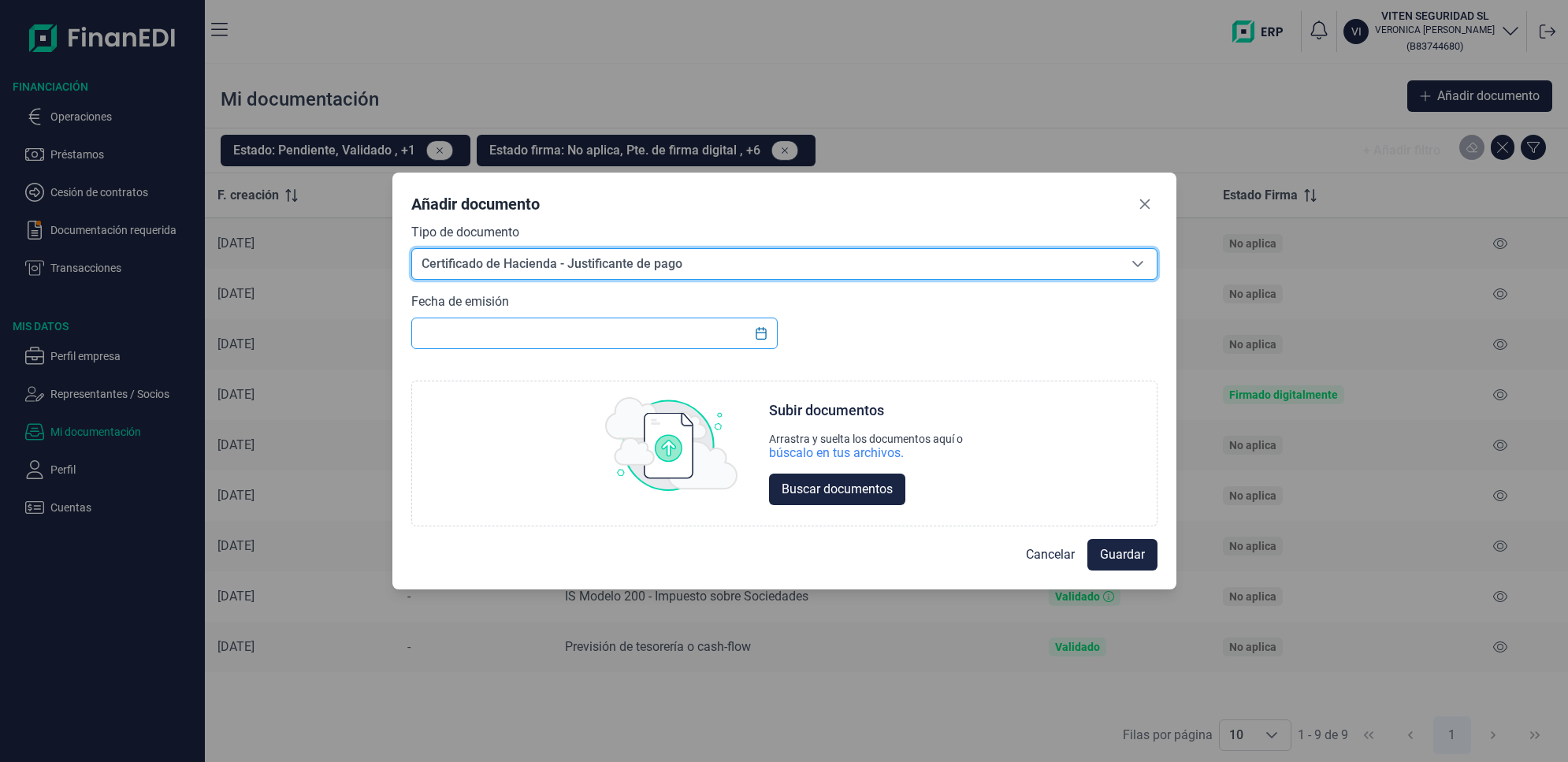
click at [699, 325] on input "text" at bounding box center [594, 333] width 367 height 31
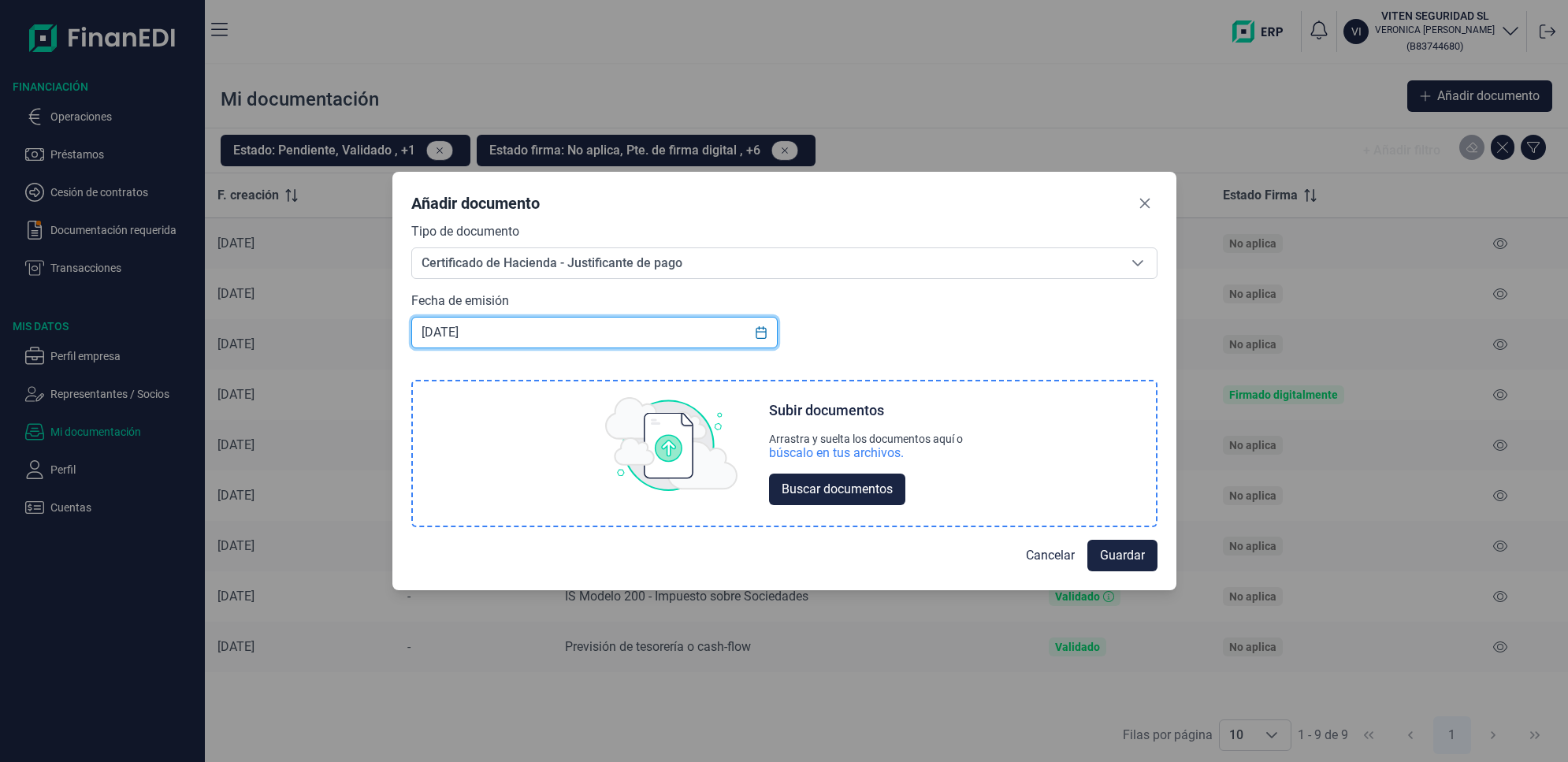
type input "[DATE]"
click at [765, 486] on div "Subir documentos Arrastra y suelta los documentos aquí o búscalo en tus archivo…" at bounding box center [784, 453] width 743 height 145
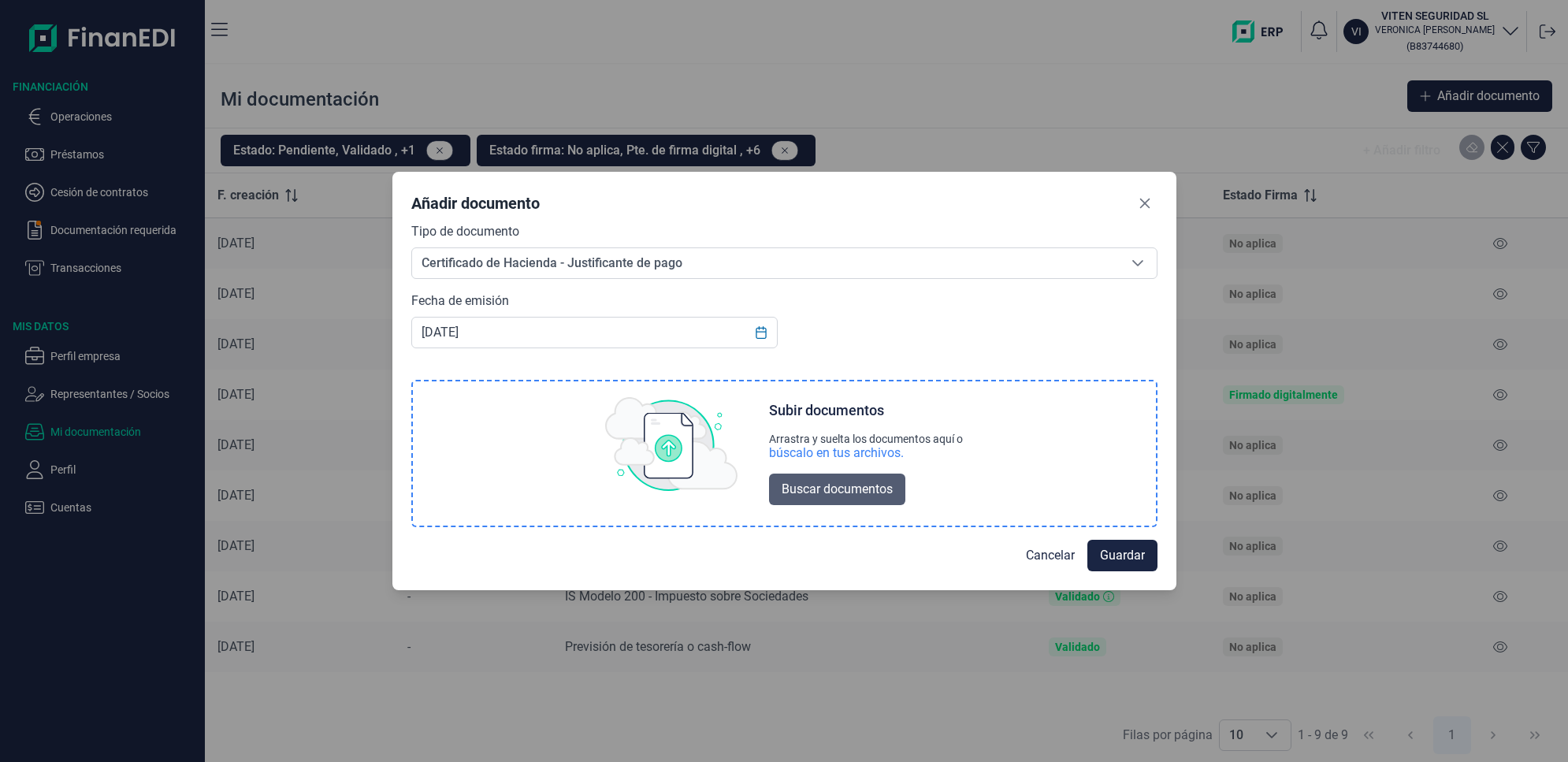
click at [814, 491] on span "Buscar documentos" at bounding box center [836, 489] width 111 height 19
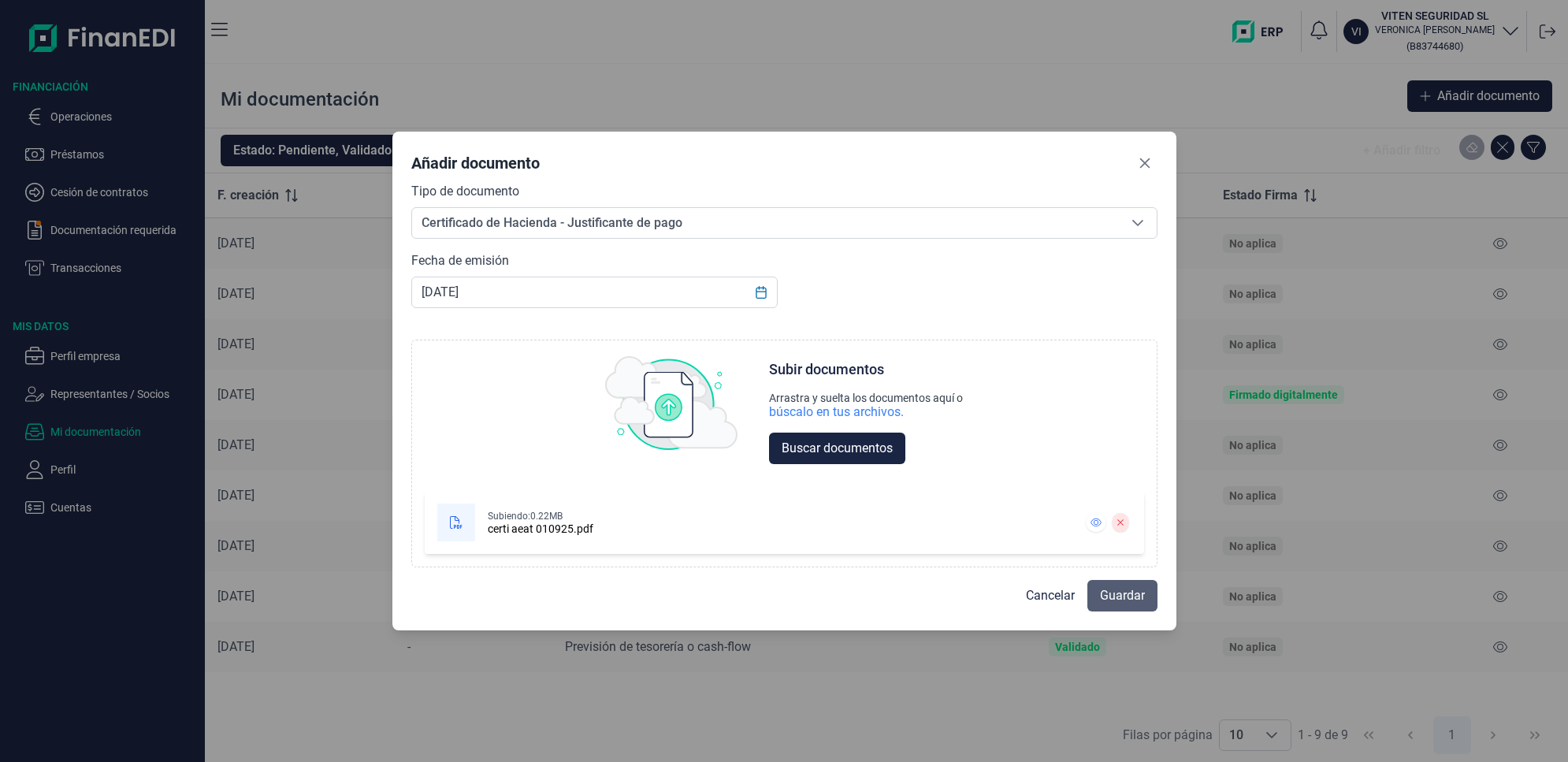
click at [1131, 602] on span "Guardar" at bounding box center [1122, 595] width 45 height 19
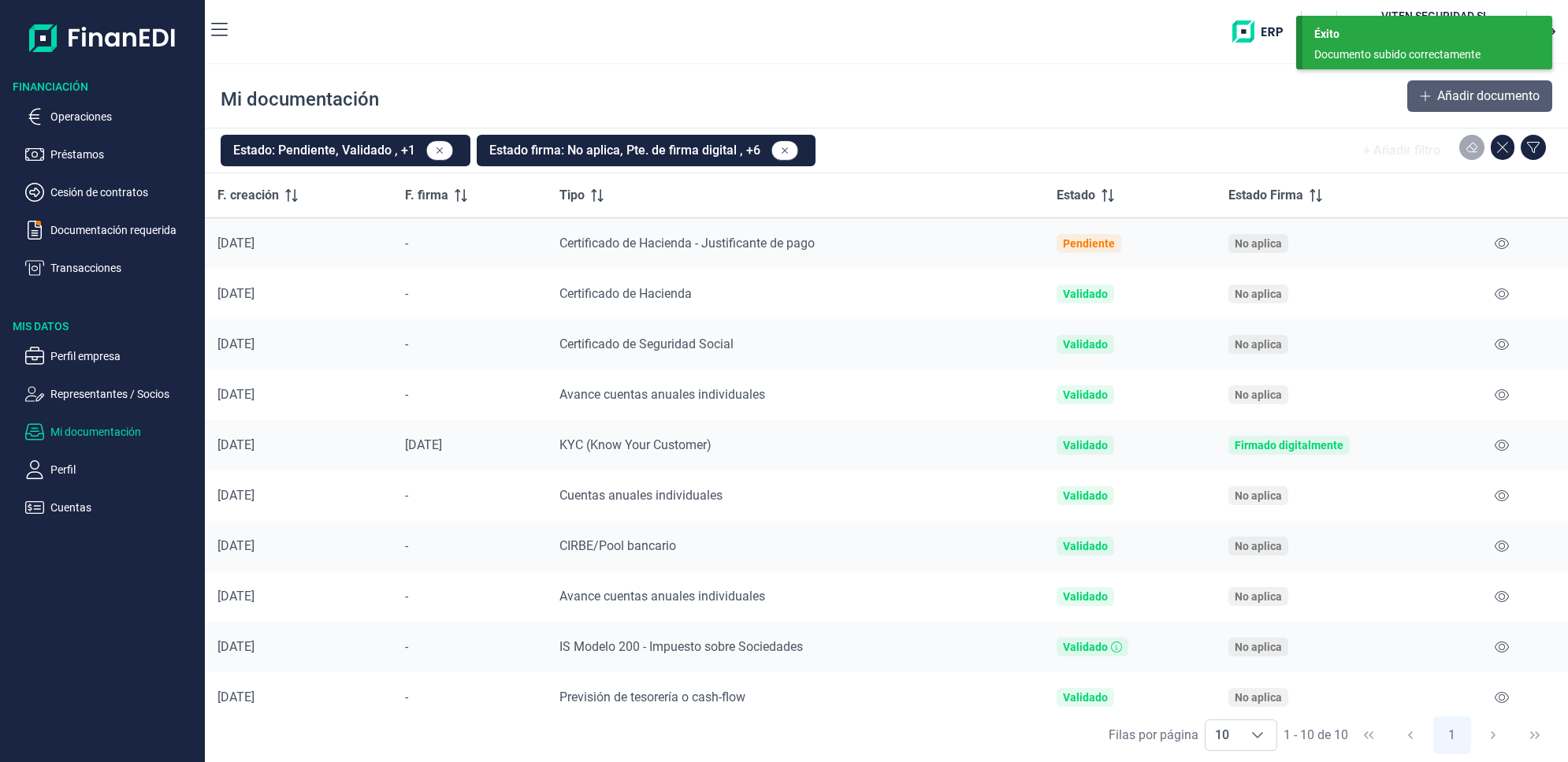
click at [1440, 95] on span "Añadir documento" at bounding box center [1489, 96] width 103 height 19
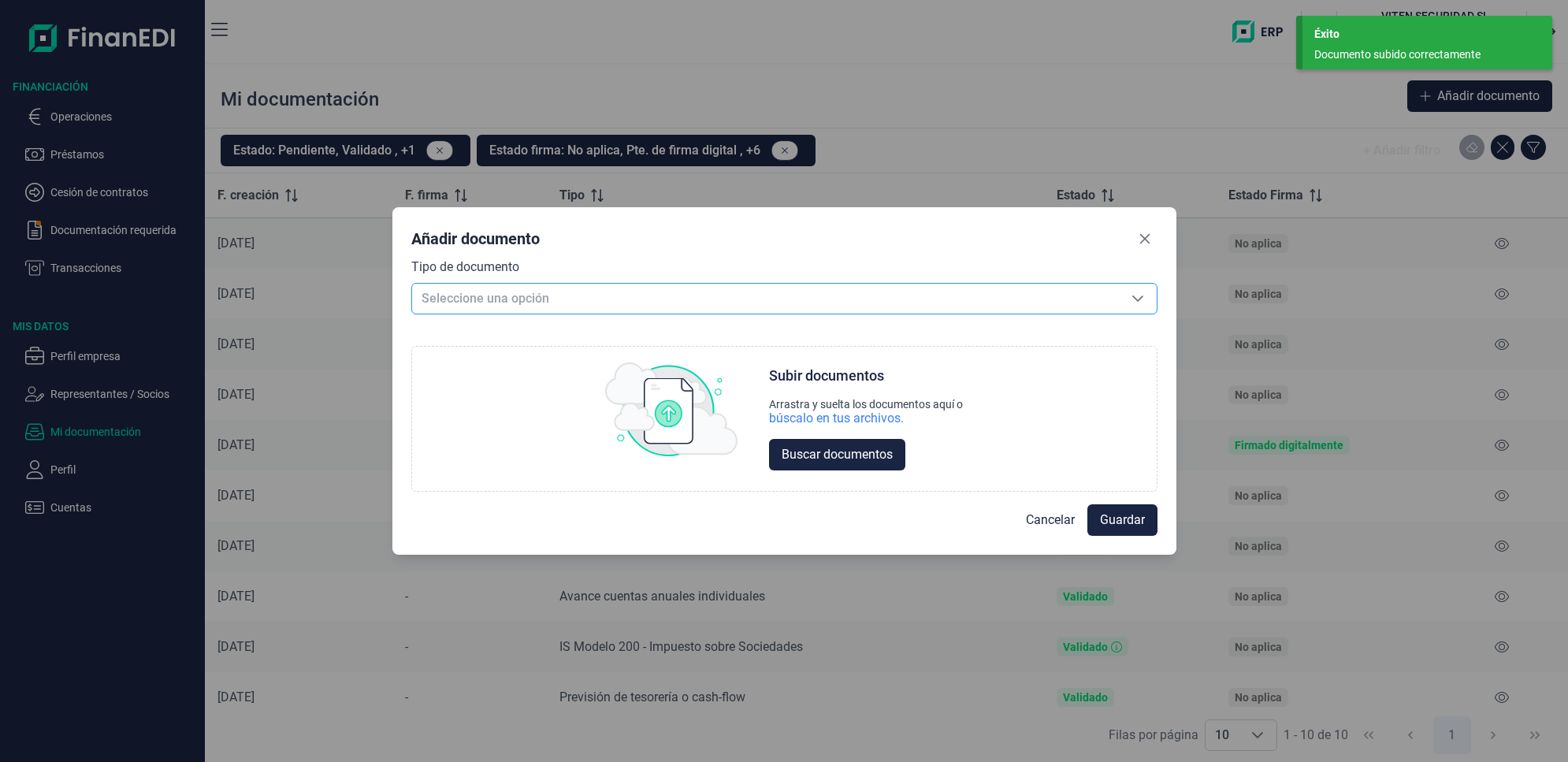
click at [849, 292] on span "Seleccione una opción" at bounding box center [766, 299] width 707 height 30
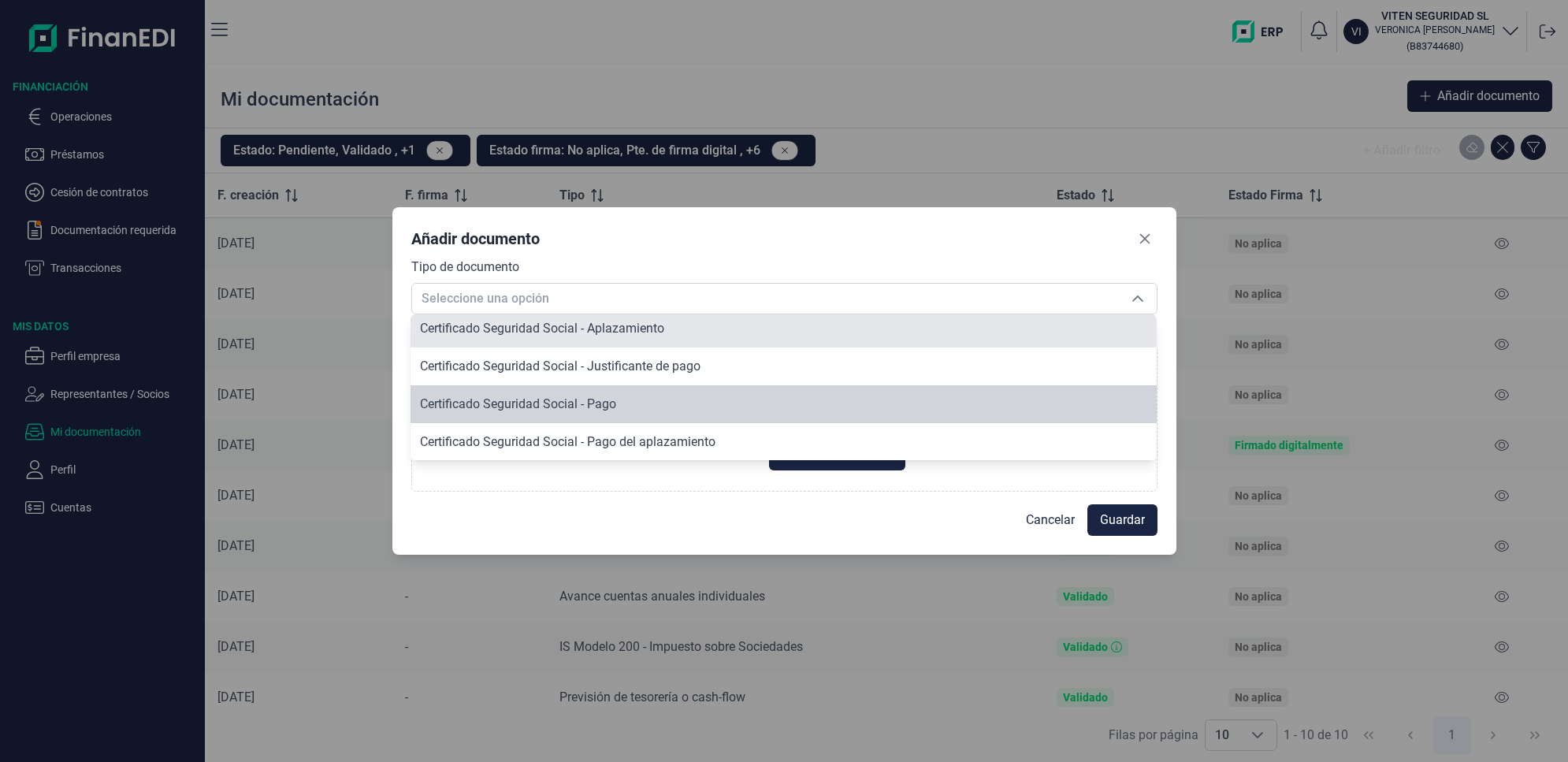
scroll to position [378, 0]
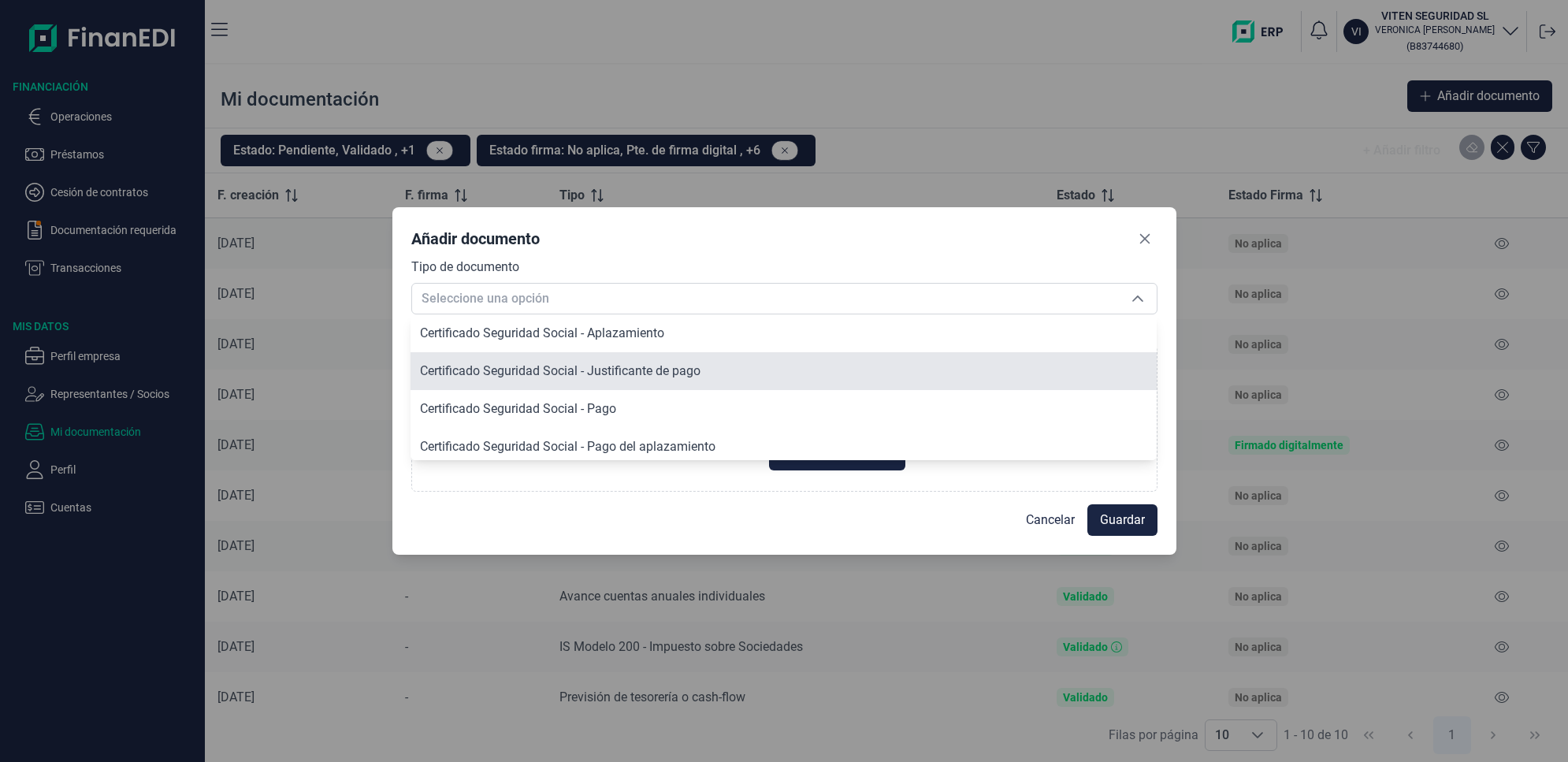
click at [568, 376] on span "Certificado Seguridad Social - Justificante de pago" at bounding box center [560, 370] width 280 height 15
type input "Certificado Seguridad Social - Justificante de pago"
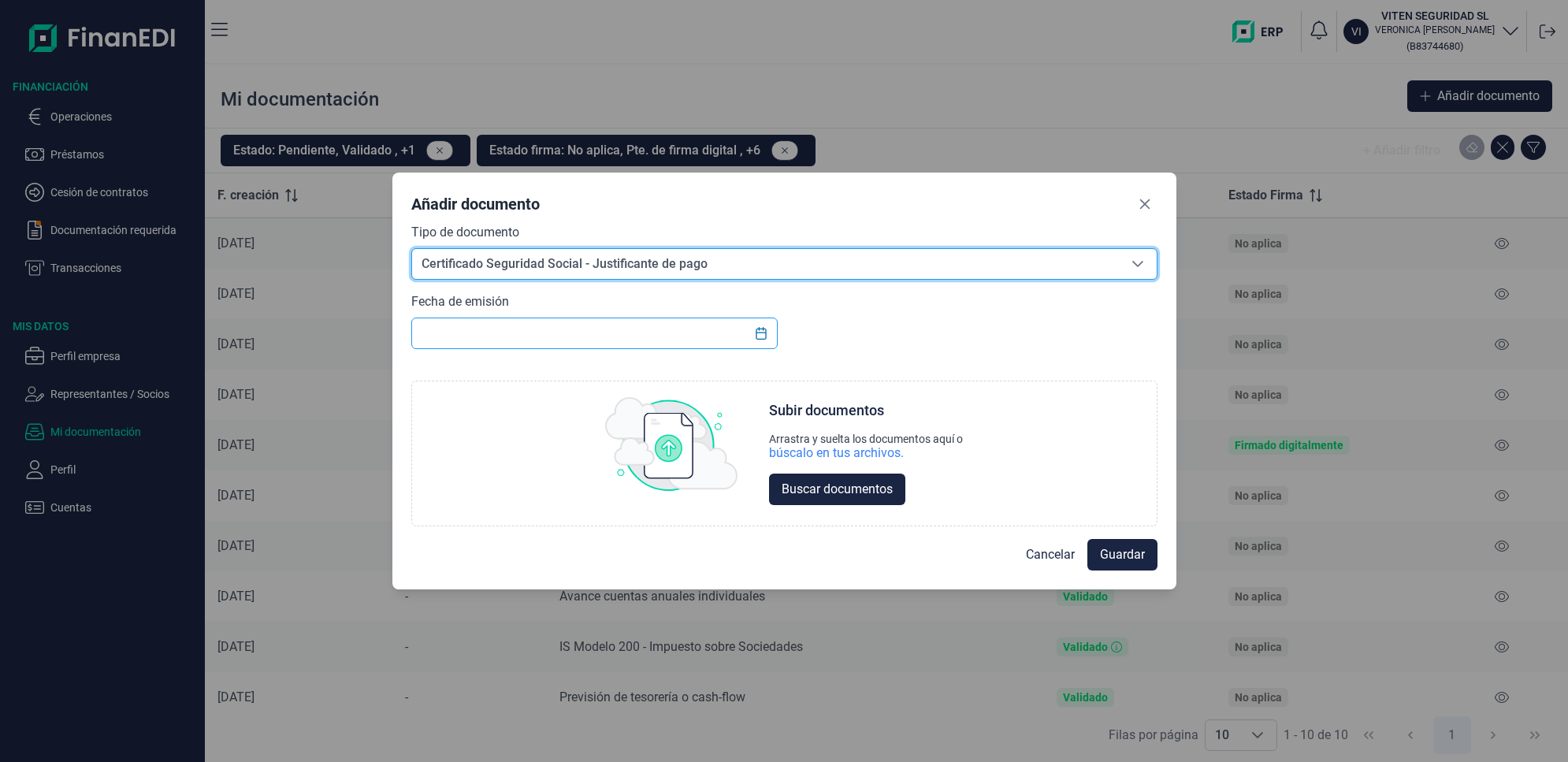
click at [604, 329] on input "text" at bounding box center [594, 333] width 367 height 31
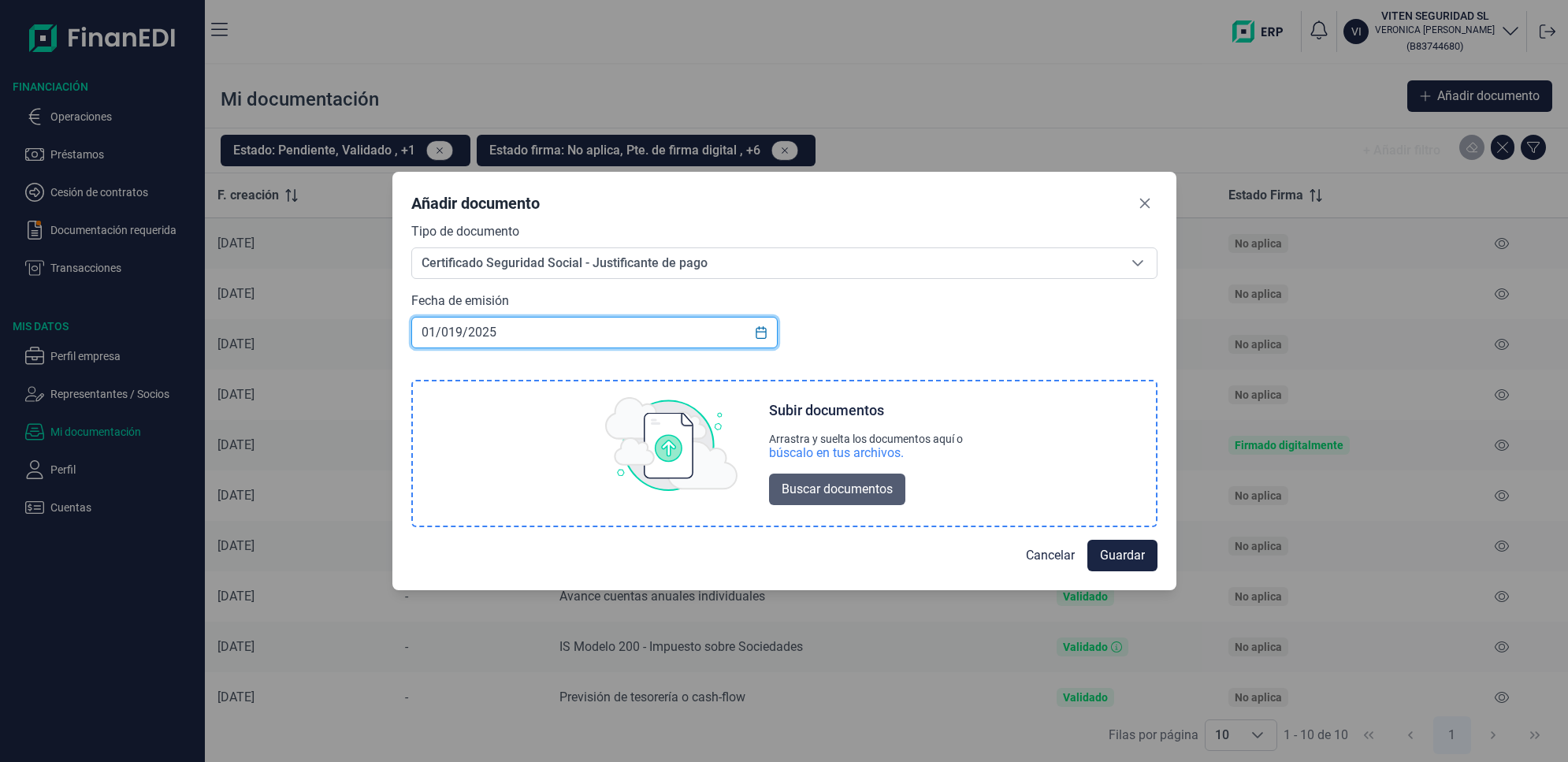
type input "01/019/2025"
click at [832, 499] on button "Buscar documentos" at bounding box center [836, 490] width 136 height 31
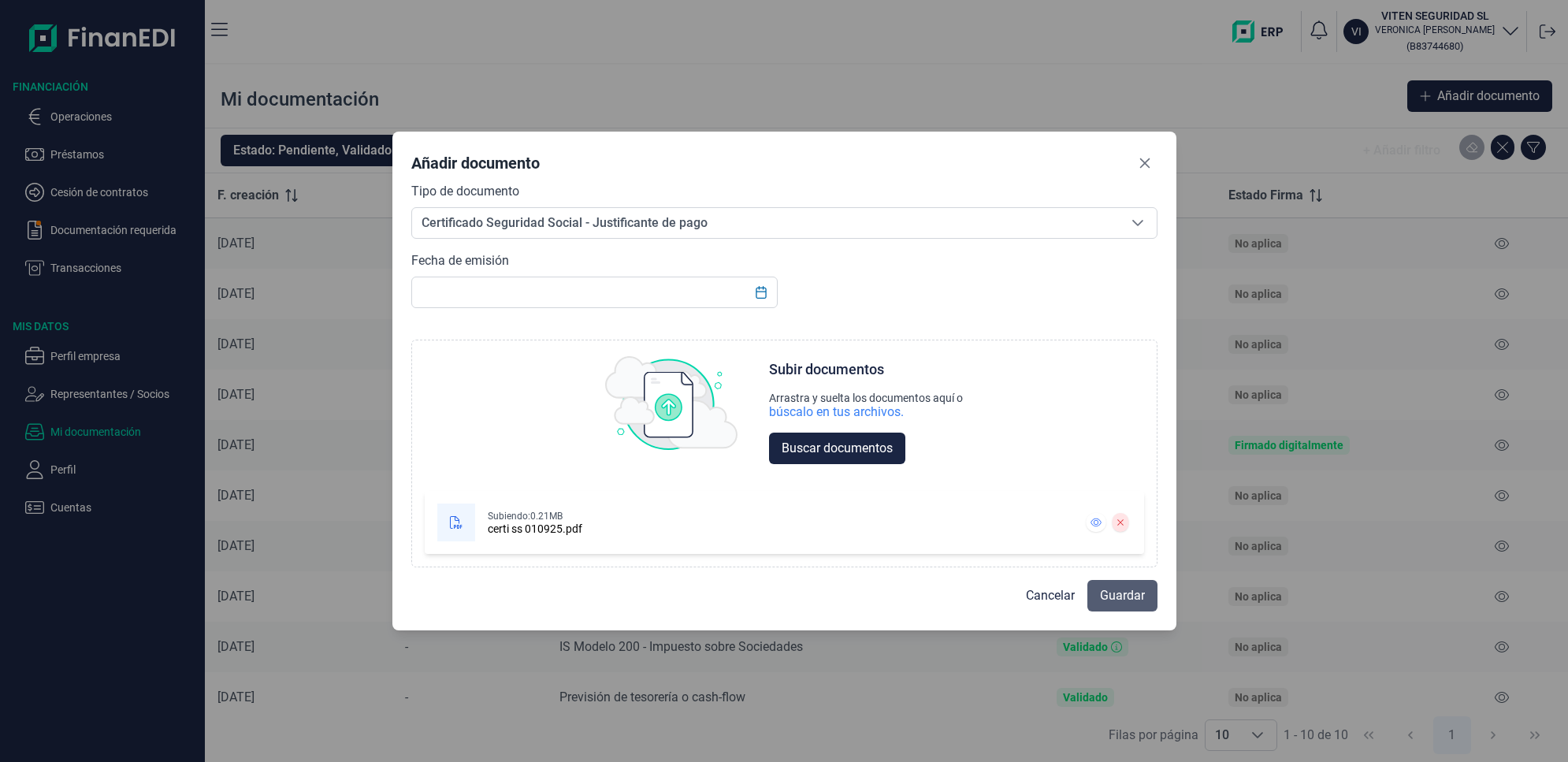
click at [1118, 595] on span "Guardar" at bounding box center [1122, 595] width 45 height 19
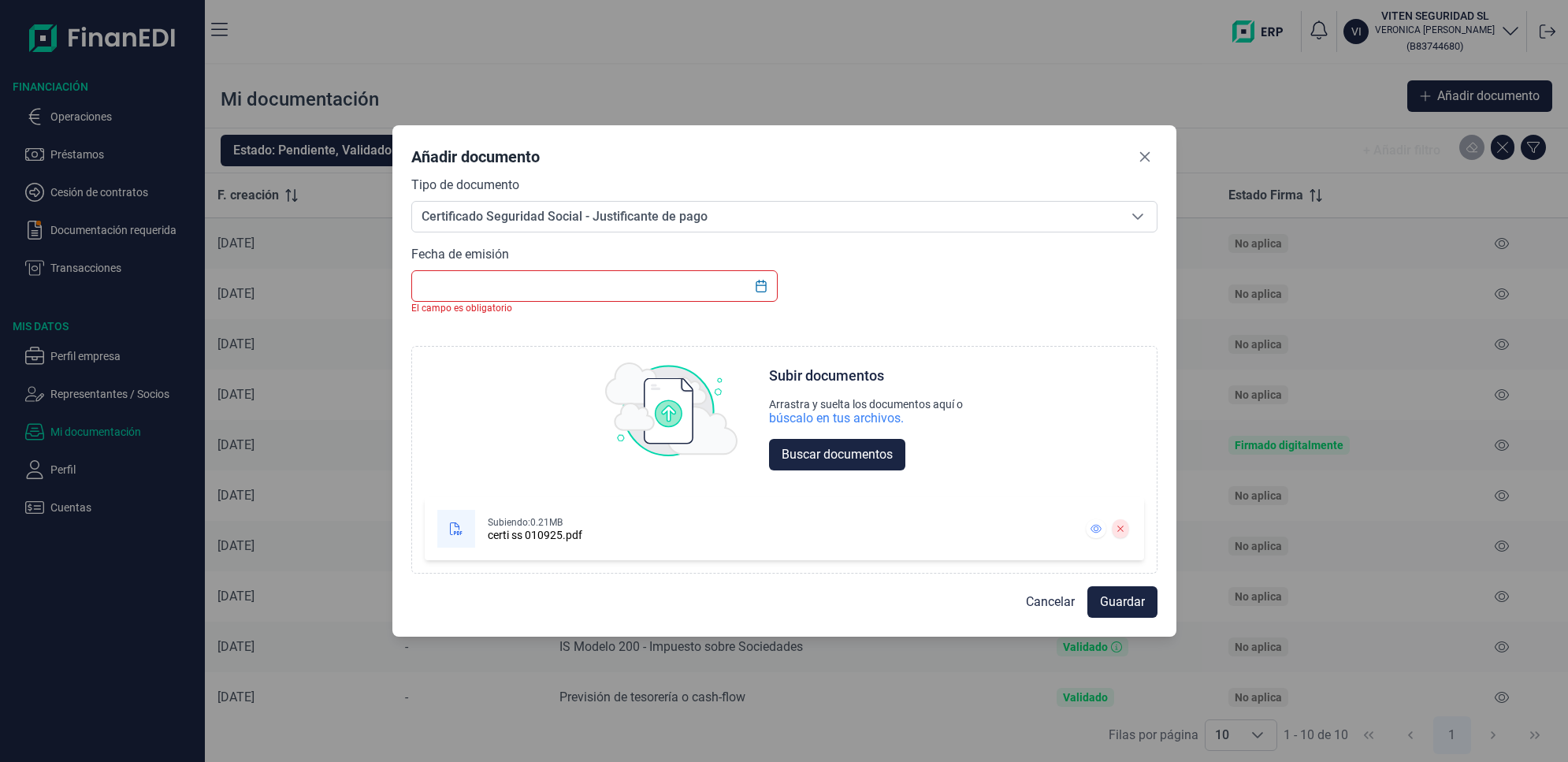
click at [457, 288] on input "text" at bounding box center [594, 286] width 367 height 31
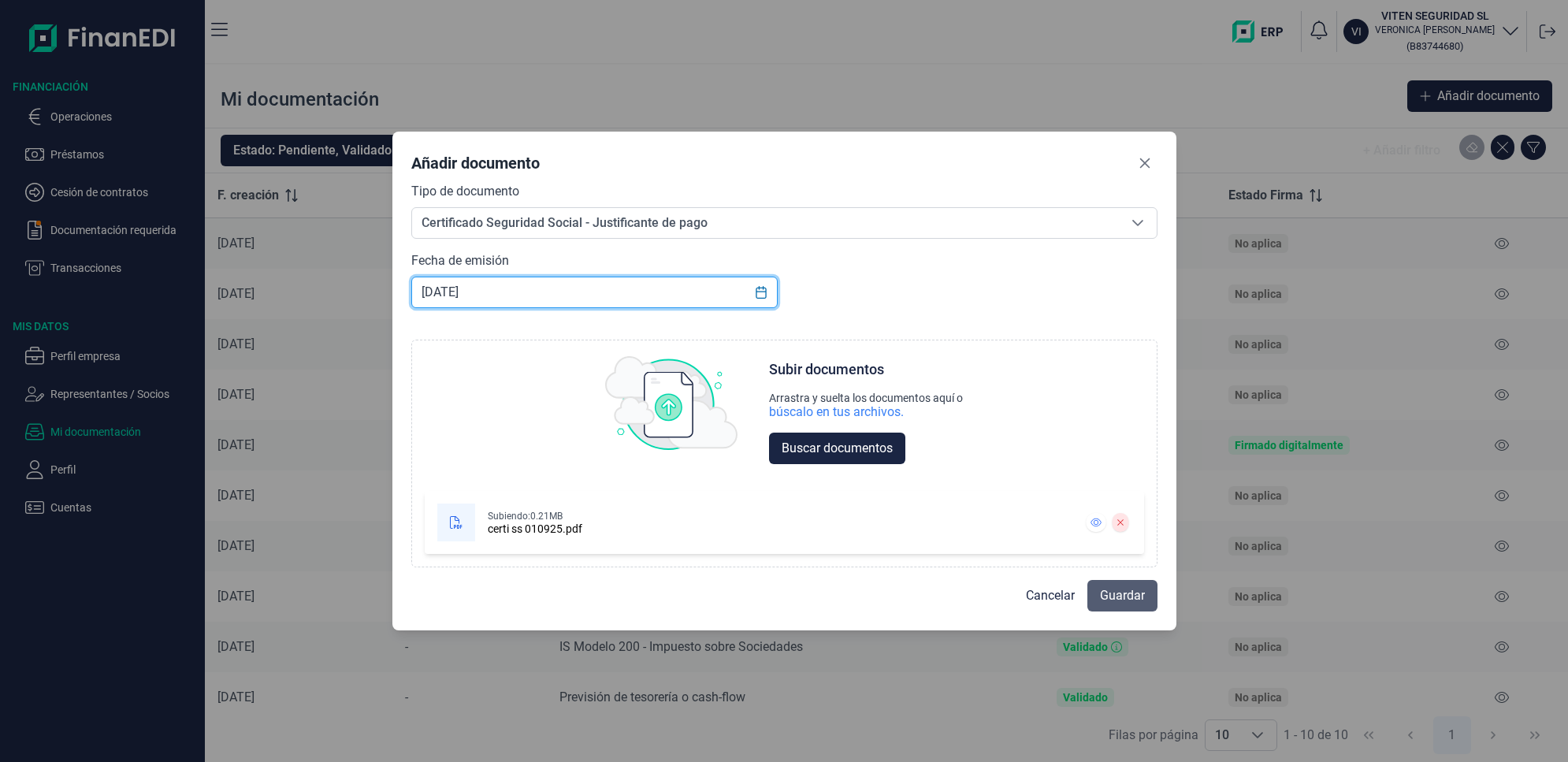
type input "[DATE]"
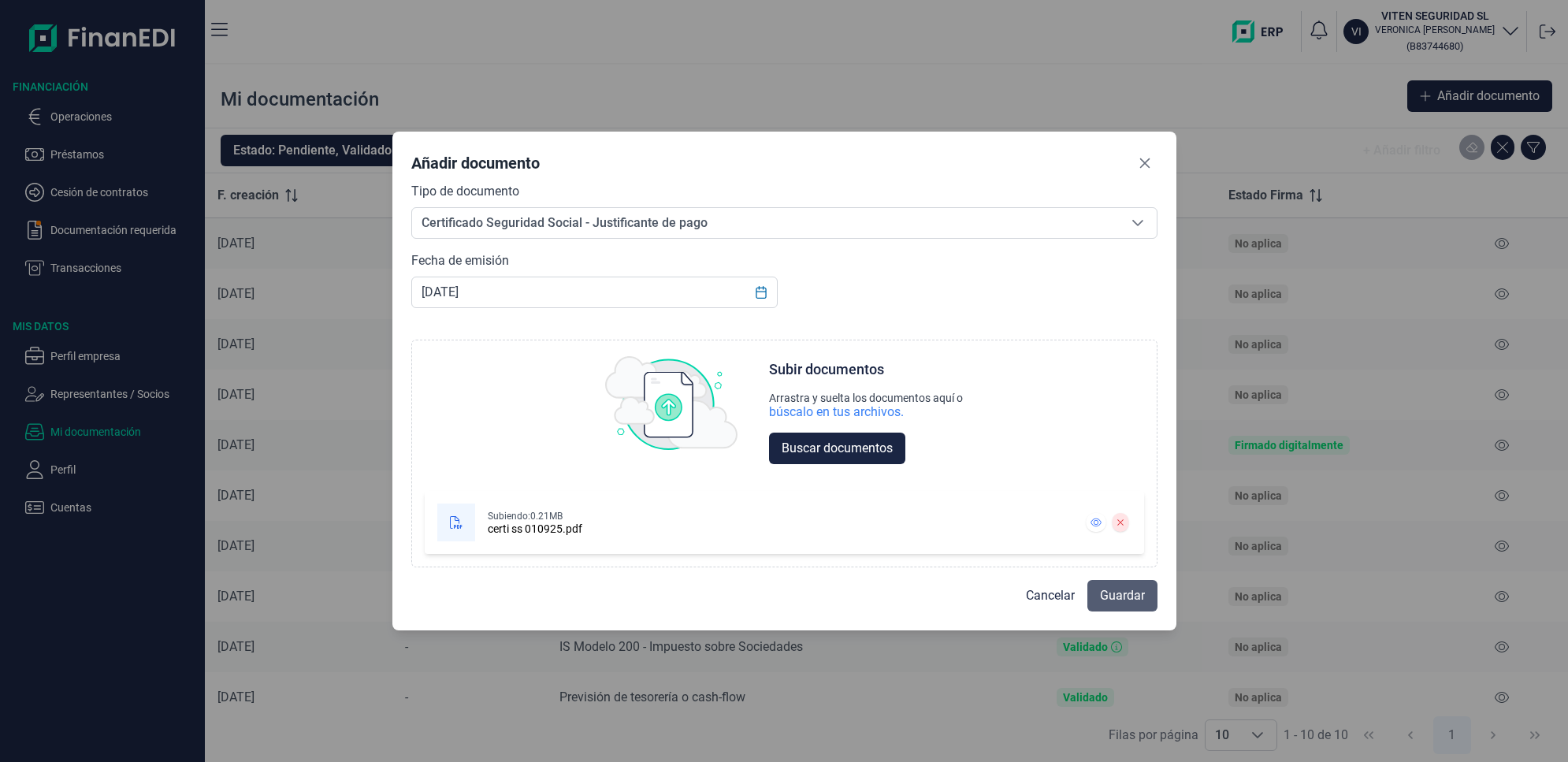
click at [1119, 600] on span "Guardar" at bounding box center [1122, 595] width 45 height 19
